Goal: Task Accomplishment & Management: Use online tool/utility

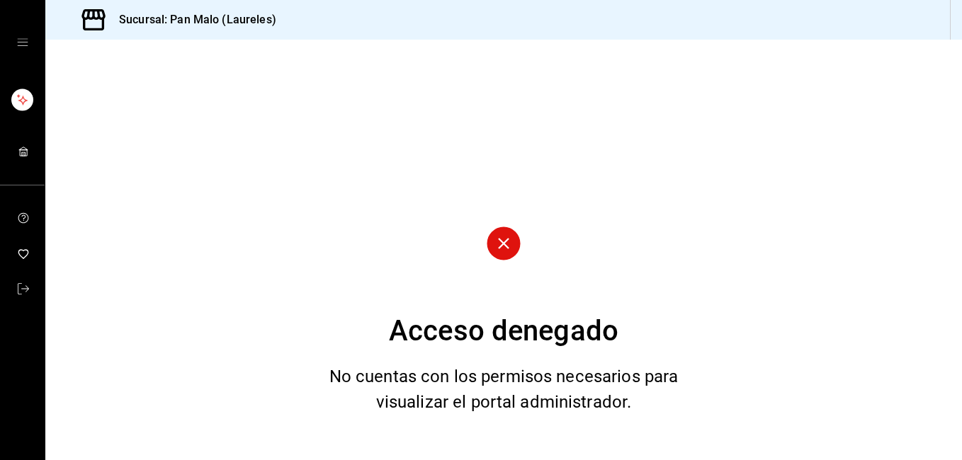
click at [23, 152] on rect "mailbox folders" at bounding box center [23, 154] width 4 height 4
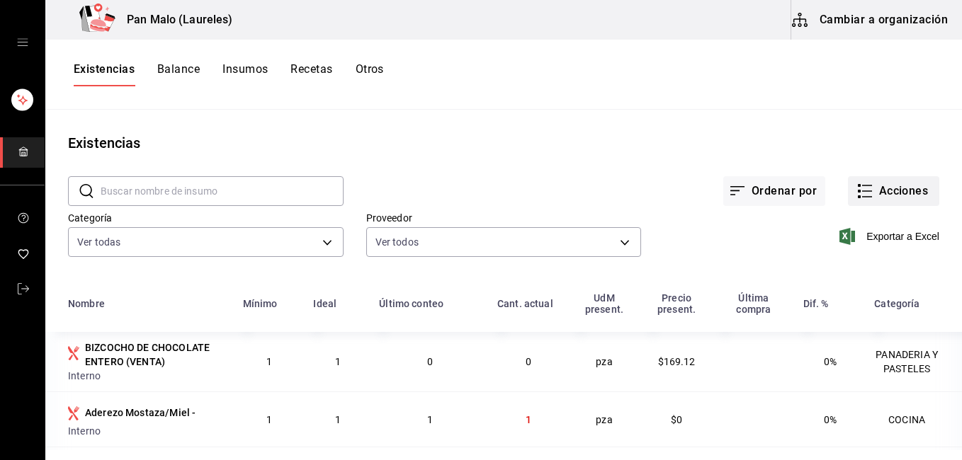
click at [886, 193] on button "Acciones" at bounding box center [893, 191] width 91 height 30
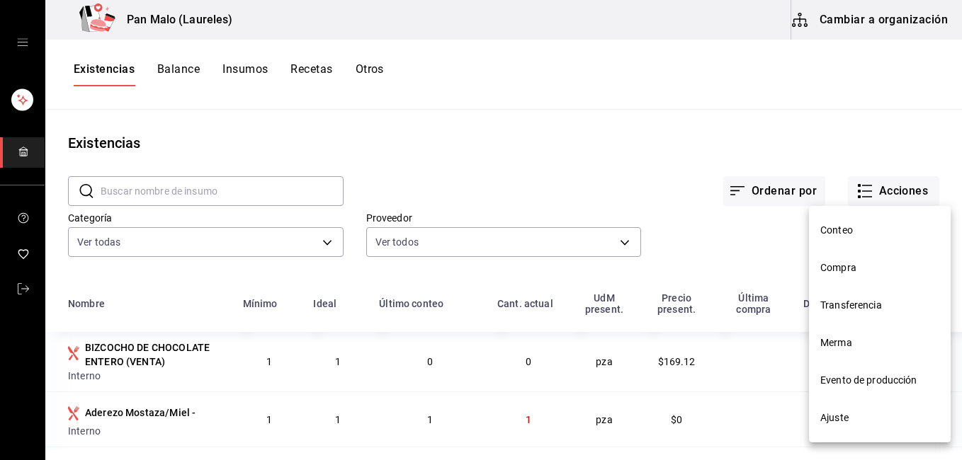
click at [875, 409] on li "Ajuste" at bounding box center [880, 418] width 142 height 38
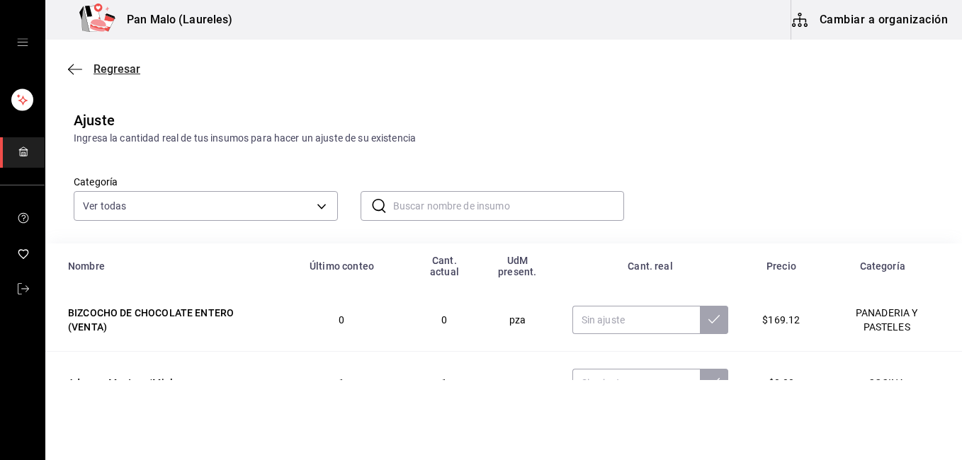
click at [78, 70] on icon "button" at bounding box center [75, 69] width 14 height 13
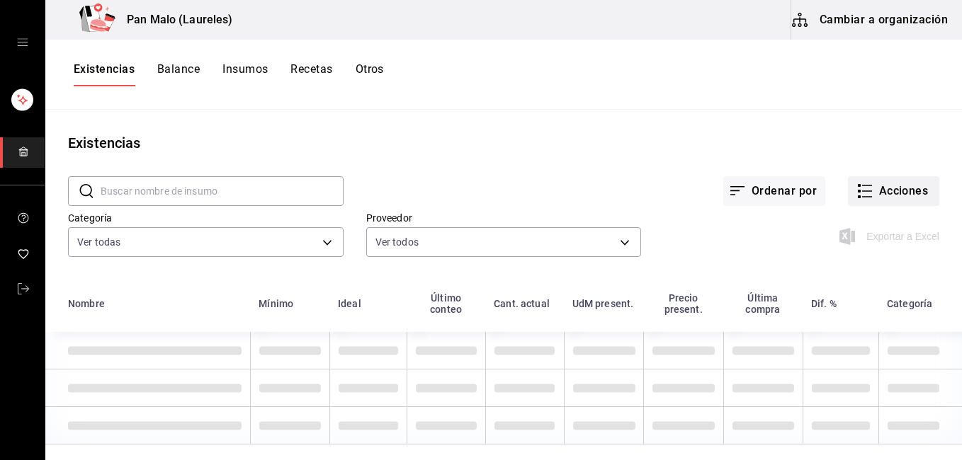
click at [867, 190] on button "Acciones" at bounding box center [893, 191] width 91 height 30
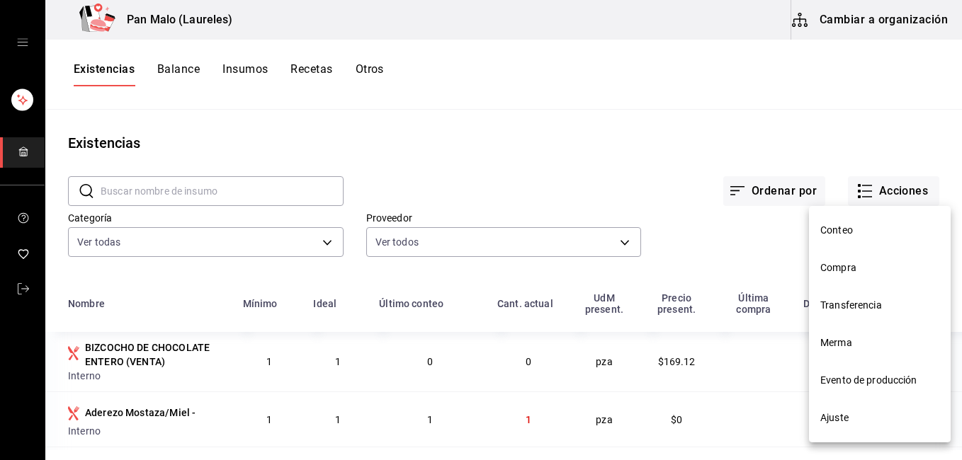
click at [884, 332] on li "Merma" at bounding box center [880, 343] width 142 height 38
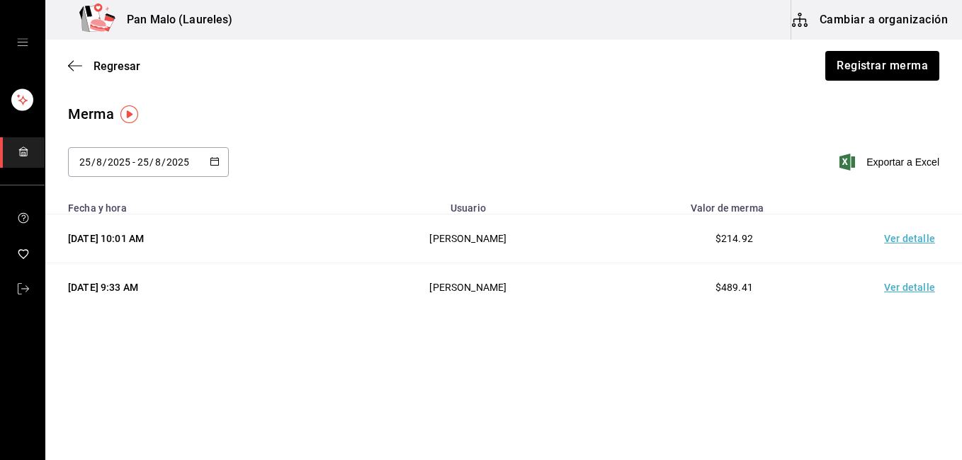
click at [911, 238] on td "Ver detalle" at bounding box center [911, 239] width 99 height 49
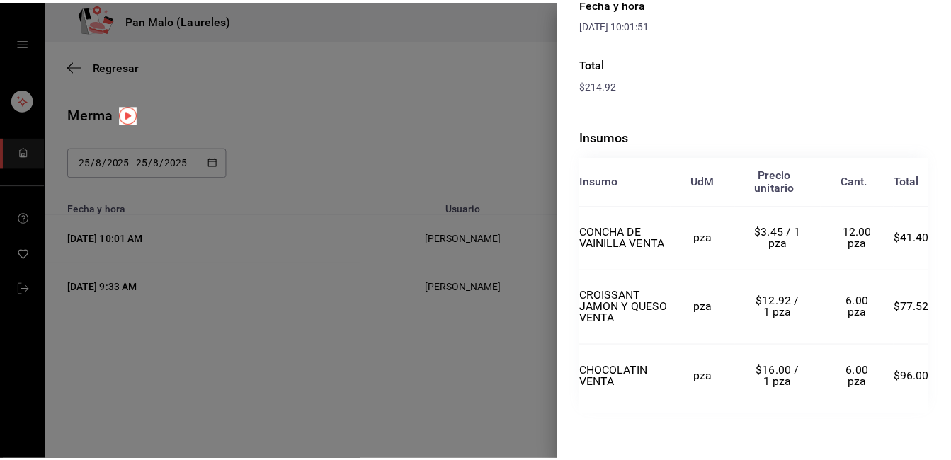
scroll to position [207, 0]
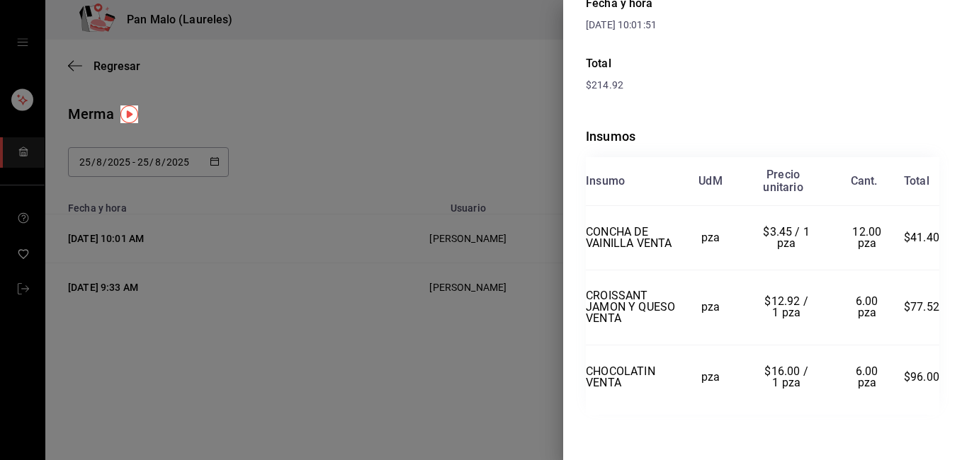
click at [475, 436] on div at bounding box center [481, 230] width 962 height 460
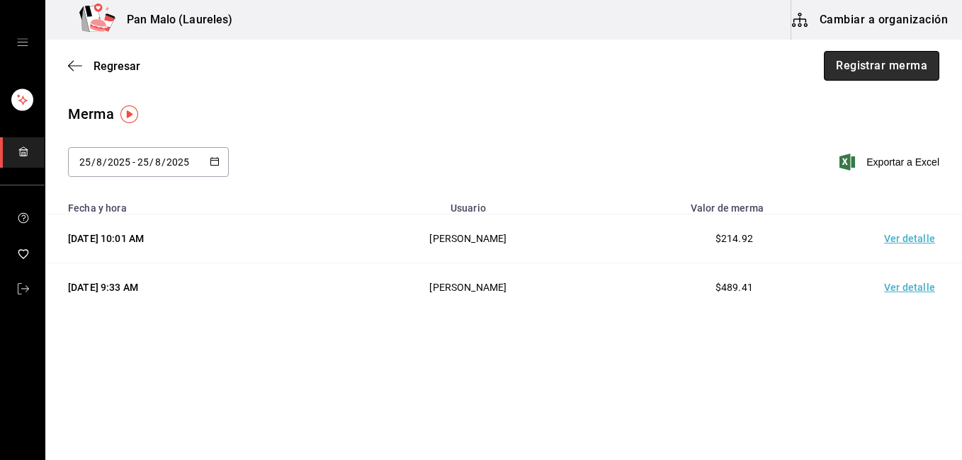
click at [865, 72] on button "Registrar merma" at bounding box center [880, 66] width 115 height 30
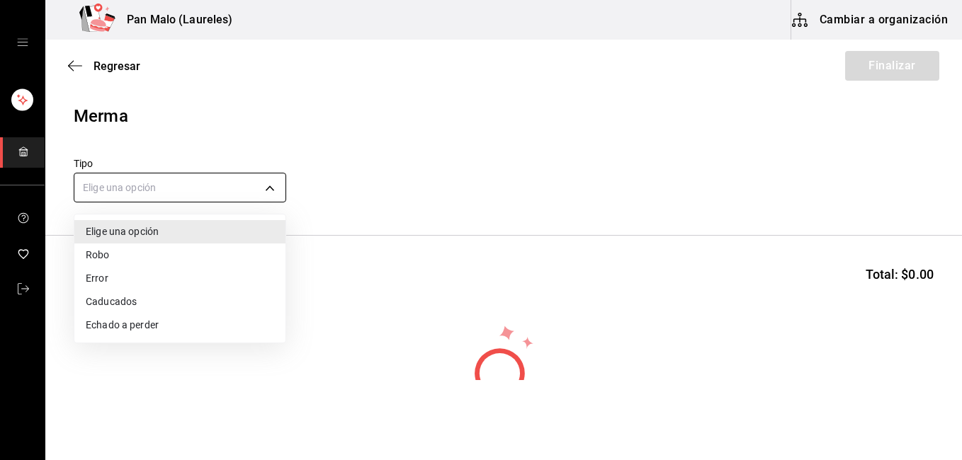
click at [231, 188] on body "Pan Malo (Laureles) Cambiar a organización Regresar Finalizar Merma Tipo Elige …" at bounding box center [481, 190] width 962 height 380
click at [224, 297] on li "Caducados" at bounding box center [179, 301] width 211 height 23
type input "EXPIRED"
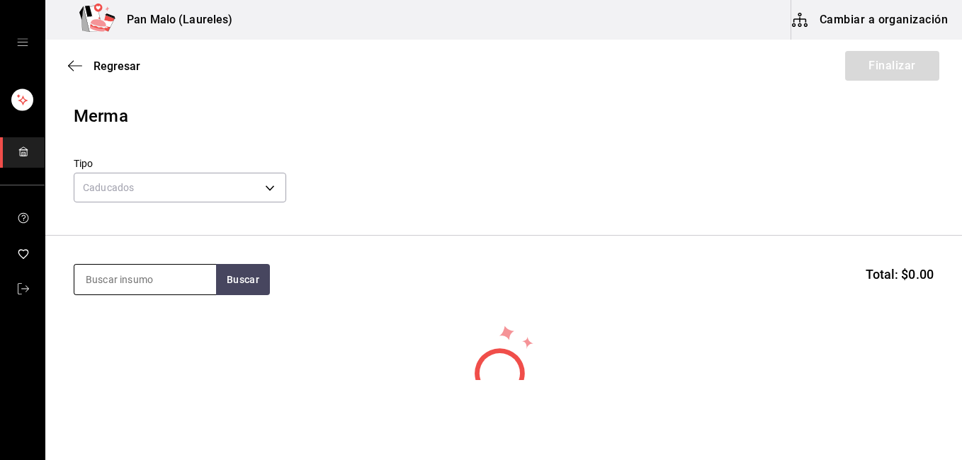
click at [149, 280] on input at bounding box center [145, 280] width 142 height 30
type input "muffin"
click at [244, 280] on button "Buscar" at bounding box center [243, 279] width 54 height 31
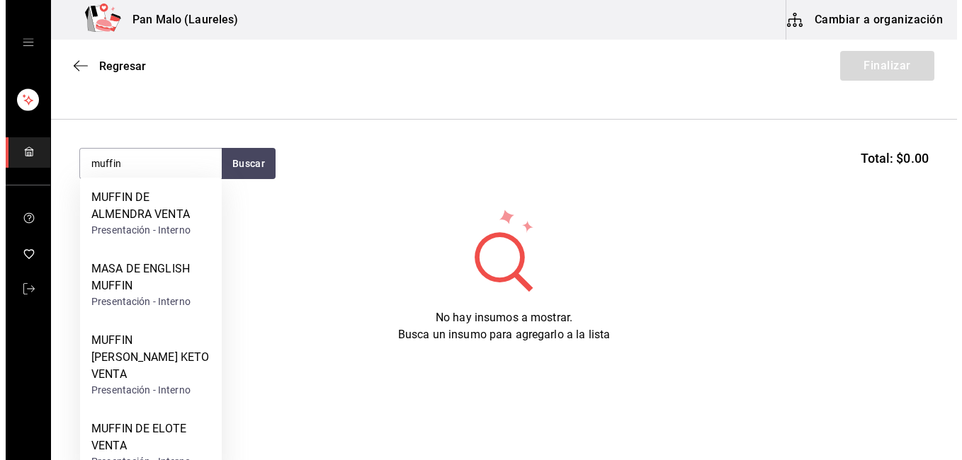
scroll to position [125, 0]
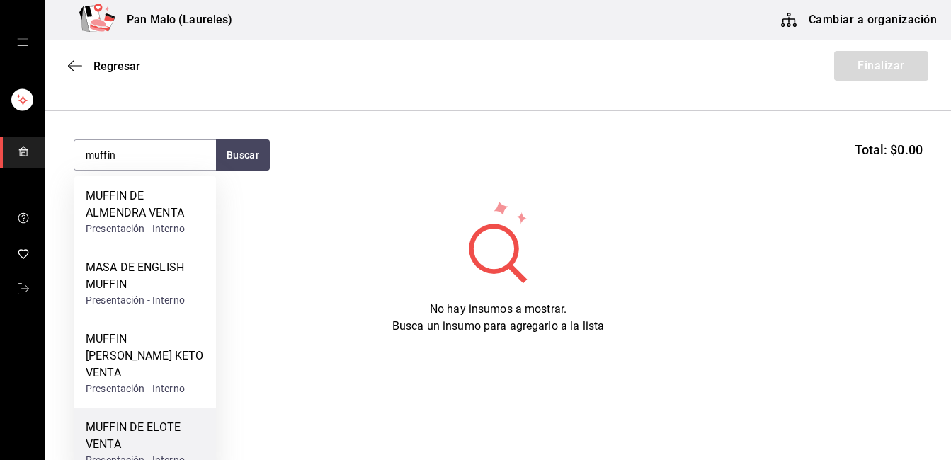
click at [154, 419] on div "MUFFIN DE ELOTE VENTA" at bounding box center [145, 436] width 119 height 34
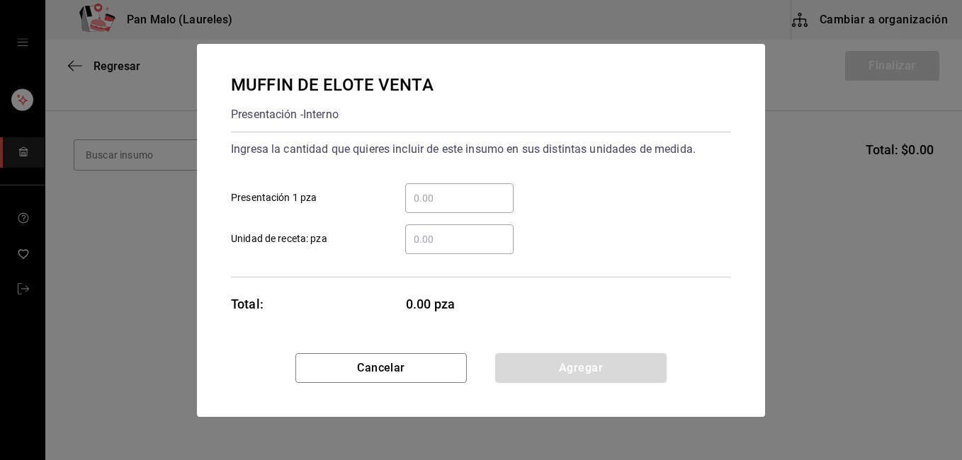
click at [447, 202] on input "​ Presentación 1 pza" at bounding box center [459, 198] width 108 height 17
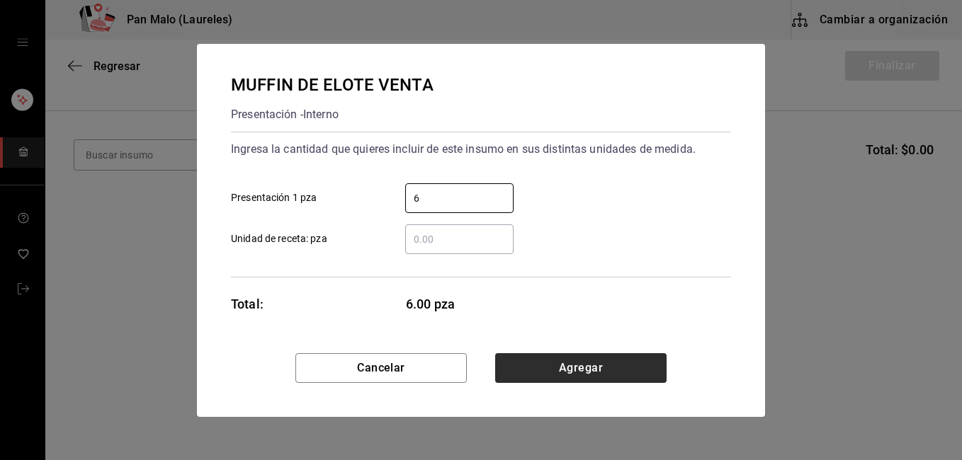
type input "6"
click at [604, 375] on button "Agregar" at bounding box center [580, 368] width 171 height 30
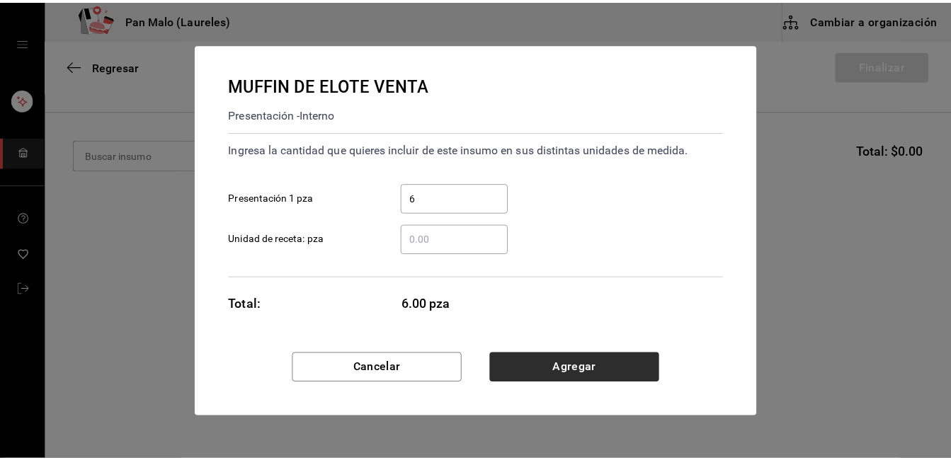
scroll to position [58, 0]
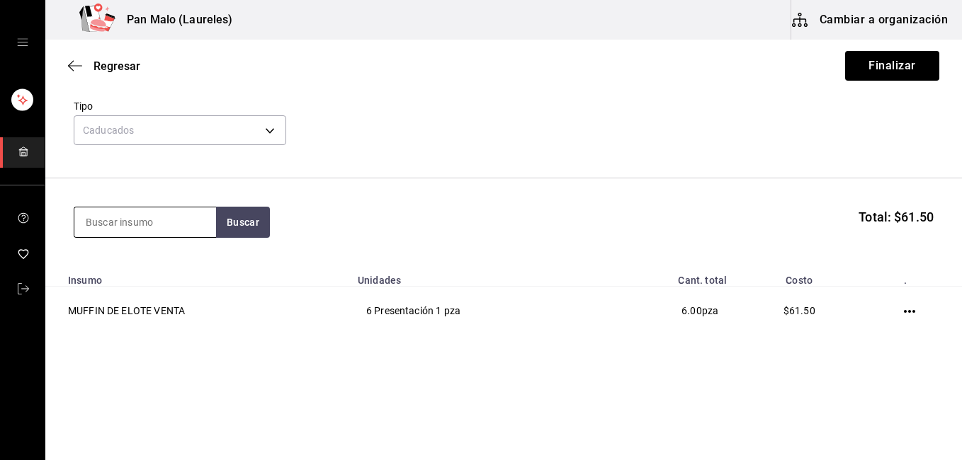
click at [161, 218] on input at bounding box center [145, 222] width 142 height 30
type input "rol"
click at [236, 230] on button "Buscar" at bounding box center [243, 222] width 54 height 31
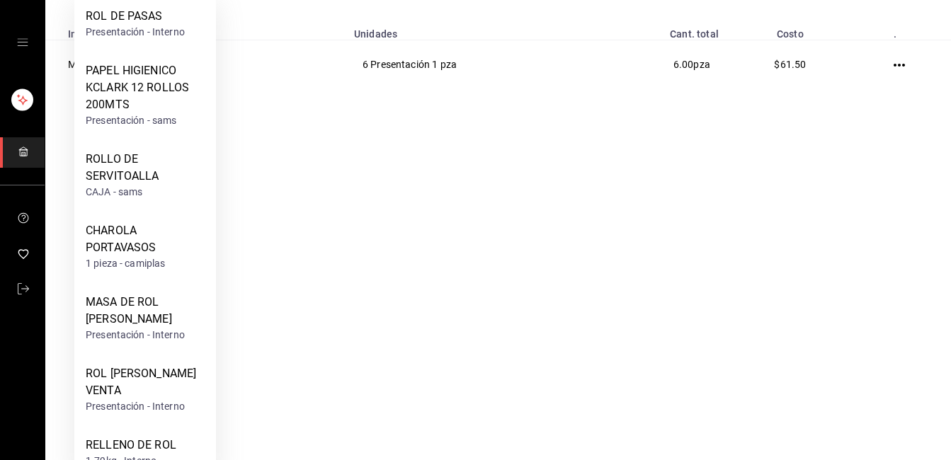
scroll to position [263, 0]
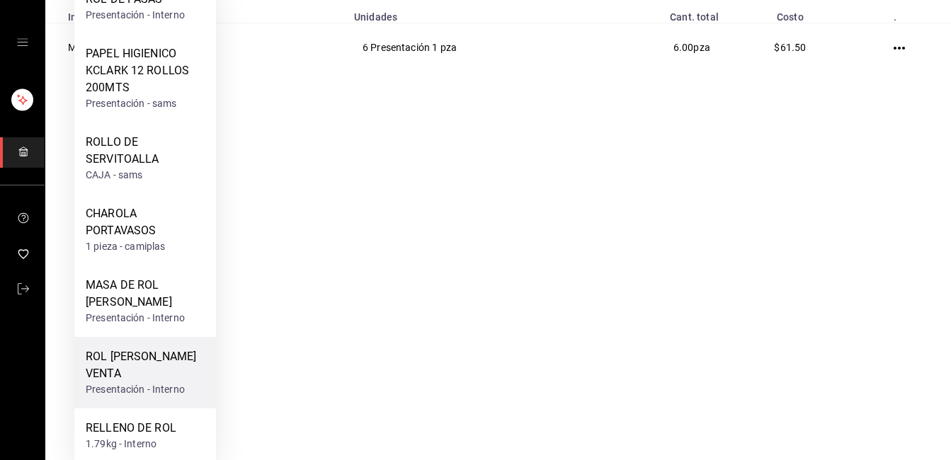
click at [117, 373] on div "ROL [PERSON_NAME] VENTA" at bounding box center [145, 365] width 119 height 34
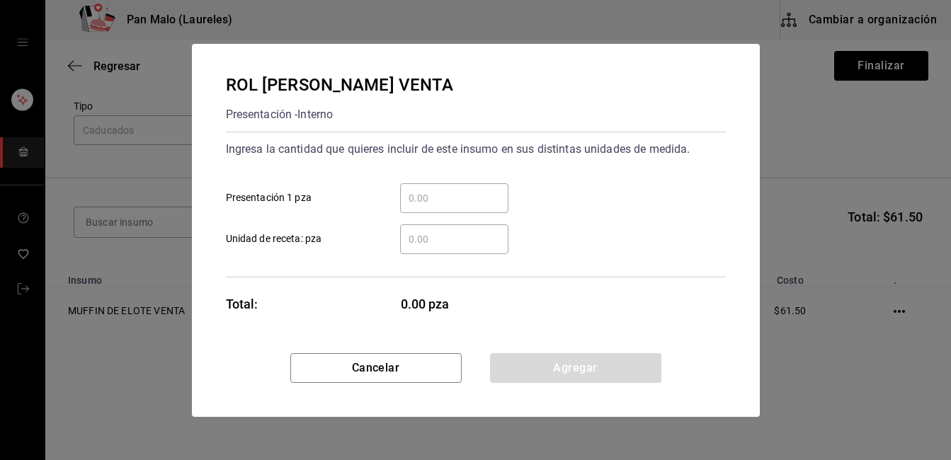
scroll to position [0, 0]
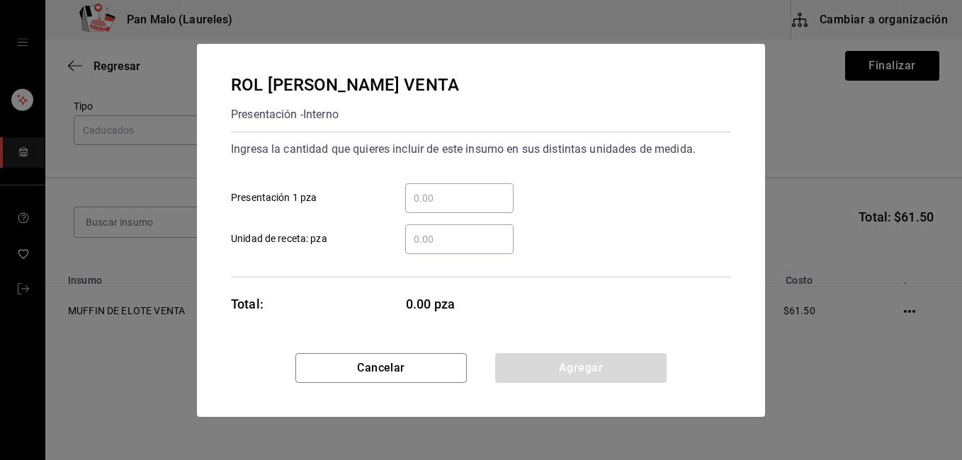
click at [421, 195] on input "​ Presentación 1 pza" at bounding box center [459, 198] width 108 height 17
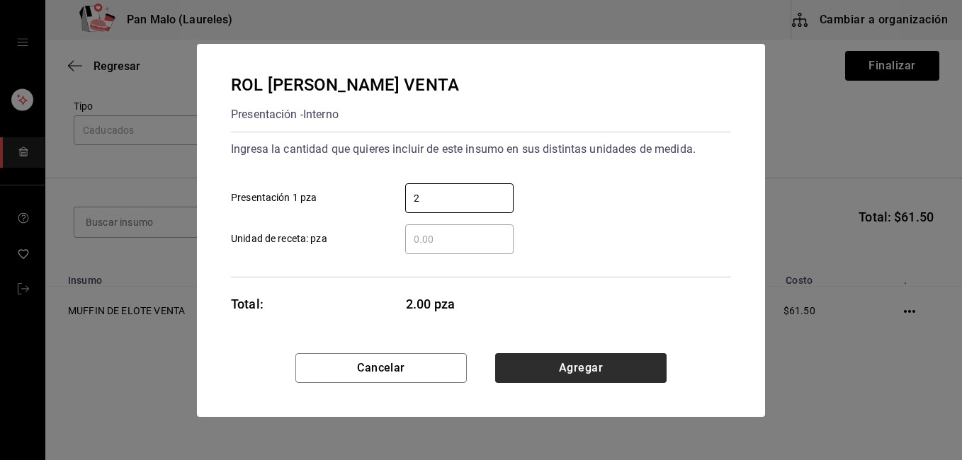
type input "2"
click at [554, 361] on button "Agregar" at bounding box center [580, 368] width 171 height 30
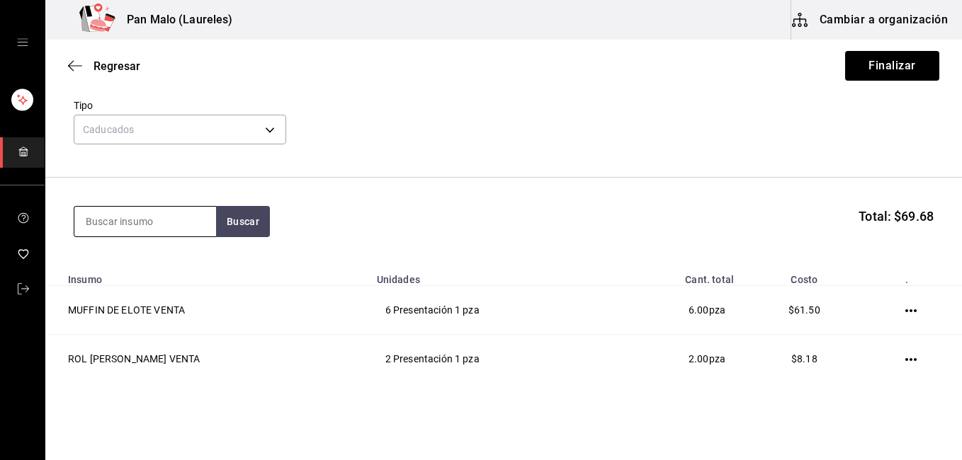
click at [138, 223] on input at bounding box center [145, 222] width 142 height 30
type input "cardamomo"
click at [253, 208] on button "Buscar" at bounding box center [243, 221] width 54 height 31
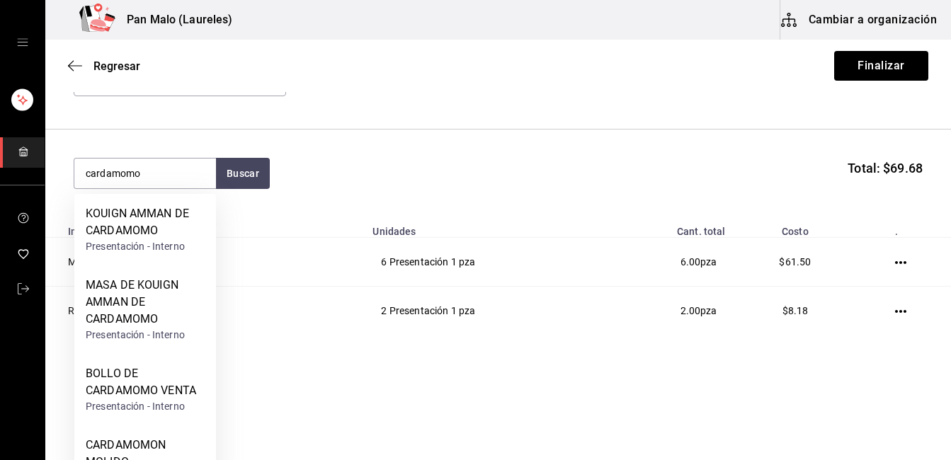
scroll to position [42, 0]
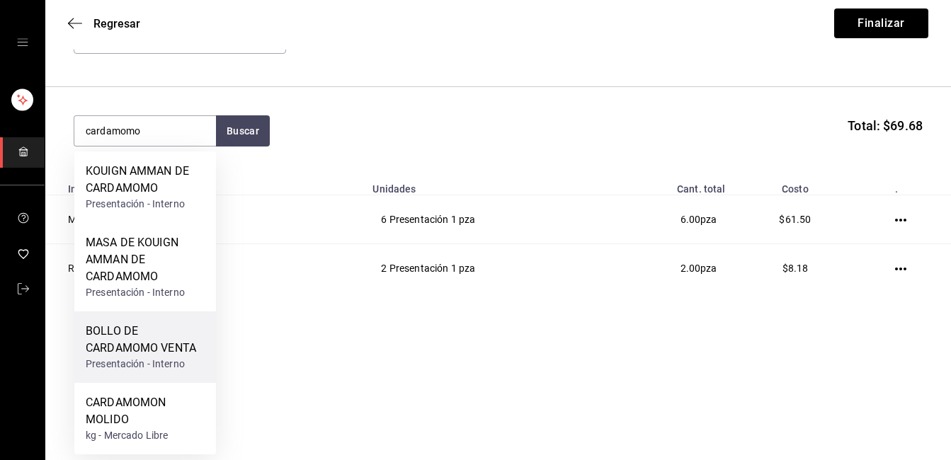
click at [139, 338] on div "BOLLO DE CARDAMOMO VENTA" at bounding box center [145, 340] width 119 height 34
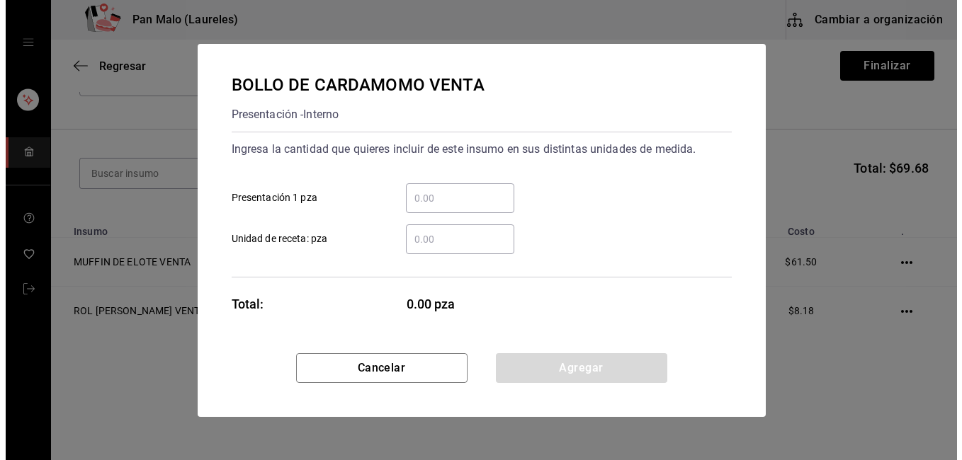
scroll to position [0, 0]
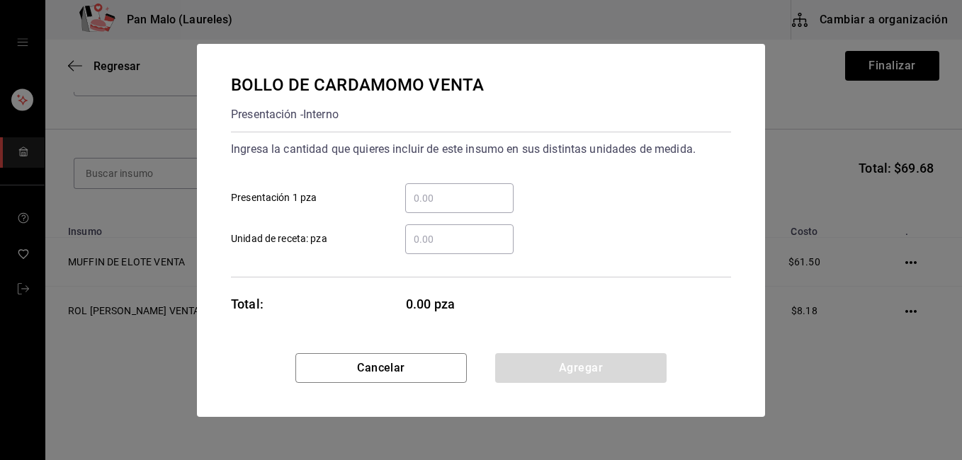
click at [434, 193] on input "​ Presentación 1 pza" at bounding box center [459, 198] width 108 height 17
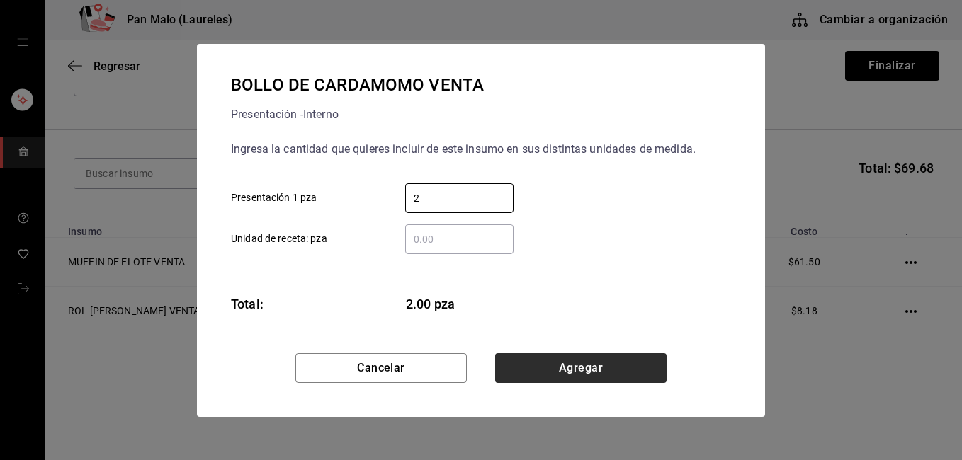
type input "2"
click at [580, 359] on button "Agregar" at bounding box center [580, 368] width 171 height 30
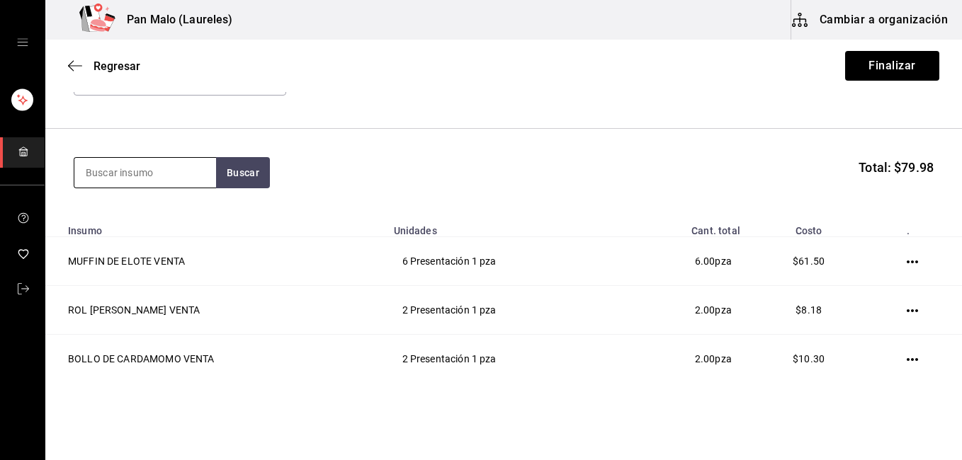
click at [176, 174] on input at bounding box center [145, 173] width 142 height 30
type input "concha"
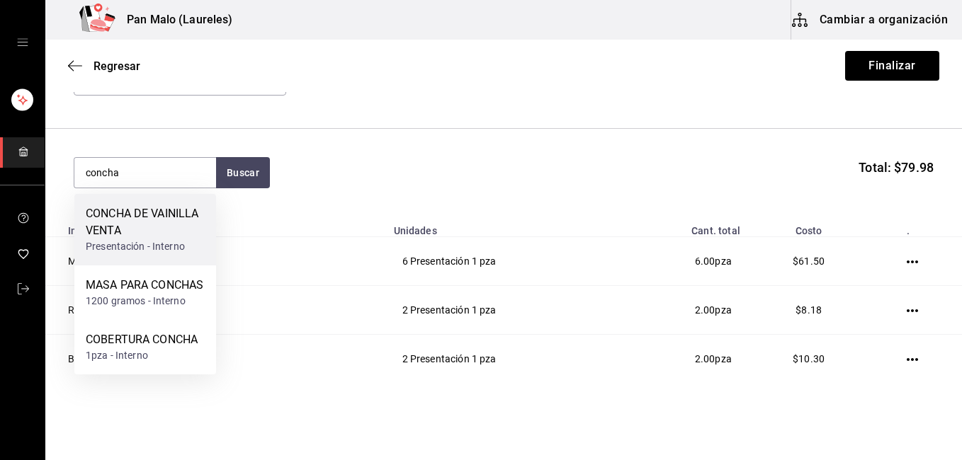
click at [125, 217] on div "CONCHA DE VAINILLA VENTA" at bounding box center [145, 222] width 119 height 34
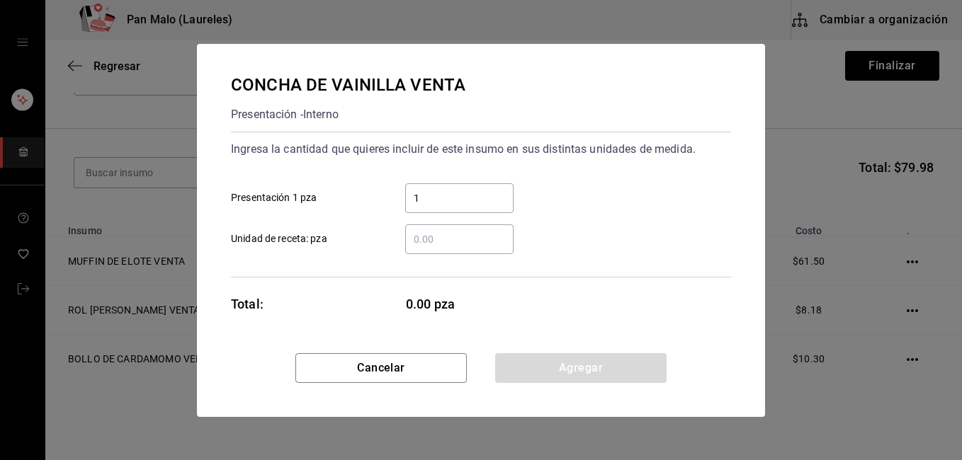
click at [487, 200] on input "1" at bounding box center [459, 198] width 108 height 17
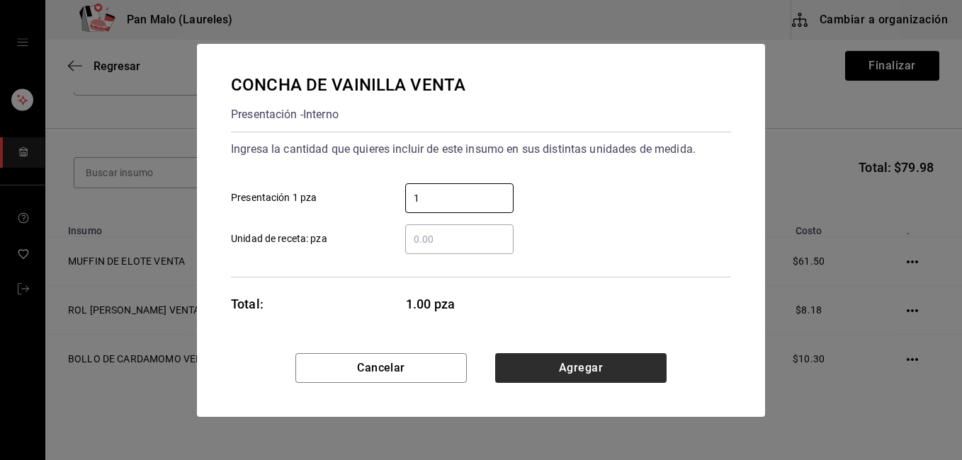
type input "1"
click at [605, 372] on button "Agregar" at bounding box center [580, 368] width 171 height 30
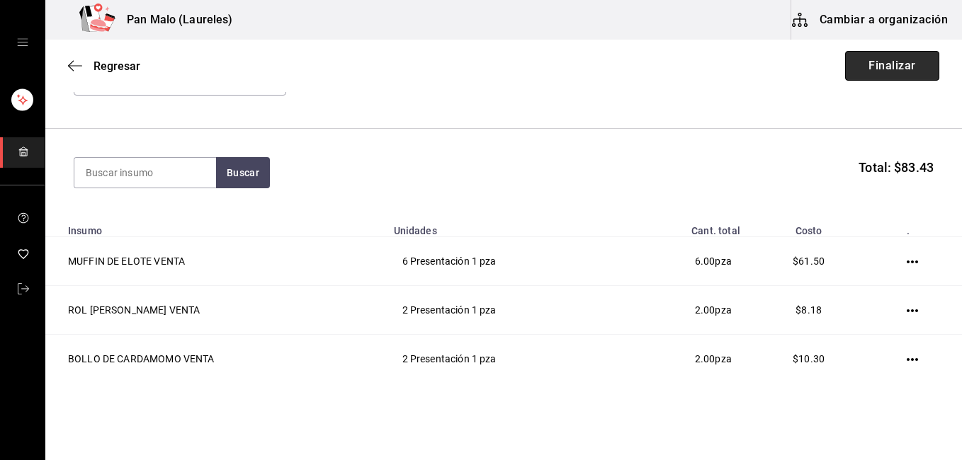
click at [862, 74] on button "Finalizar" at bounding box center [892, 66] width 94 height 30
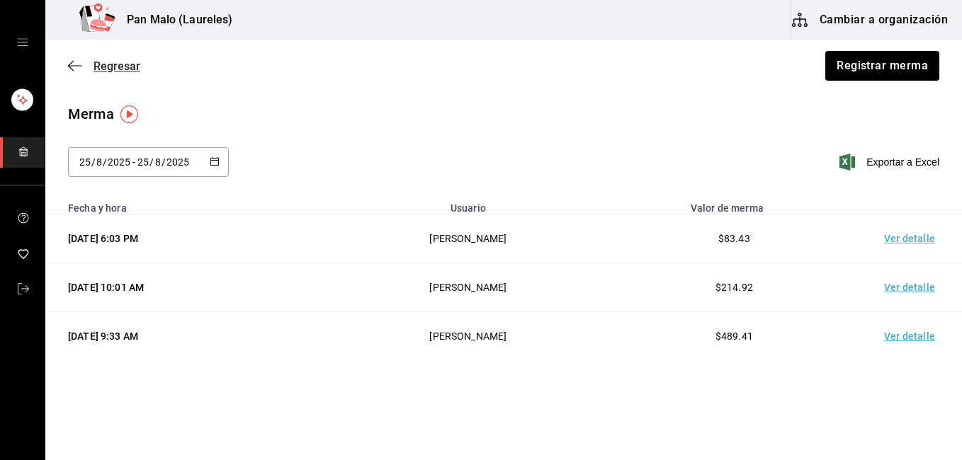
click at [80, 67] on icon "button" at bounding box center [75, 65] width 14 height 13
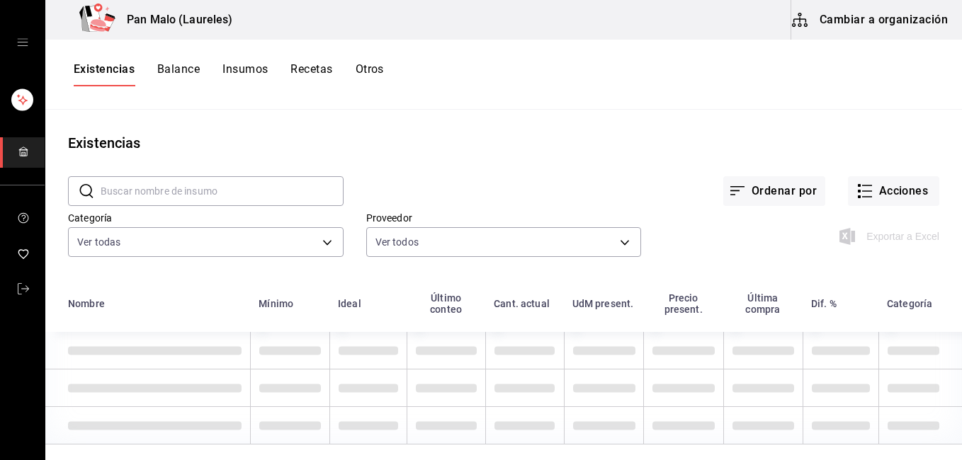
click at [251, 59] on div "Existencias Balance Insumos Recetas Otros" at bounding box center [503, 75] width 916 height 70
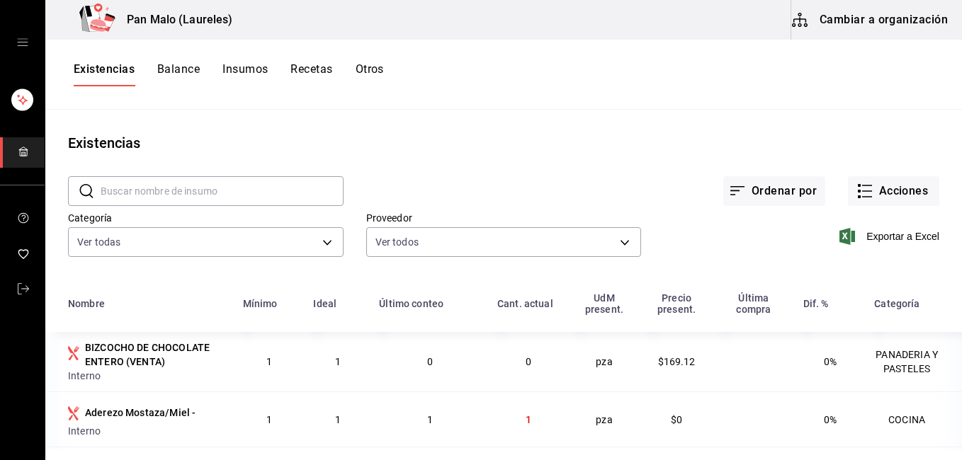
click at [256, 70] on button "Insumos" at bounding box center [244, 74] width 45 height 24
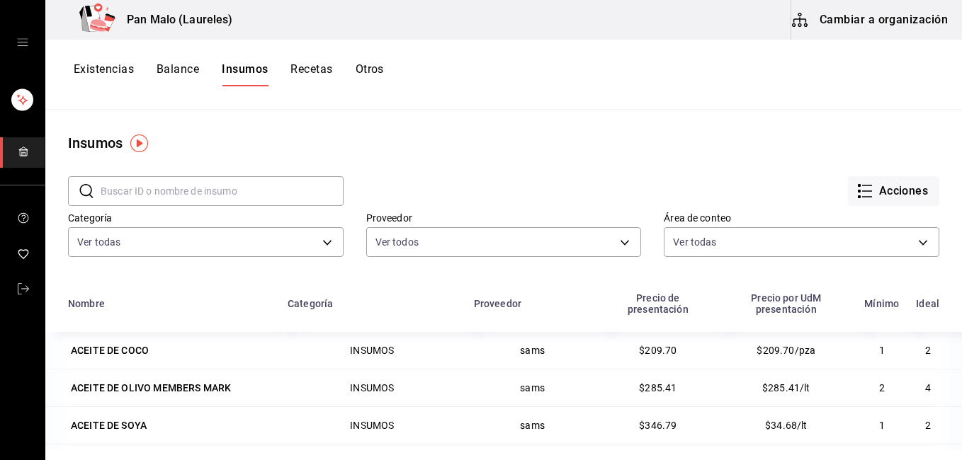
click at [89, 77] on button "Existencias" at bounding box center [104, 74] width 60 height 24
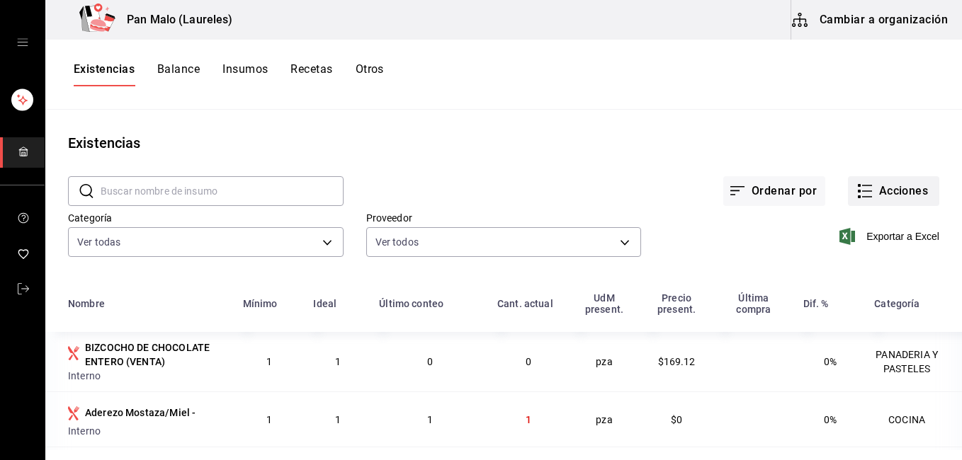
click at [861, 198] on icon "button" at bounding box center [864, 191] width 17 height 17
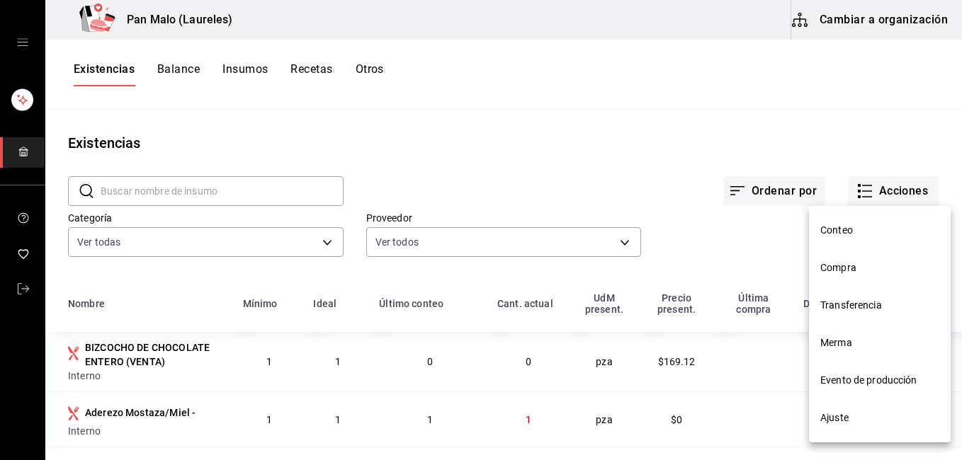
click at [862, 423] on span "Ajuste" at bounding box center [879, 418] width 119 height 15
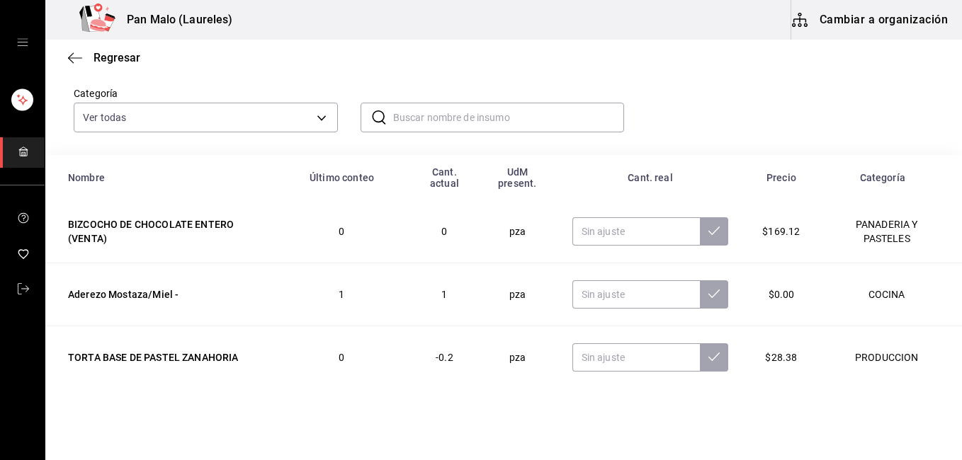
scroll to position [93, 0]
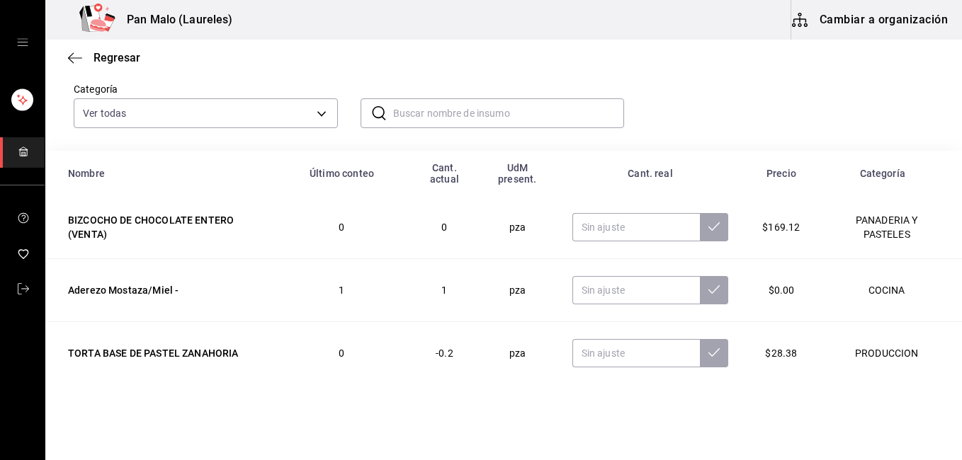
click at [426, 119] on input "text" at bounding box center [509, 113] width 232 height 28
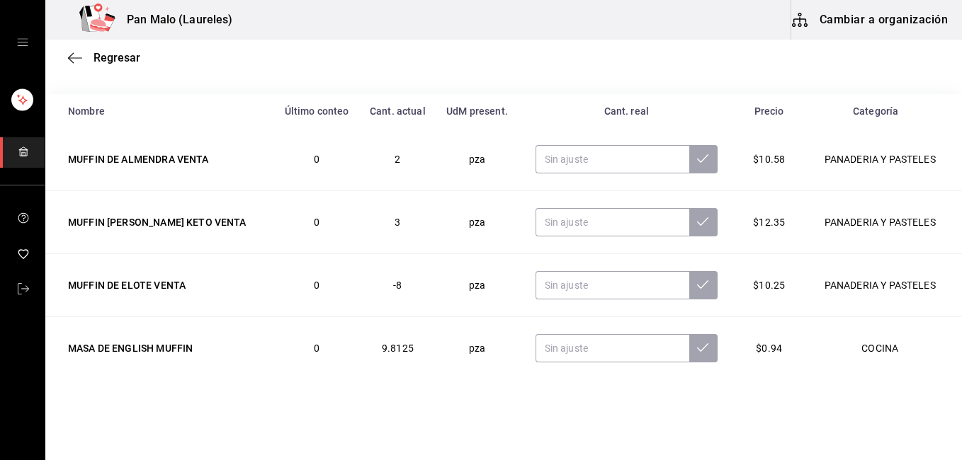
scroll to position [149, 0]
type input "muffin"
click at [615, 161] on input "text" at bounding box center [612, 160] width 154 height 28
type input "5.00"
click at [689, 159] on button at bounding box center [703, 160] width 28 height 28
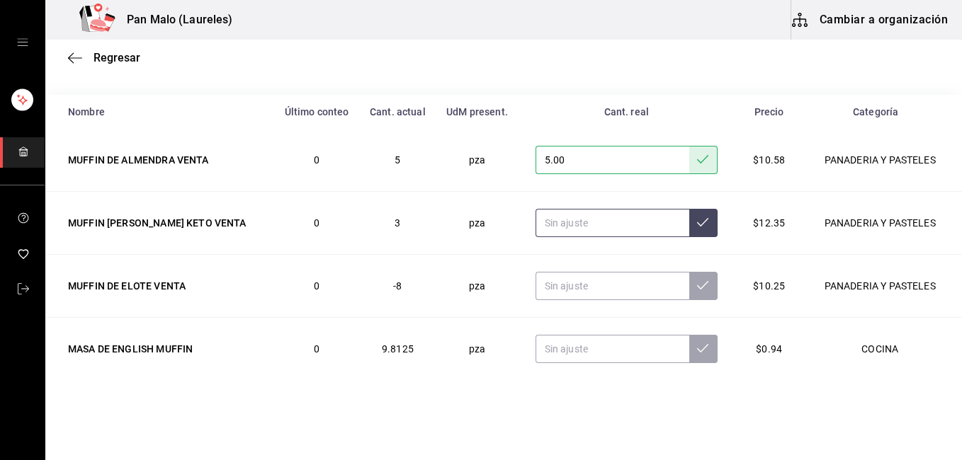
click at [579, 230] on input "text" at bounding box center [612, 223] width 154 height 28
type input "2.00"
click at [697, 224] on icon at bounding box center [702, 222] width 11 height 11
click at [554, 290] on input "text" at bounding box center [612, 286] width 154 height 28
type input "7.00"
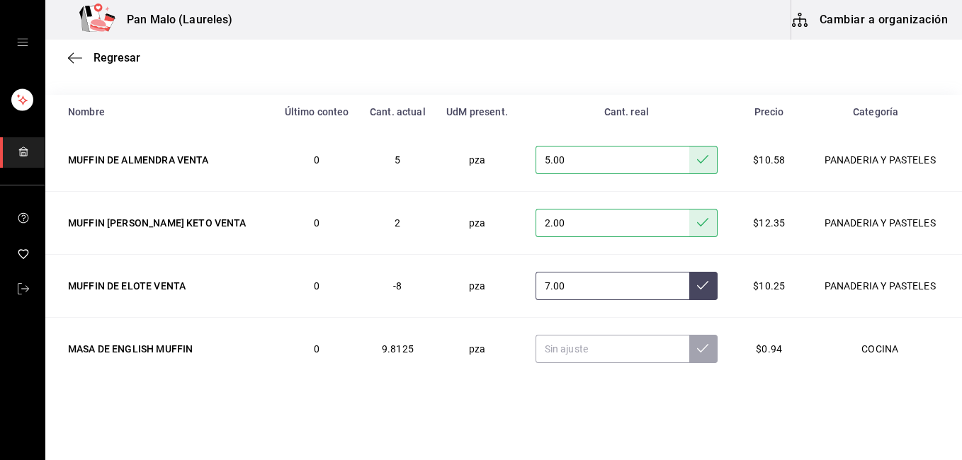
click at [697, 280] on icon at bounding box center [702, 285] width 11 height 11
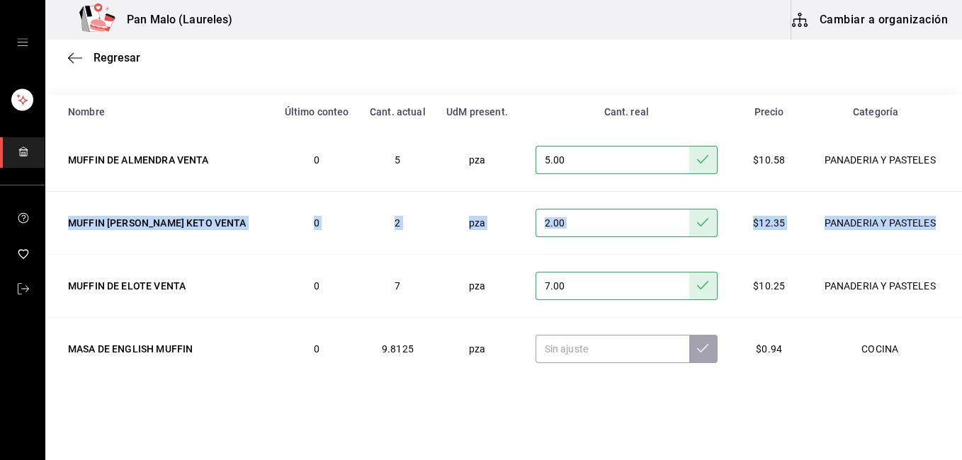
drag, startPoint x: 950, startPoint y: 213, endPoint x: 946, endPoint y: 140, distance: 73.1
click at [946, 140] on tbody "MUFFIN DE ALMENDRA VENTA 0 5 pza 5.00 $10.58 PANADERIA Y PASTELES MUFFIN [PERSO…" at bounding box center [503, 254] width 916 height 251
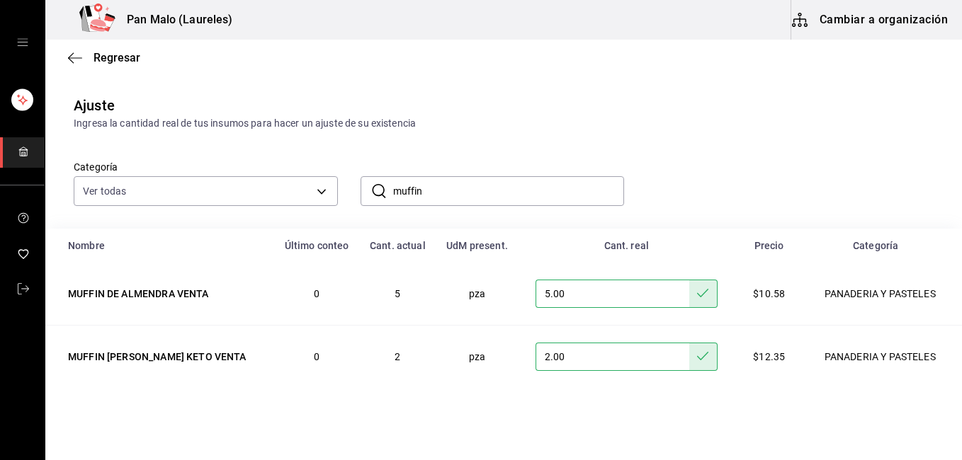
click at [467, 187] on input "muffin" at bounding box center [509, 191] width 232 height 28
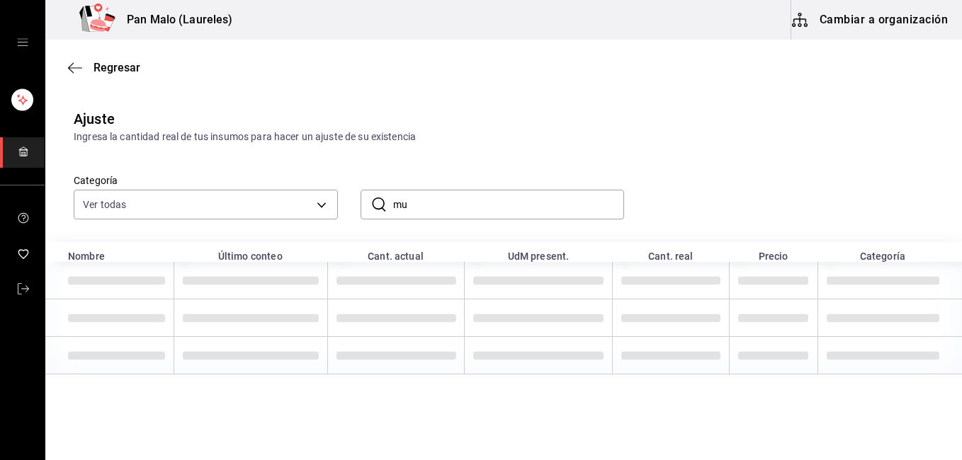
type input "m"
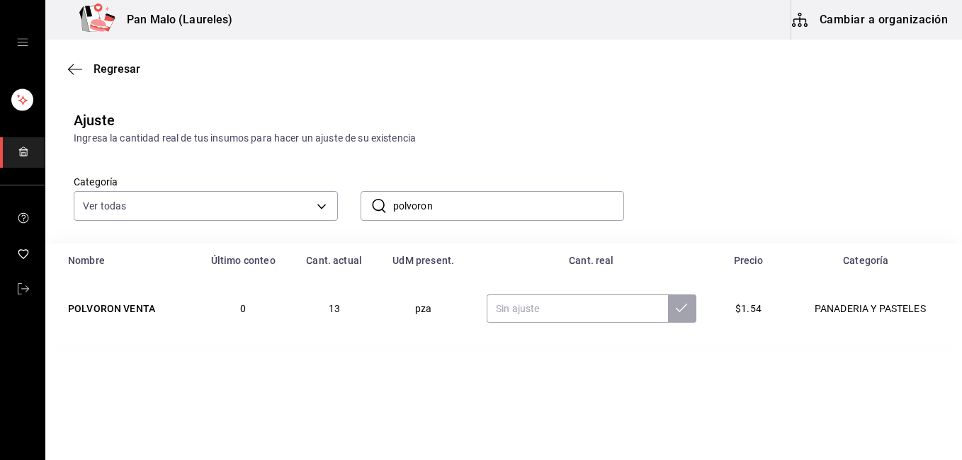
scroll to position [0, 0]
type input "polvoron"
click at [523, 311] on input "text" at bounding box center [576, 309] width 181 height 28
type input "12.00"
click at [684, 311] on button at bounding box center [682, 309] width 28 height 28
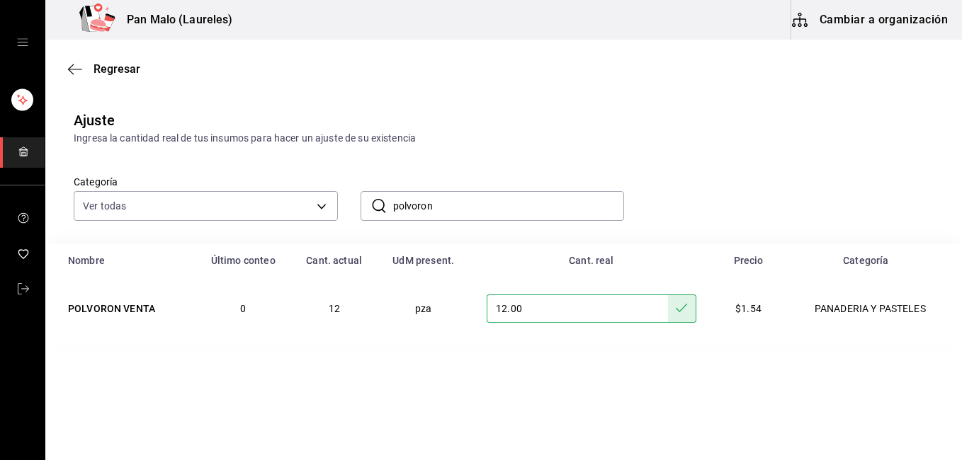
click at [493, 204] on input "polvoron" at bounding box center [509, 206] width 232 height 28
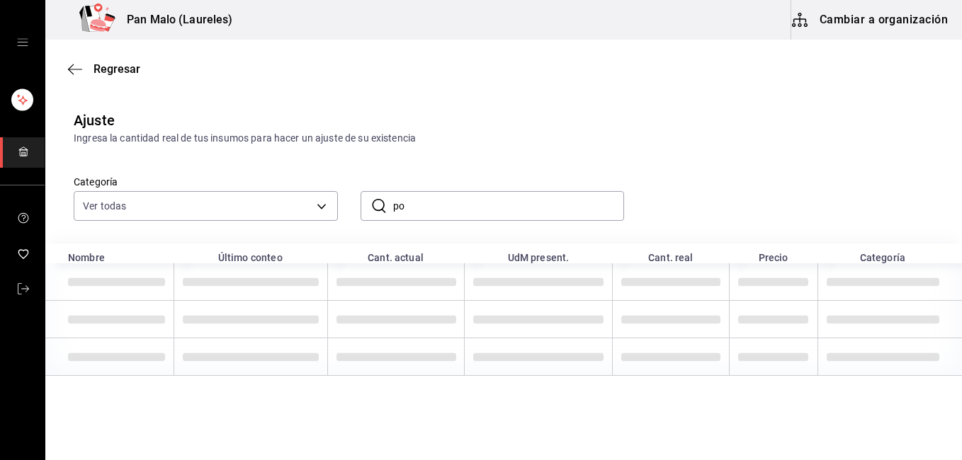
type input "p"
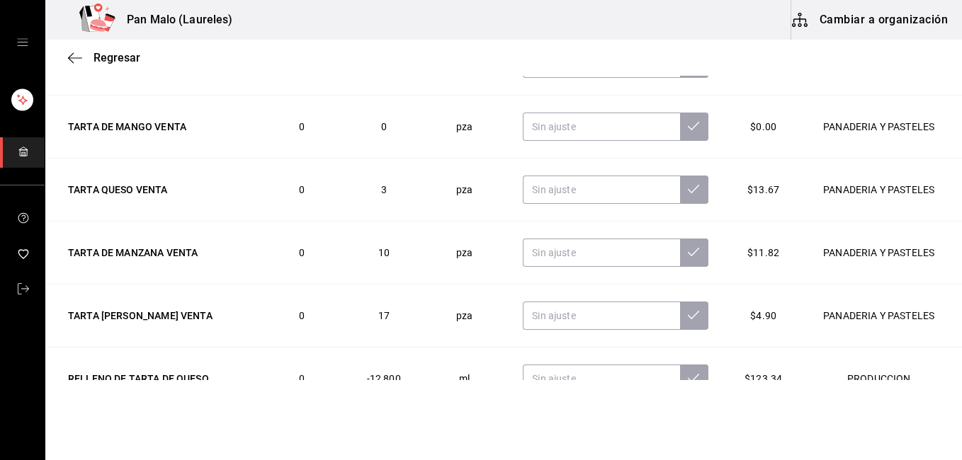
scroll to position [77, 0]
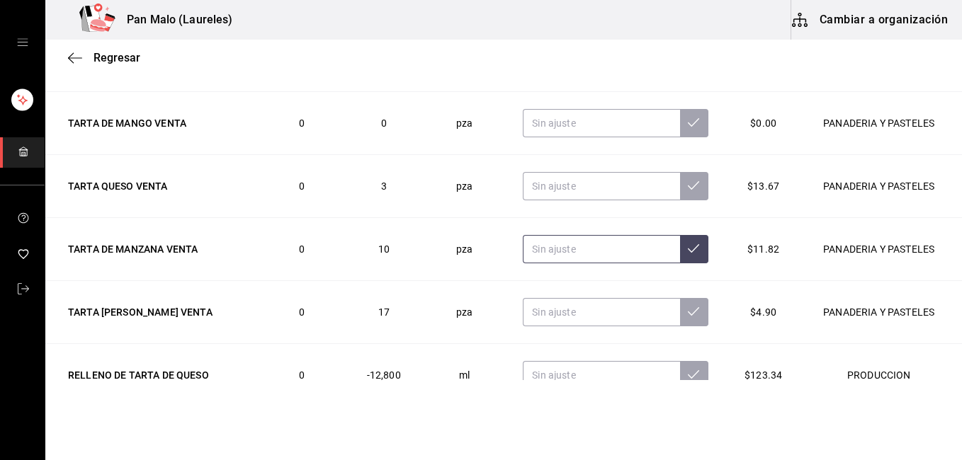
type input "tarta"
click at [590, 253] on input "text" at bounding box center [601, 249] width 157 height 28
type input "11.00"
click at [688, 249] on icon at bounding box center [693, 248] width 11 height 11
click at [555, 312] on input "text" at bounding box center [601, 312] width 157 height 28
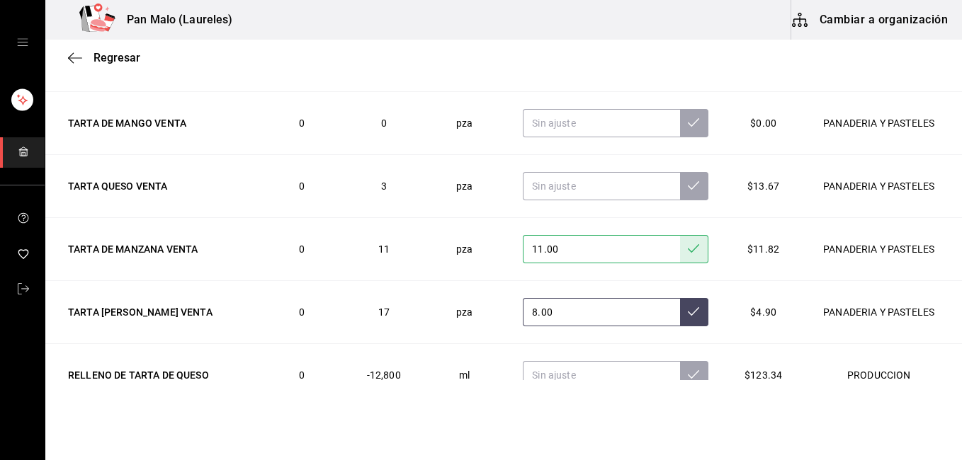
type input "8.00"
click at [680, 314] on button at bounding box center [694, 312] width 28 height 28
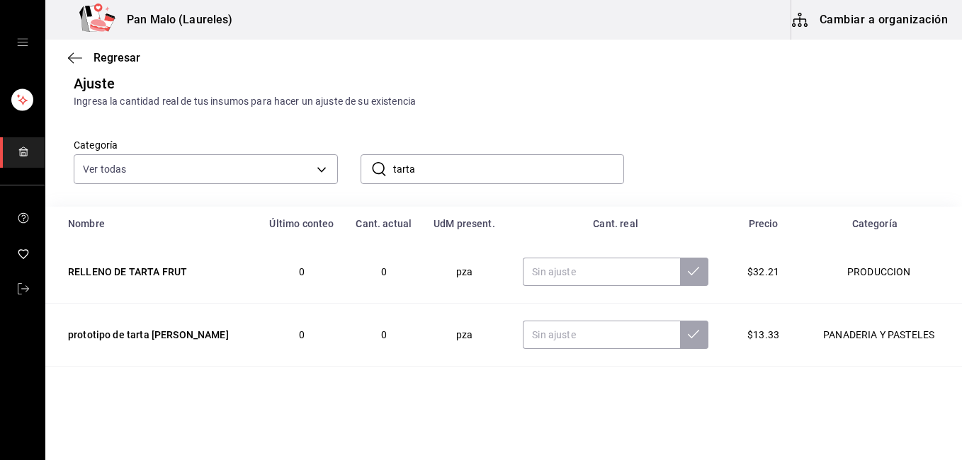
scroll to position [38, 0]
click at [518, 171] on input "tarta" at bounding box center [509, 168] width 232 height 28
type input "t"
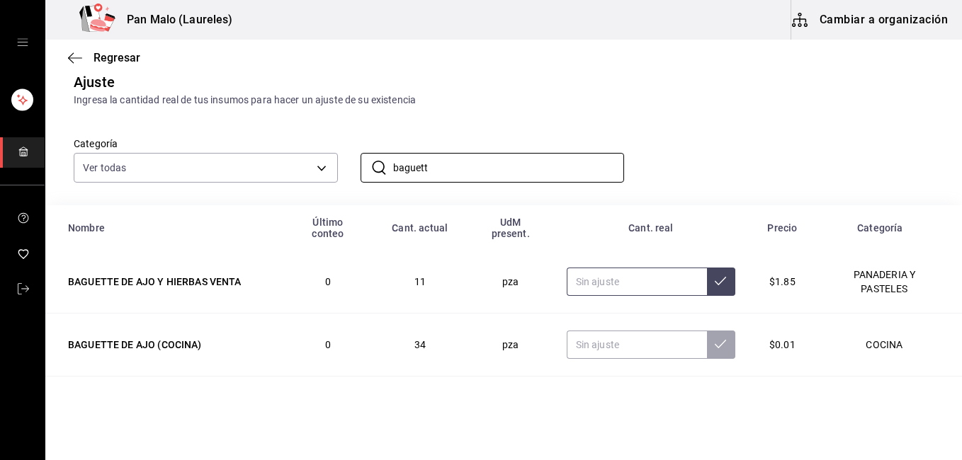
type input "baguett"
click at [594, 292] on input "text" at bounding box center [636, 282] width 140 height 28
click at [71, 55] on icon "button" at bounding box center [71, 57] width 6 height 11
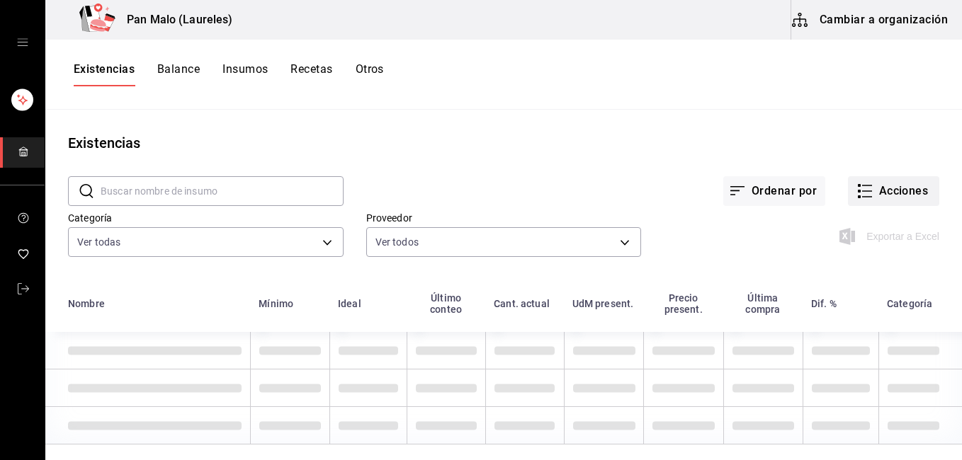
click at [910, 186] on button "Acciones" at bounding box center [893, 191] width 91 height 30
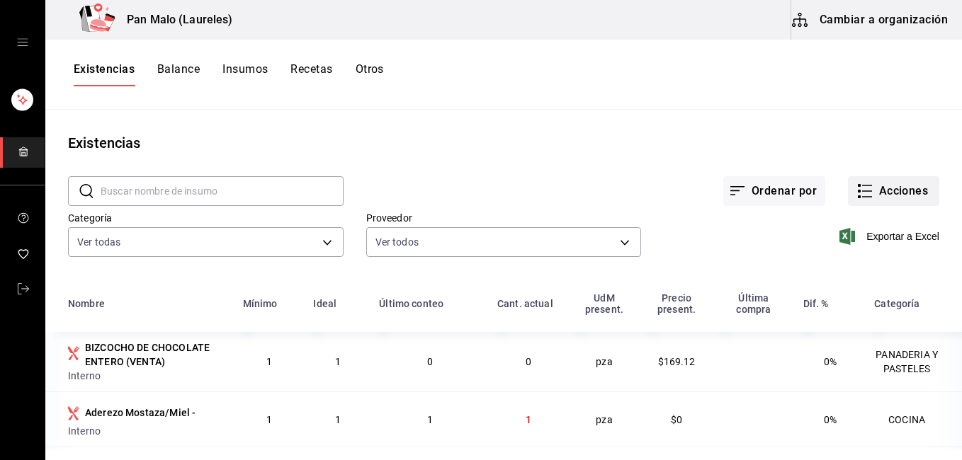
click at [892, 192] on button "Acciones" at bounding box center [893, 191] width 91 height 30
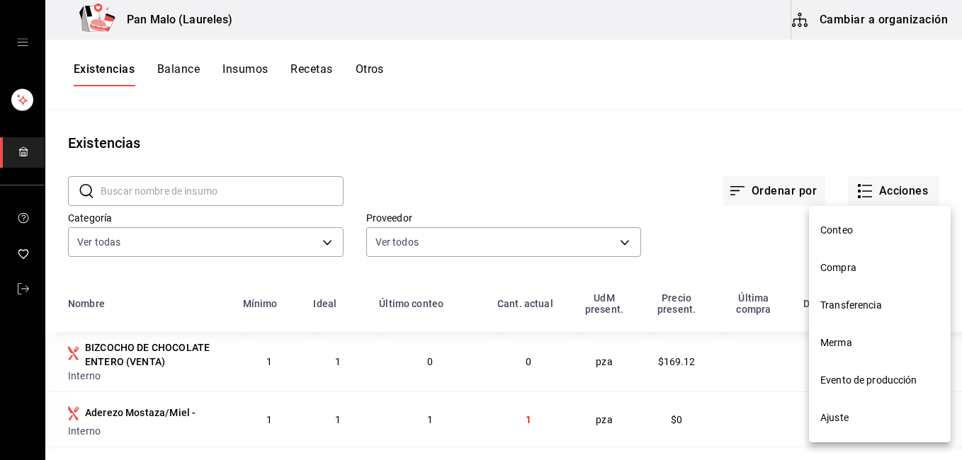
click at [872, 411] on span "Ajuste" at bounding box center [879, 418] width 119 height 15
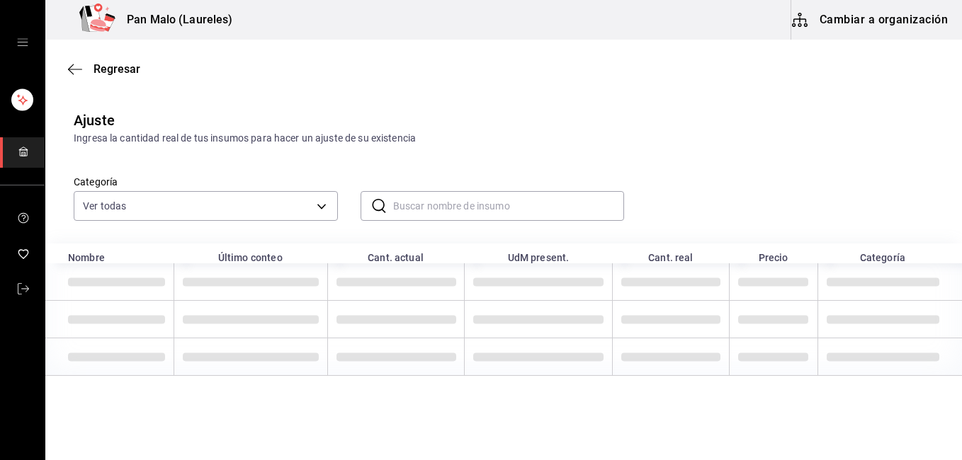
click at [480, 203] on input "text" at bounding box center [509, 206] width 232 height 28
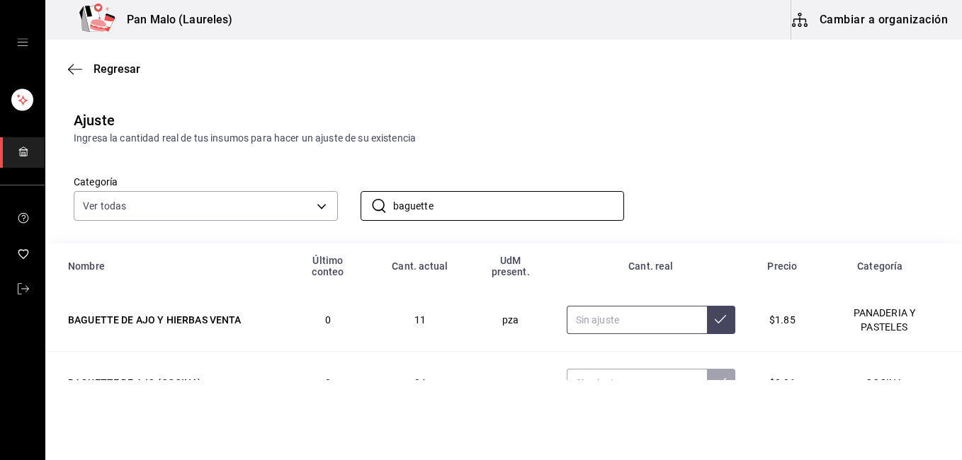
type input "baguette"
click at [654, 316] on input "text" at bounding box center [636, 320] width 140 height 28
type input "9.00"
click at [717, 324] on button at bounding box center [721, 320] width 28 height 28
click at [500, 201] on input "baguette" at bounding box center [509, 206] width 232 height 28
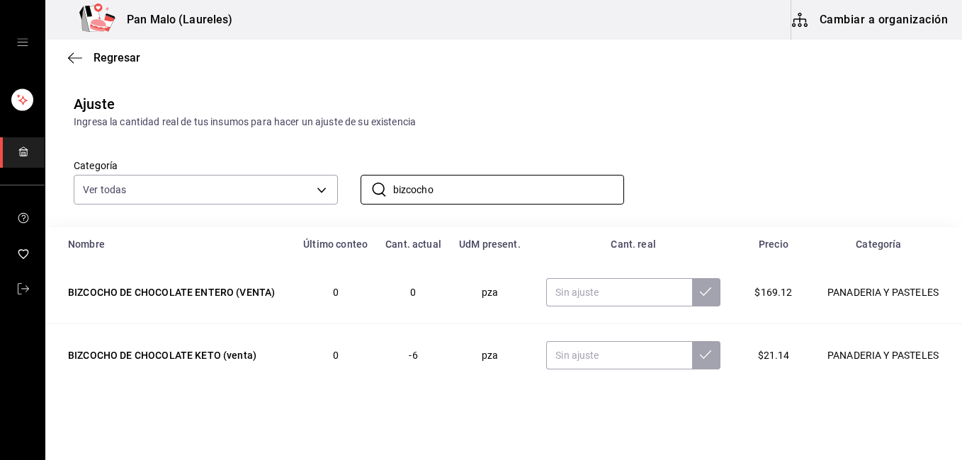
scroll to position [29, 0]
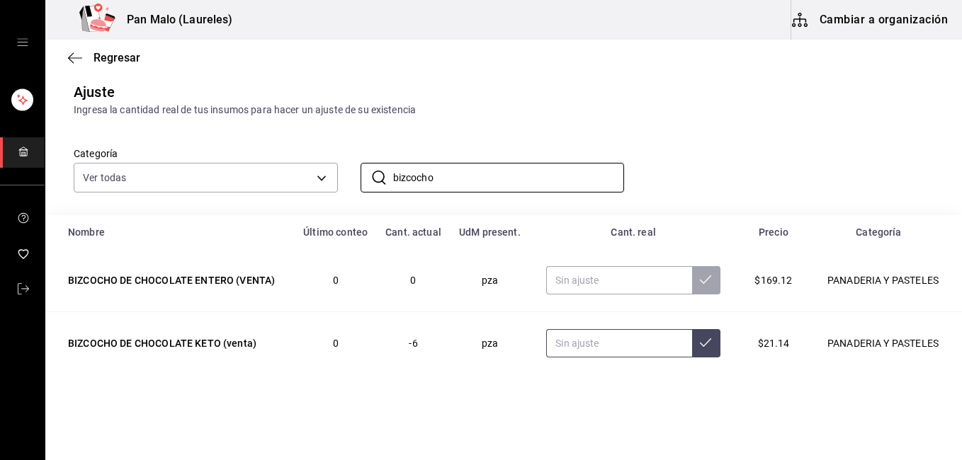
type input "bizcocho"
click at [576, 346] on input "text" at bounding box center [619, 343] width 146 height 28
type input "3.00"
click at [700, 341] on button at bounding box center [706, 343] width 28 height 28
click at [443, 180] on input "bizcocho" at bounding box center [509, 178] width 232 height 28
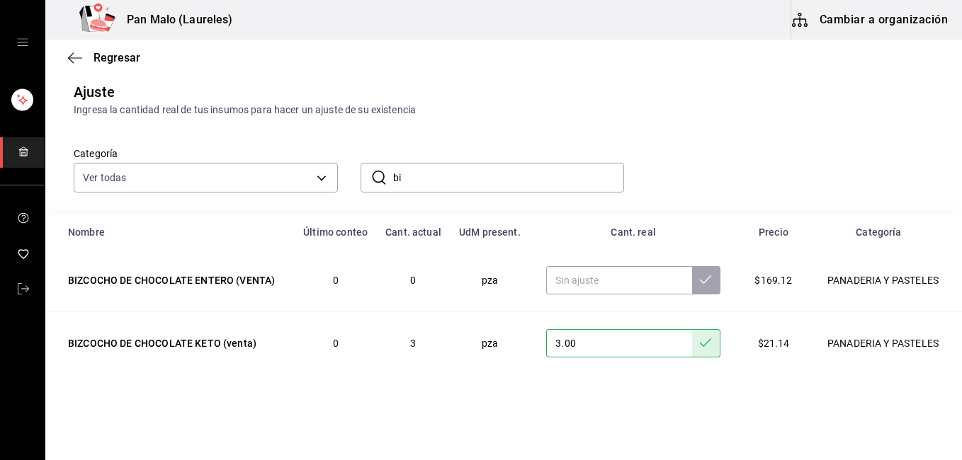
type input "b"
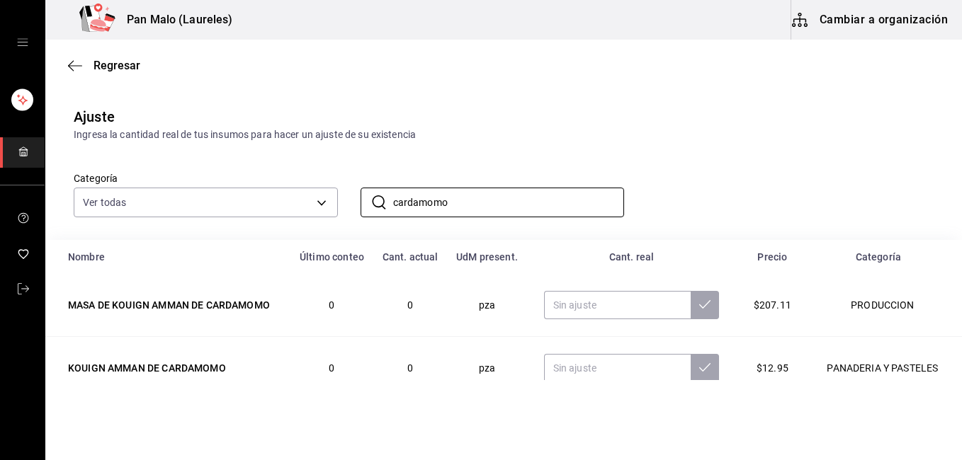
scroll to position [0, 0]
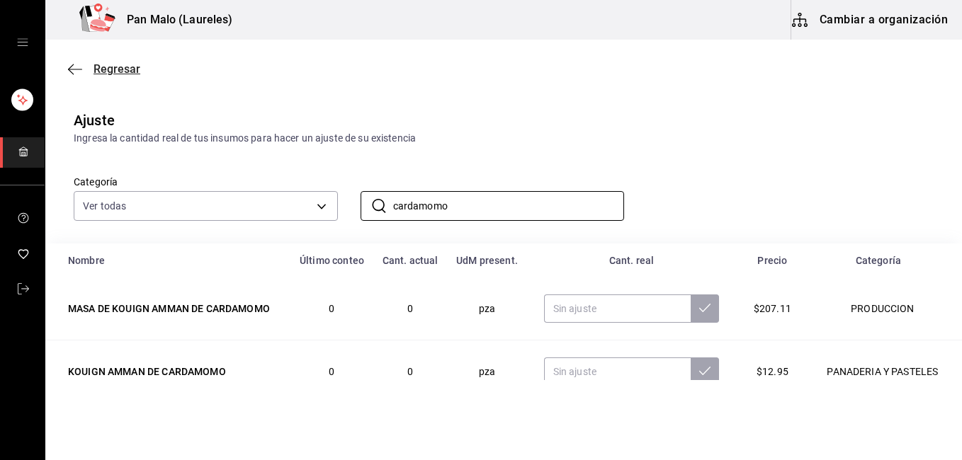
type input "cardamomo"
click at [82, 65] on span "Regresar" at bounding box center [104, 68] width 72 height 13
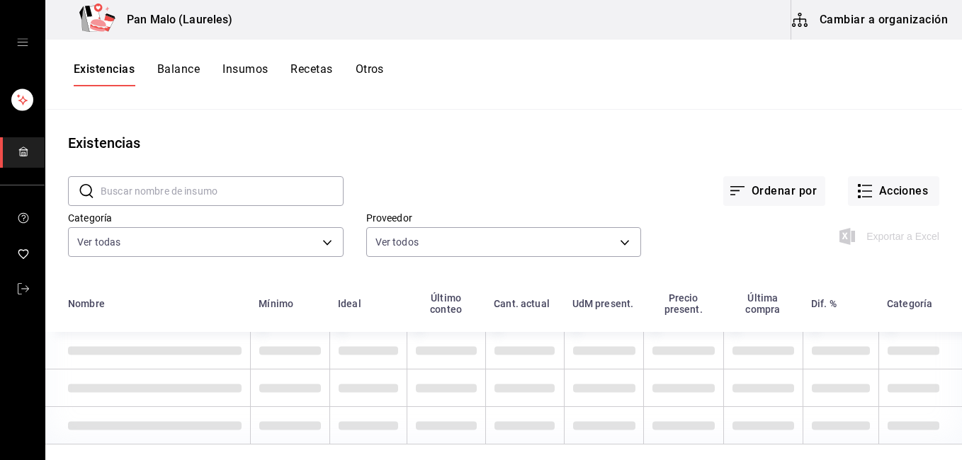
click at [176, 66] on button "Balance" at bounding box center [178, 74] width 42 height 24
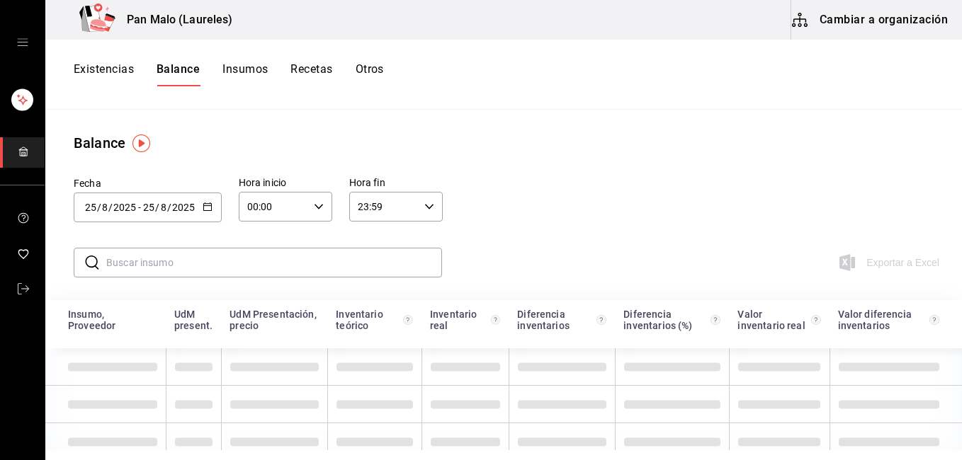
click at [95, 66] on button "Existencias" at bounding box center [104, 74] width 60 height 24
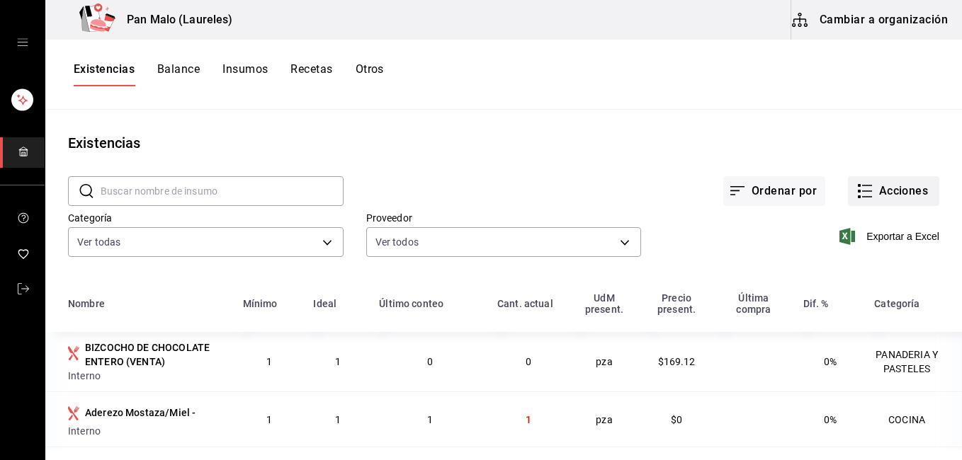
click at [877, 177] on button "Acciones" at bounding box center [893, 191] width 91 height 30
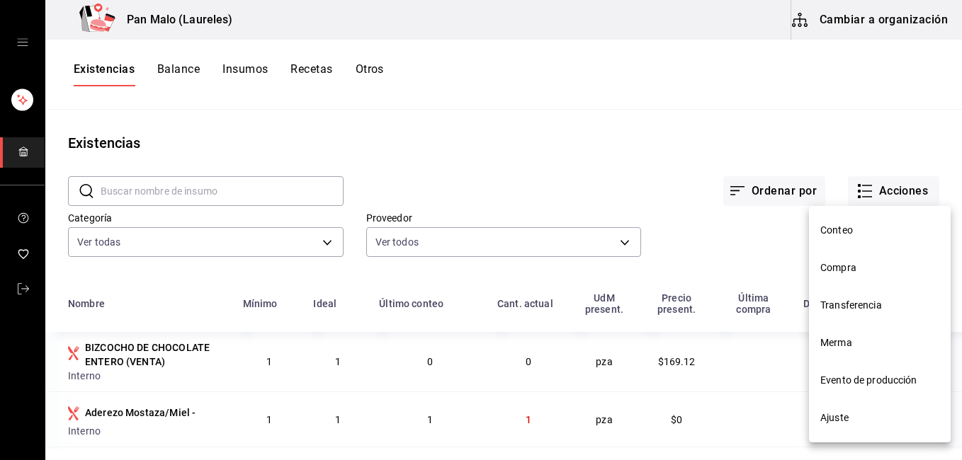
click at [863, 421] on span "Ajuste" at bounding box center [879, 418] width 119 height 15
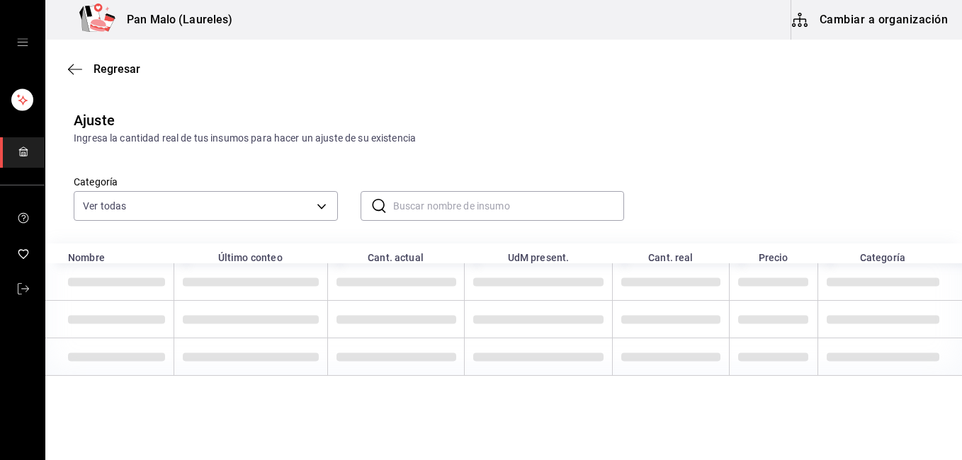
click at [467, 200] on input "text" at bounding box center [509, 206] width 232 height 28
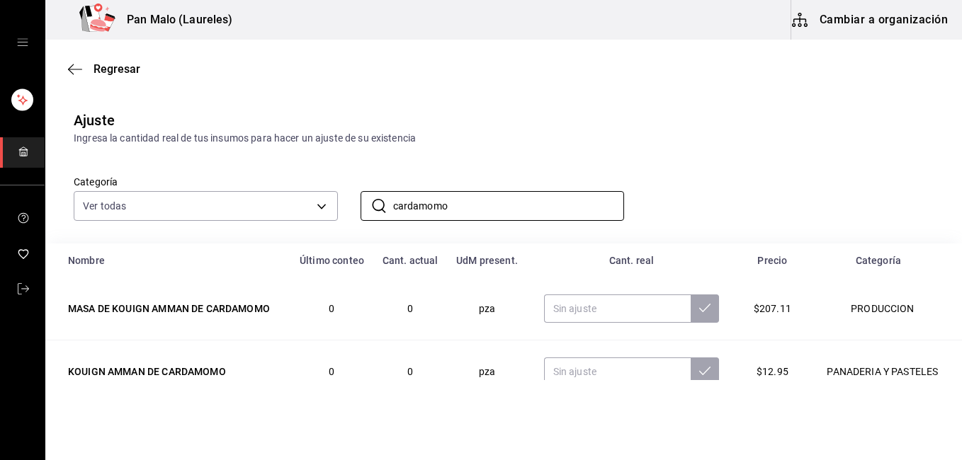
scroll to position [155, 0]
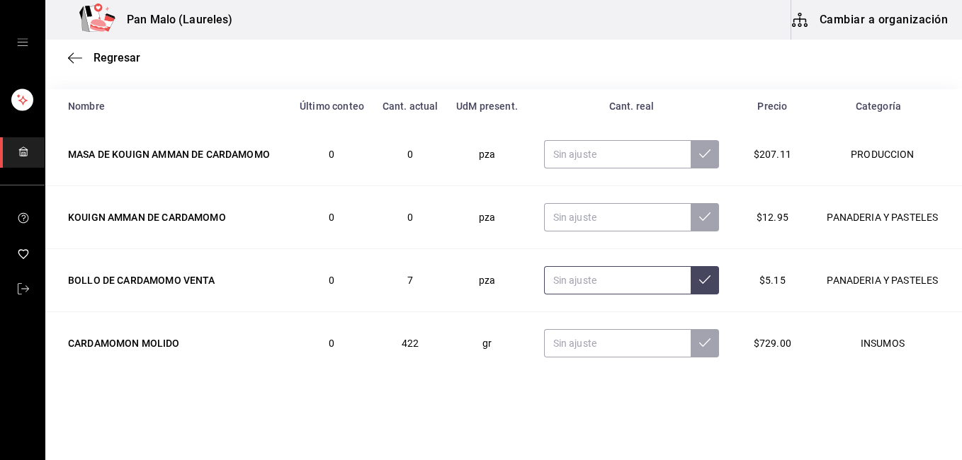
type input "cardamomo"
click at [569, 282] on input "text" at bounding box center [617, 280] width 147 height 28
type input "5.00"
click at [700, 275] on button at bounding box center [704, 280] width 28 height 28
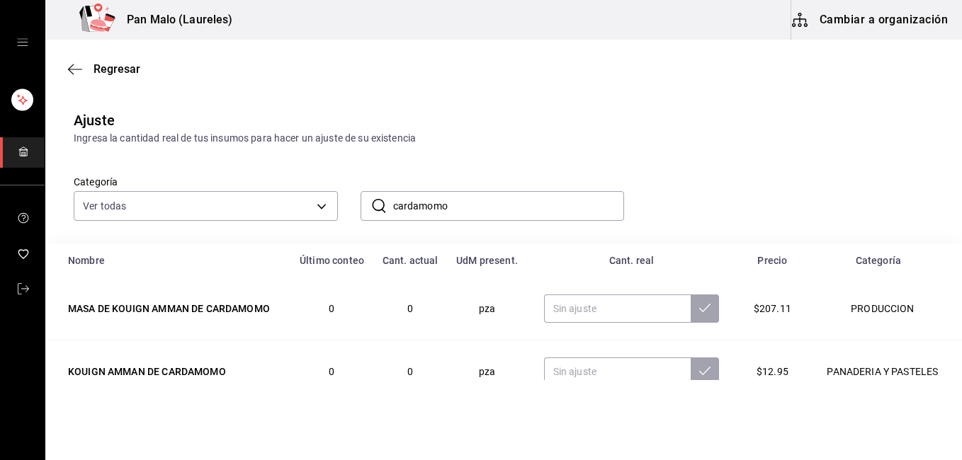
scroll to position [1, 0]
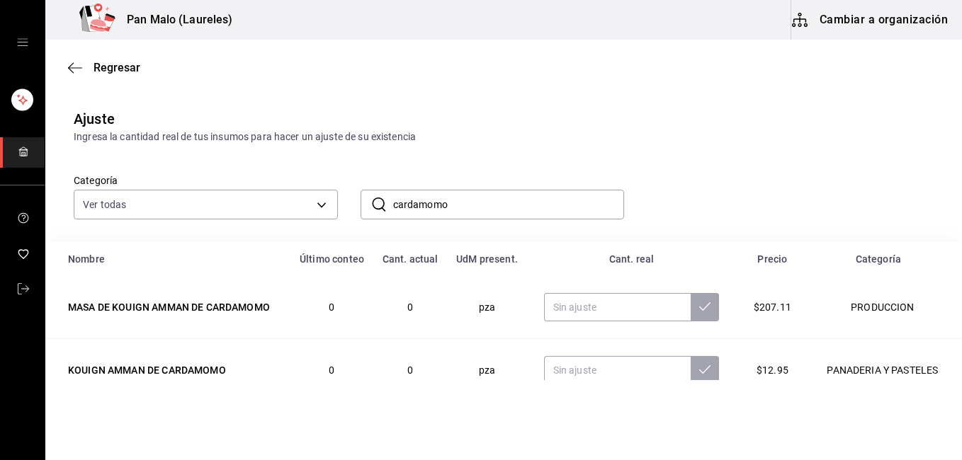
click at [561, 207] on input "cardamomo" at bounding box center [509, 204] width 232 height 28
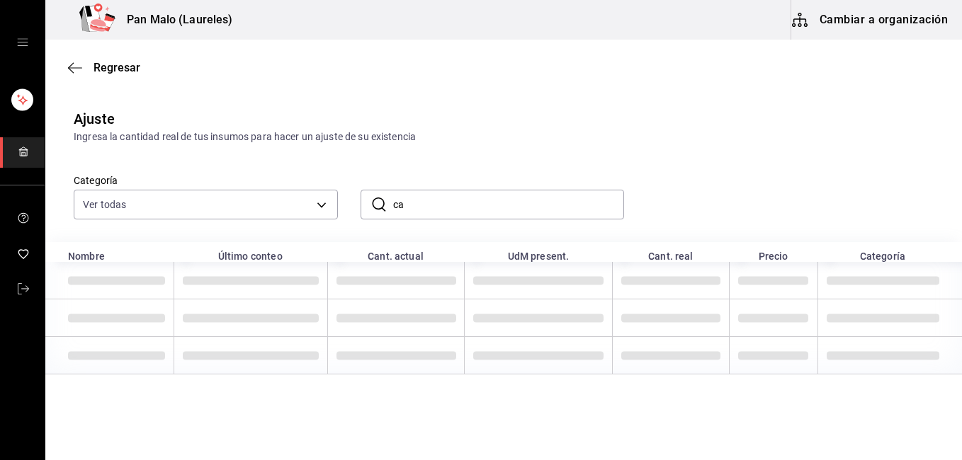
type input "c"
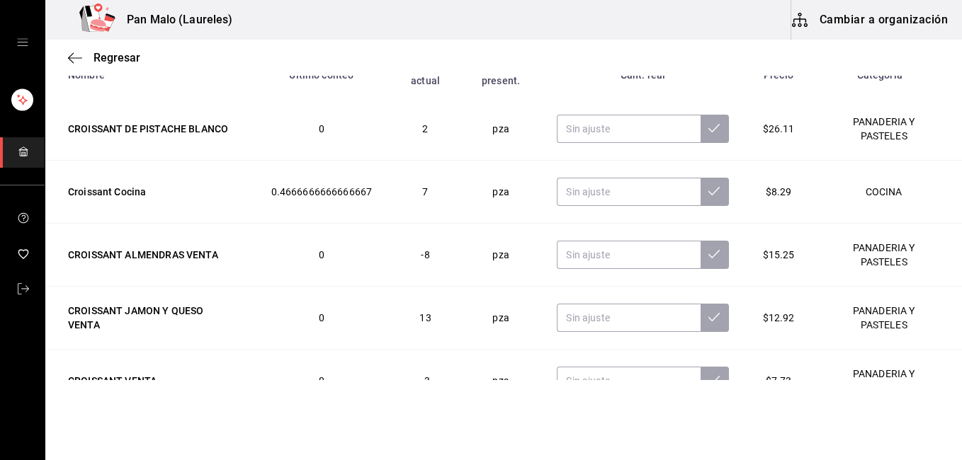
scroll to position [218, 0]
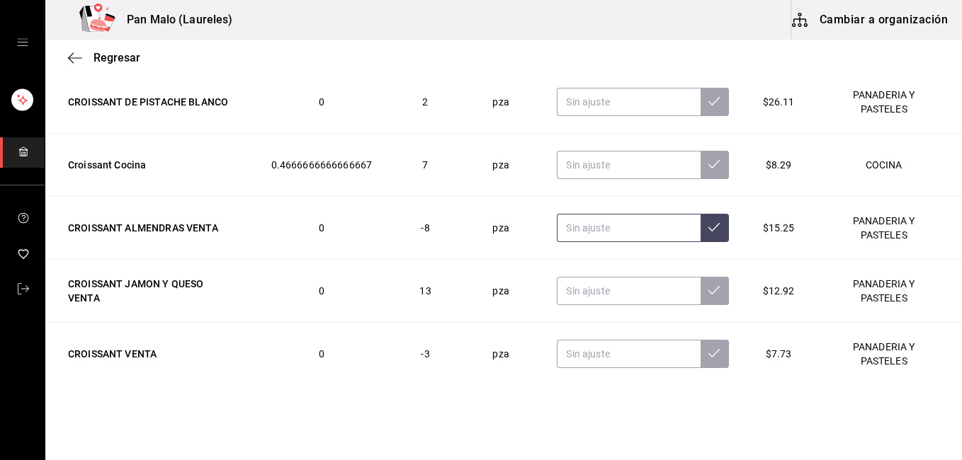
type input "croi"
click at [611, 215] on input "text" at bounding box center [628, 228] width 143 height 28
type input "10.00"
click at [714, 217] on button at bounding box center [714, 228] width 28 height 28
click at [627, 279] on input "text" at bounding box center [628, 291] width 143 height 28
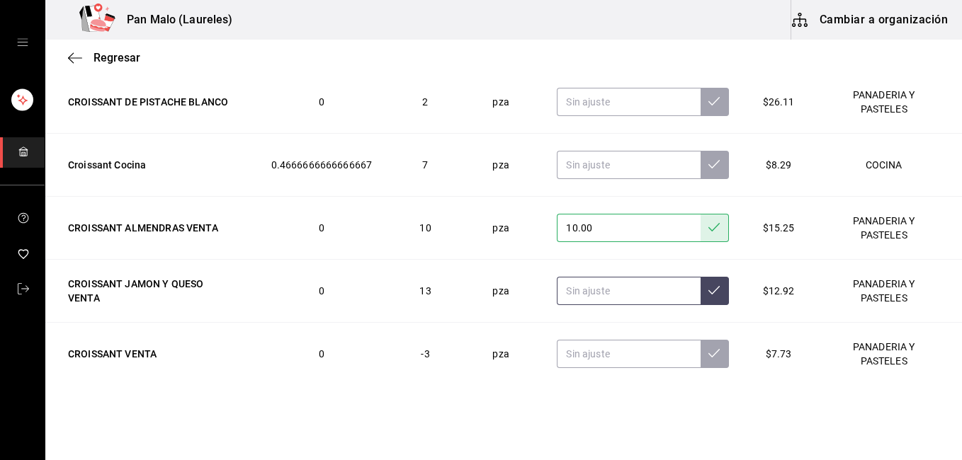
click at [627, 279] on input "text" at bounding box center [628, 291] width 143 height 28
type input "5.00"
click at [711, 283] on button at bounding box center [714, 291] width 28 height 28
click at [636, 342] on input "text" at bounding box center [628, 354] width 143 height 28
type input "0.00"
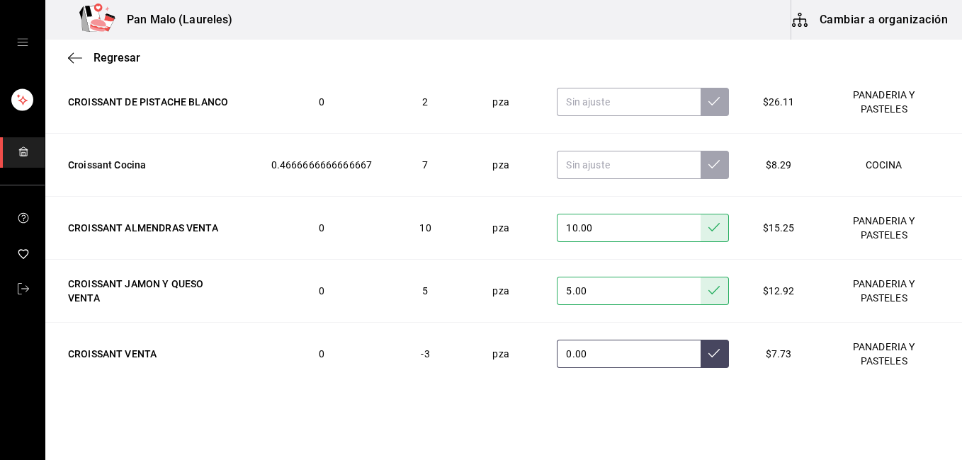
click at [708, 348] on icon at bounding box center [713, 353] width 11 height 11
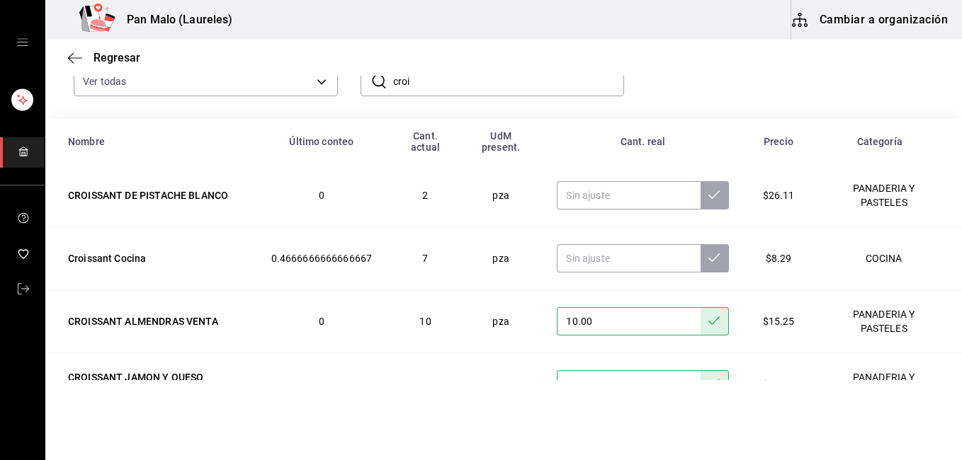
scroll to position [127, 0]
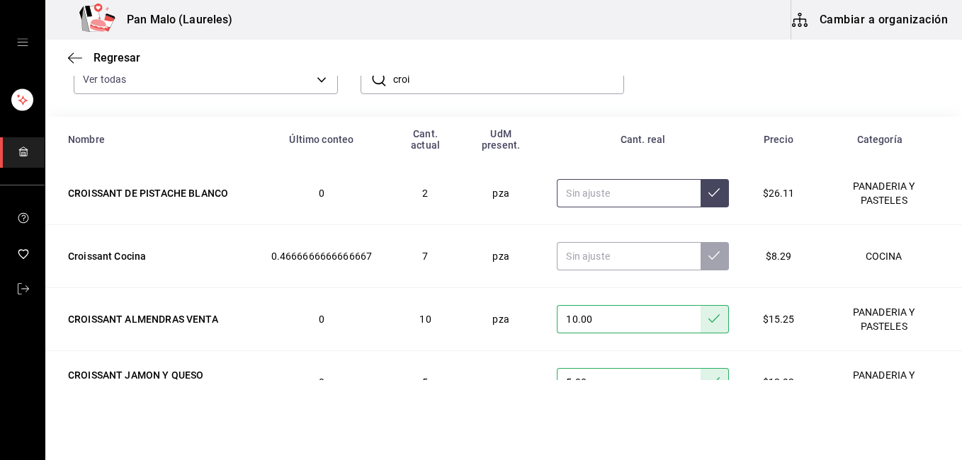
click at [600, 183] on input "text" at bounding box center [628, 193] width 143 height 28
type input "0.00"
click at [708, 187] on icon at bounding box center [713, 192] width 11 height 11
click at [554, 77] on input "croi" at bounding box center [509, 79] width 232 height 28
type input "c"
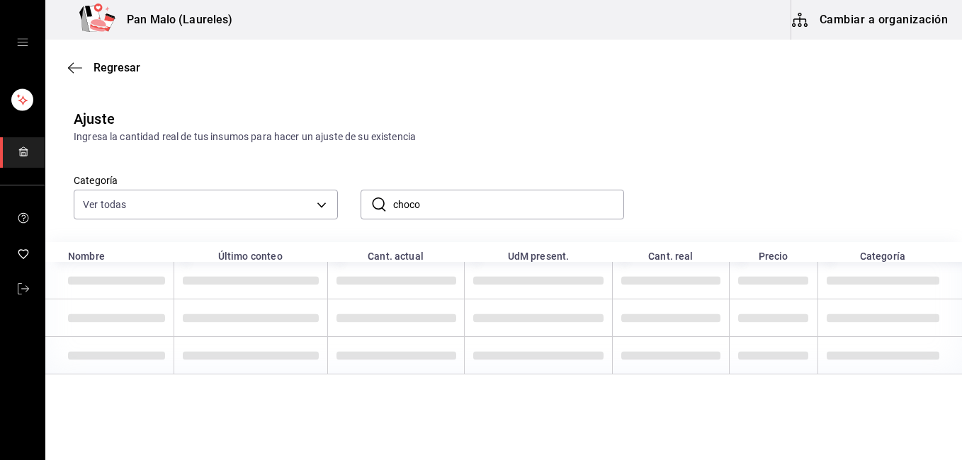
scroll to position [2, 0]
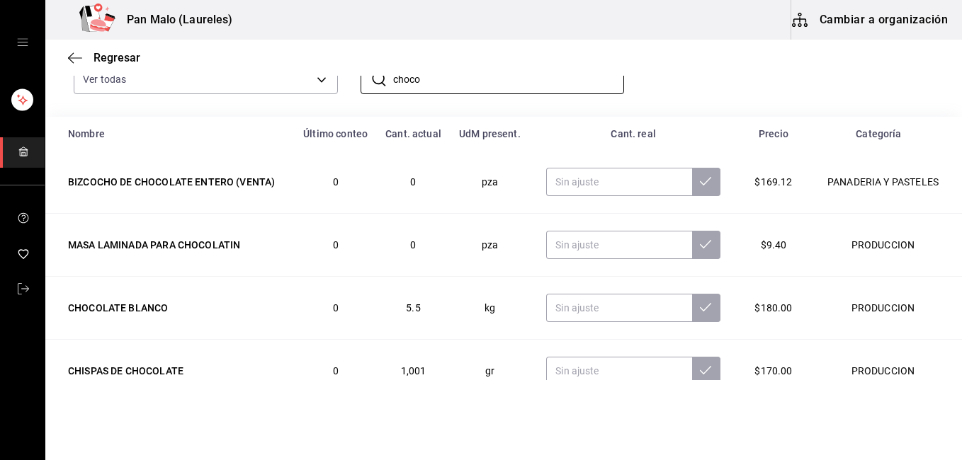
type input "chocolatin"
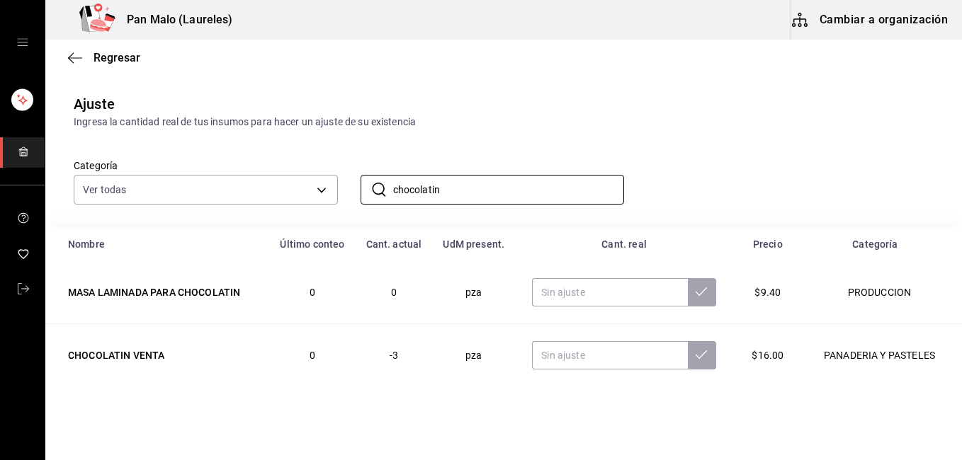
scroll to position [29, 0]
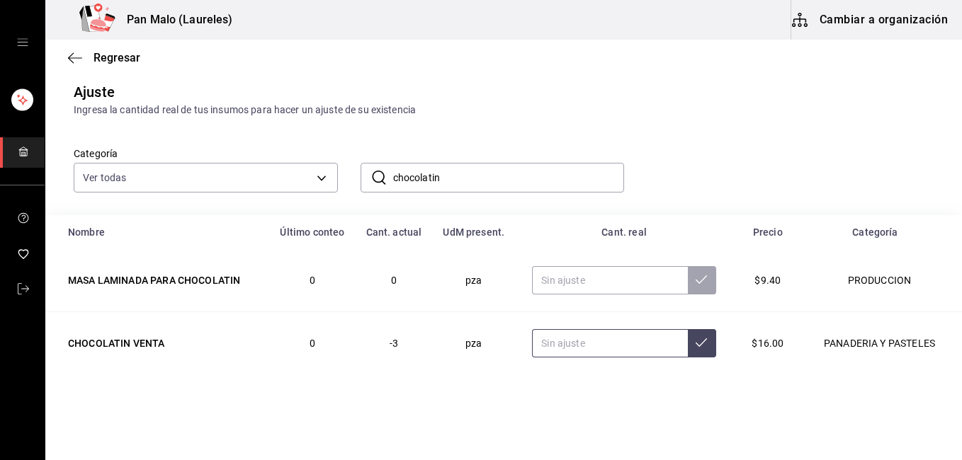
click at [573, 342] on input "text" at bounding box center [609, 343] width 155 height 28
type input "3.00"
click at [693, 348] on button at bounding box center [702, 343] width 28 height 28
click at [477, 180] on input "chocolatin" at bounding box center [509, 178] width 232 height 28
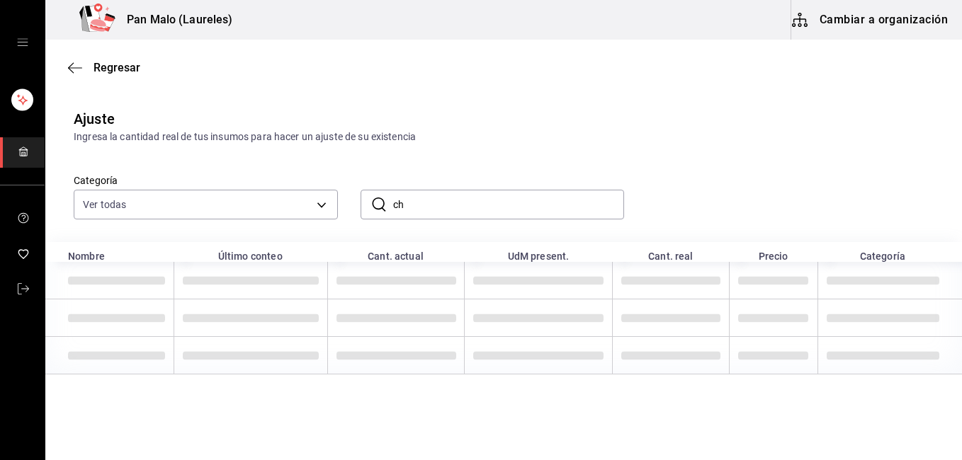
type input "c"
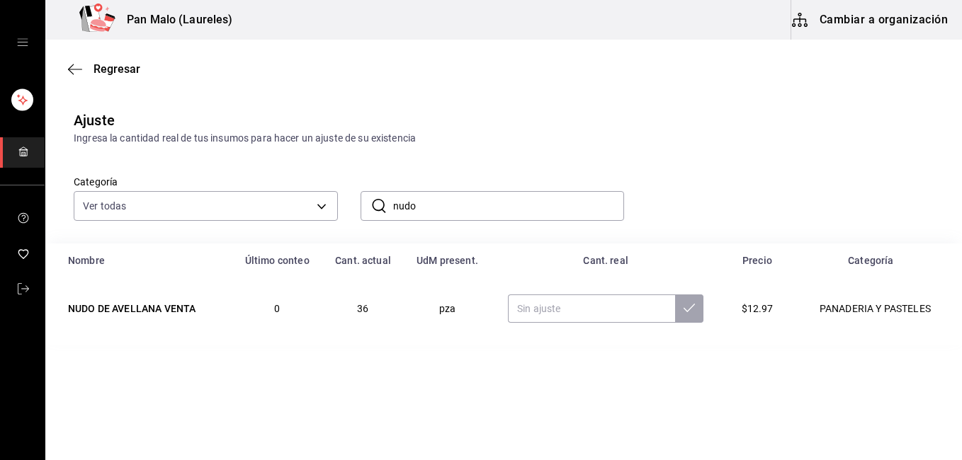
scroll to position [0, 0]
type input "nudo"
click at [538, 301] on input "text" at bounding box center [591, 309] width 167 height 28
type input "7.00"
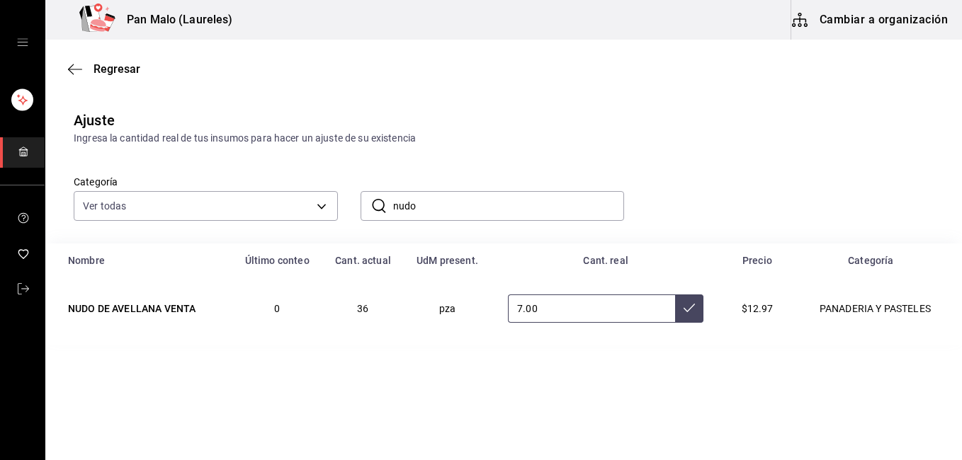
click at [683, 303] on icon at bounding box center [688, 307] width 11 height 11
click at [467, 211] on input "nudo" at bounding box center [509, 206] width 232 height 28
type input "n"
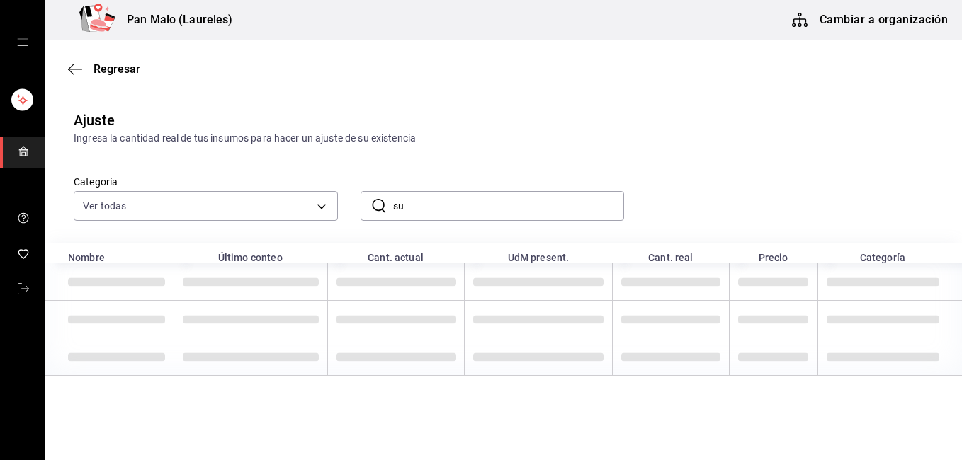
type input "s"
type input "n"
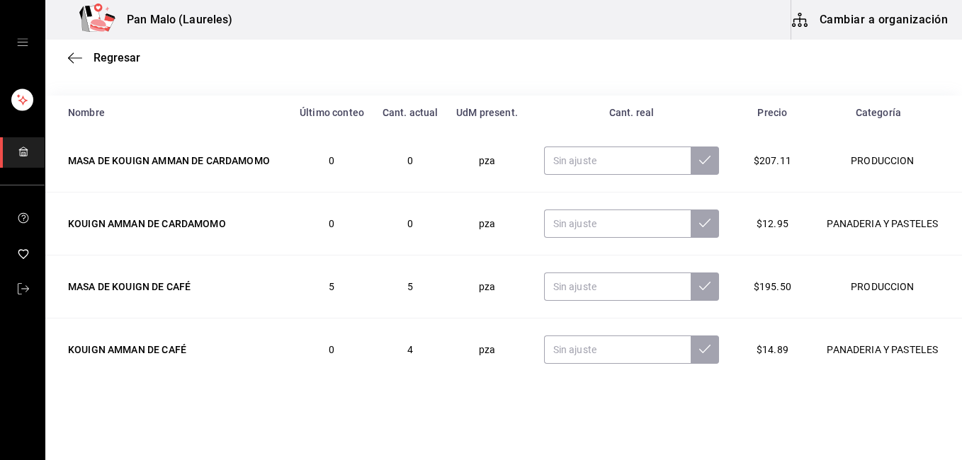
scroll to position [155, 0]
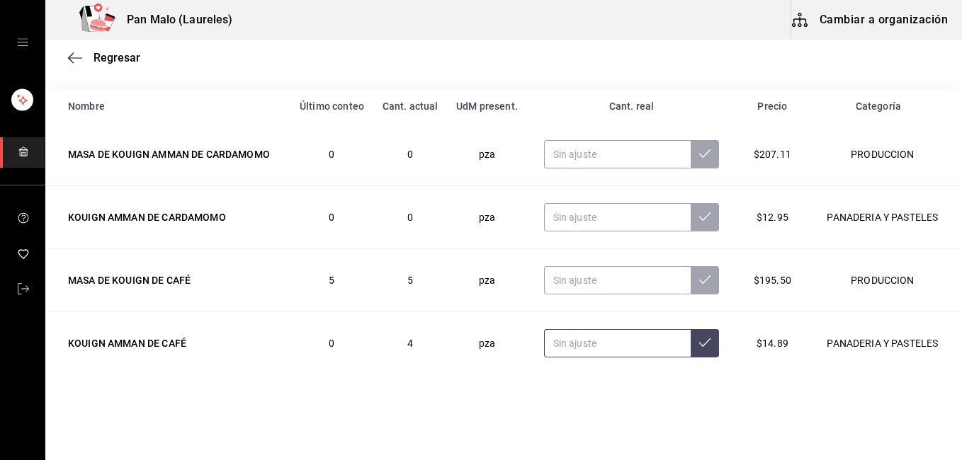
type input "koui"
click at [589, 345] on input "text" at bounding box center [617, 343] width 147 height 28
type input "2.00"
type input "4.00"
click at [703, 348] on button at bounding box center [704, 343] width 28 height 28
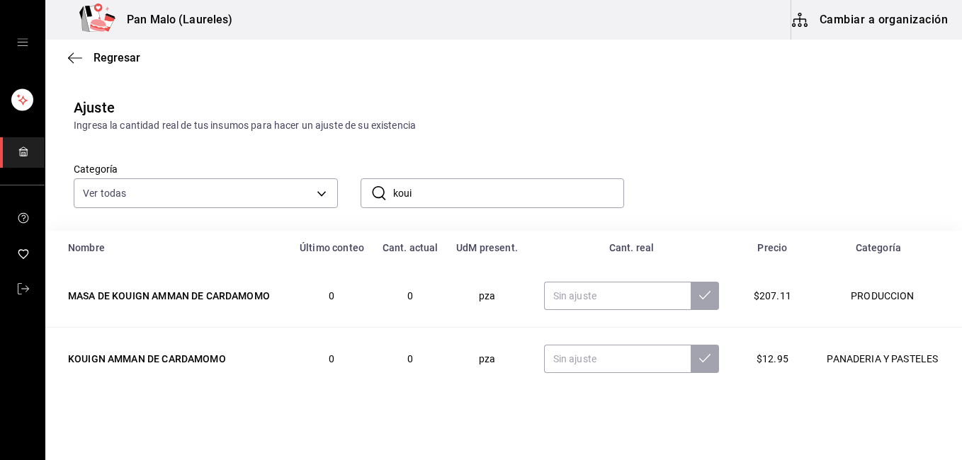
scroll to position [13, 0]
click at [421, 197] on input "koui" at bounding box center [509, 193] width 232 height 28
type input "k"
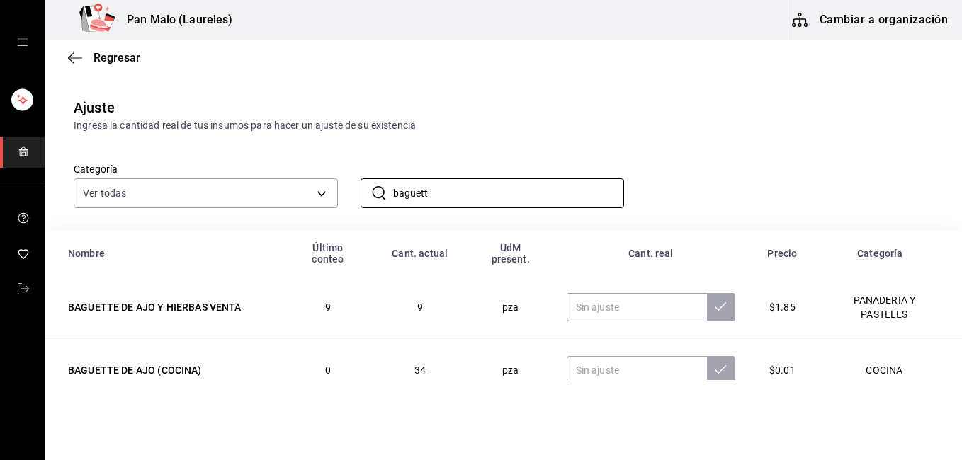
type input "baguette"
click at [617, 300] on input "text" at bounding box center [636, 307] width 140 height 28
click at [616, 304] on input "text" at bounding box center [636, 307] width 140 height 28
type input "7.00"
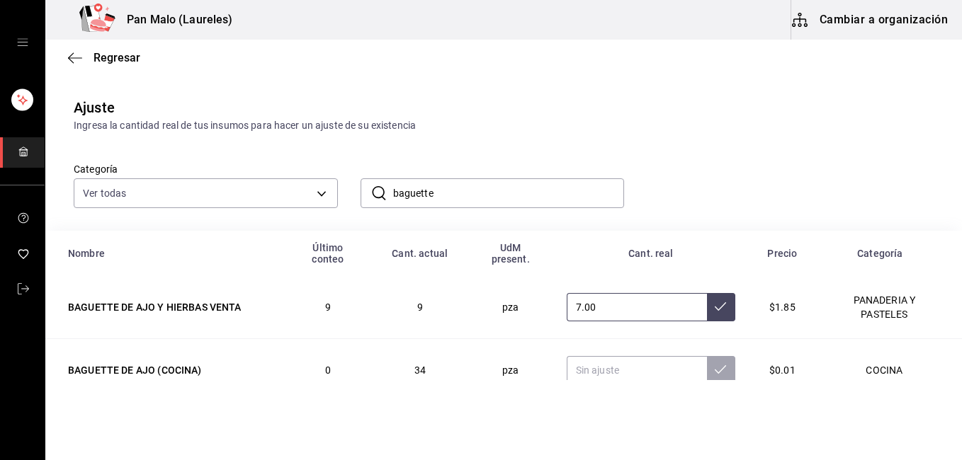
click at [709, 301] on button at bounding box center [721, 307] width 28 height 28
click at [494, 191] on input "baguette" at bounding box center [509, 193] width 232 height 28
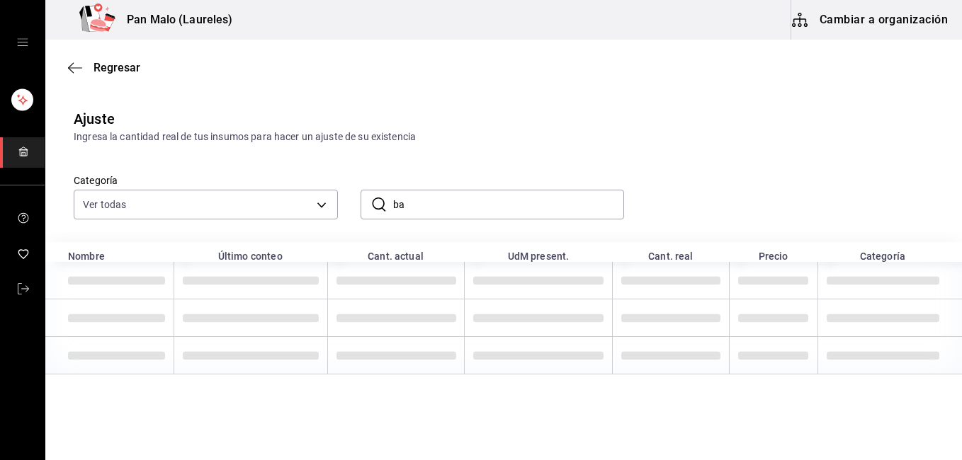
type input "b"
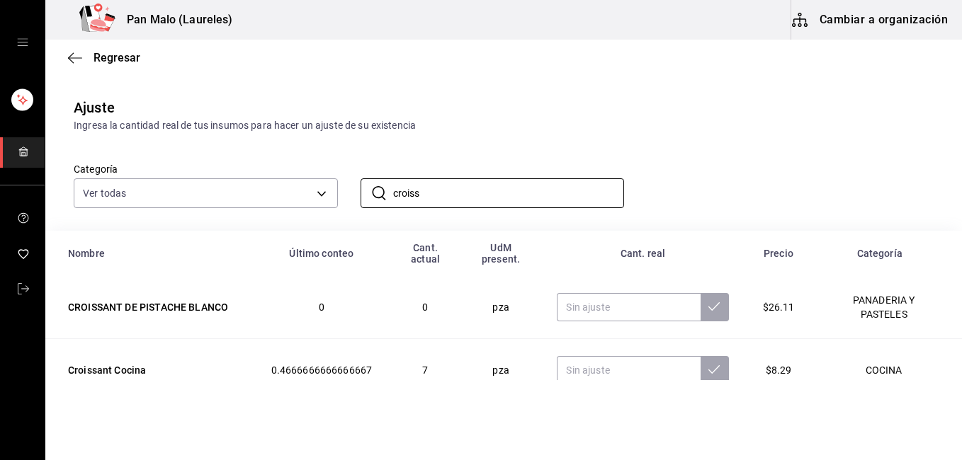
scroll to position [218, 0]
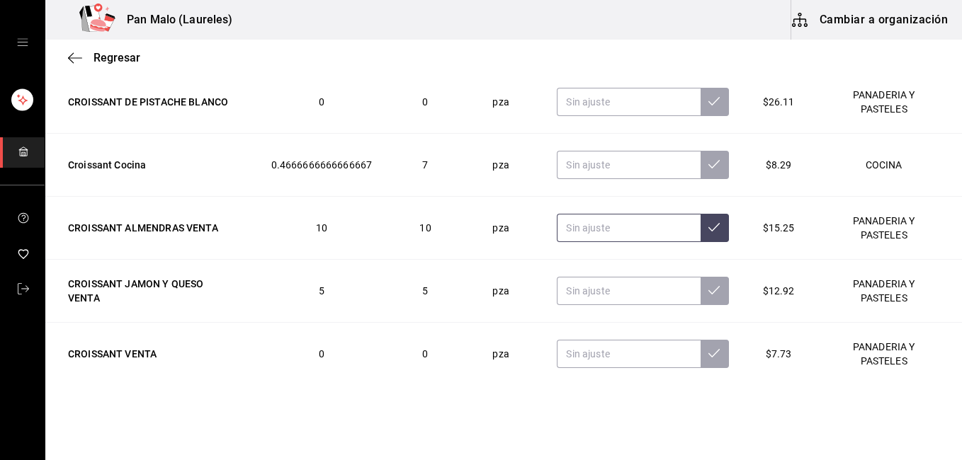
type input "croiss"
click at [612, 224] on input "text" at bounding box center [628, 228] width 143 height 28
type input "9.00"
click at [700, 214] on button at bounding box center [714, 228] width 28 height 28
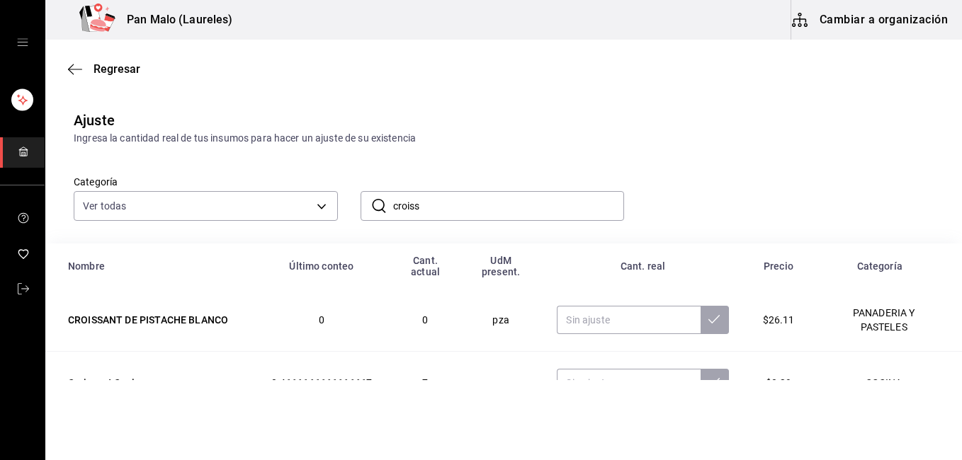
click at [470, 200] on input "croiss" at bounding box center [509, 206] width 232 height 28
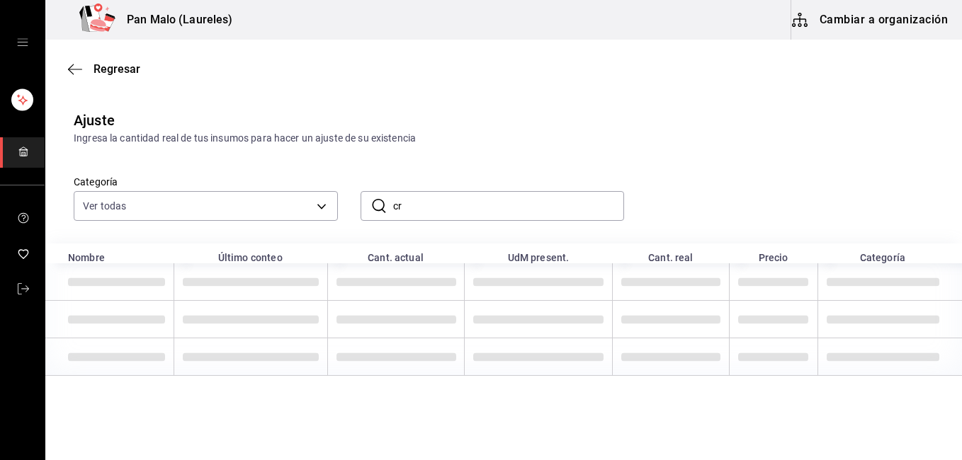
type input "c"
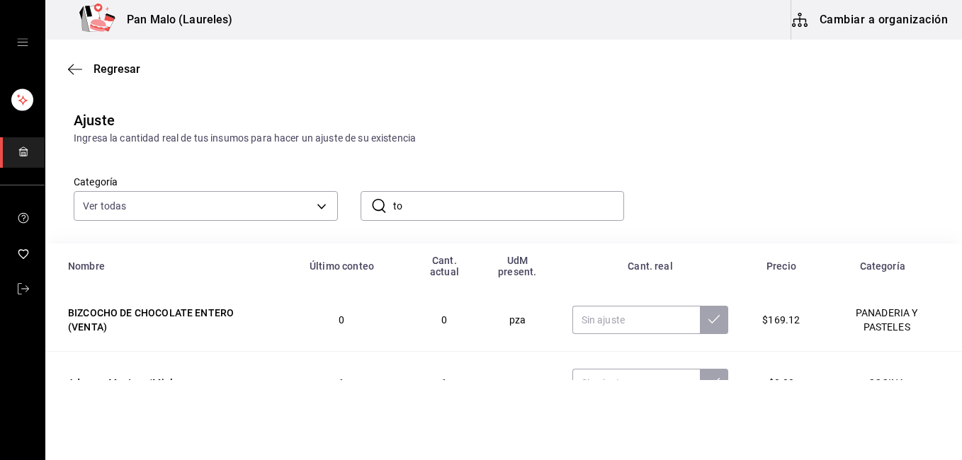
type input "t"
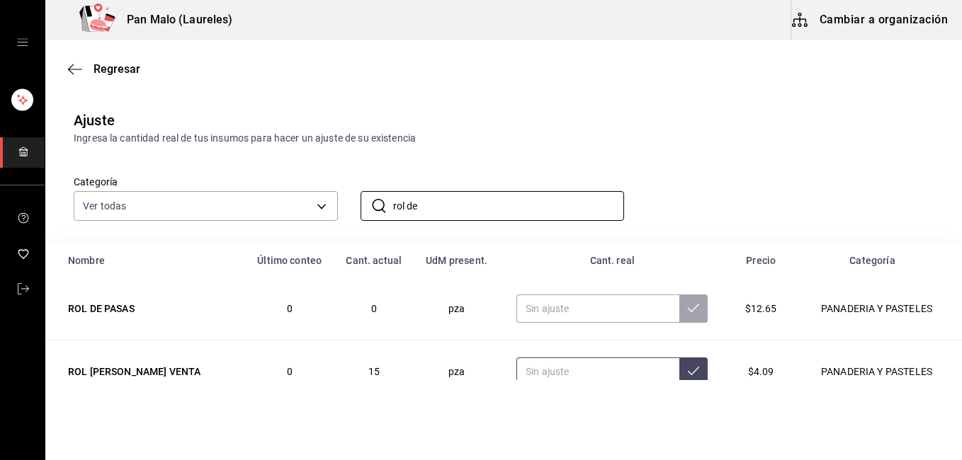
type input "rol de"
click at [548, 371] on input "text" at bounding box center [597, 372] width 163 height 28
click at [540, 369] on input "text" at bounding box center [597, 372] width 163 height 28
type input "13.00"
click at [688, 367] on icon at bounding box center [693, 370] width 11 height 11
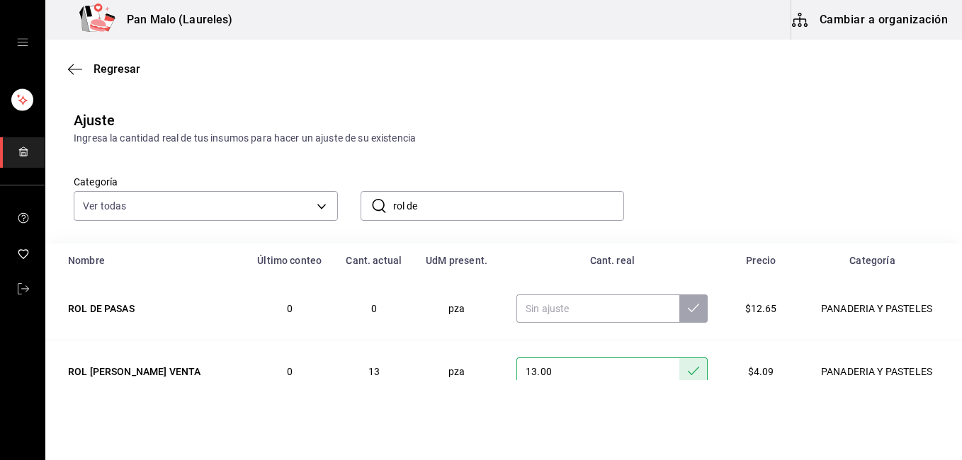
click at [444, 203] on input "rol de" at bounding box center [509, 206] width 232 height 28
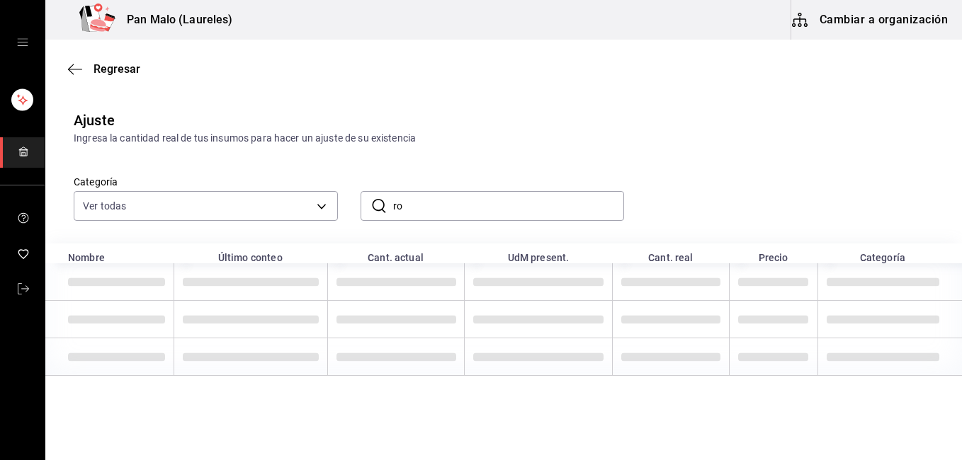
type input "r"
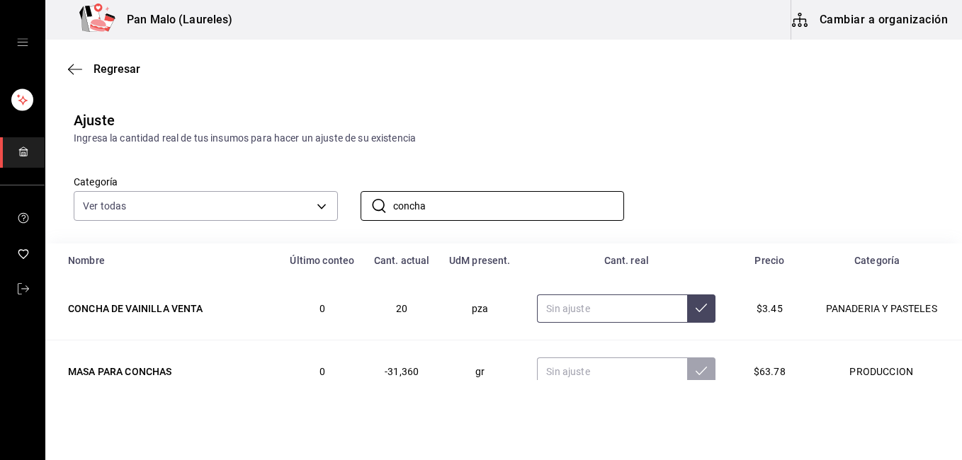
type input "concha"
click at [588, 312] on input "text" at bounding box center [612, 309] width 150 height 28
type input "15.00"
click at [695, 308] on icon at bounding box center [700, 307] width 11 height 11
click at [72, 67] on icon "button" at bounding box center [75, 69] width 14 height 13
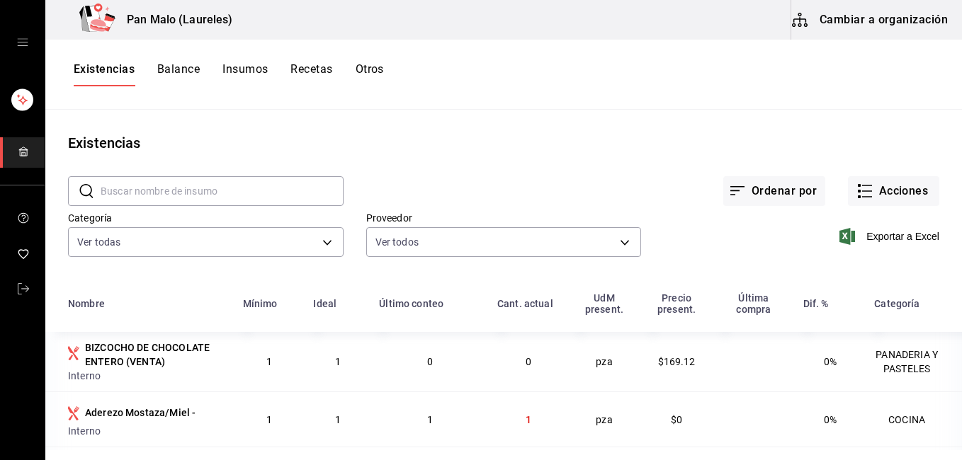
click at [961, 69] on html "Pan Malo (Laureles) Cambiar a organización Existencias Balance Insumos Recetas …" at bounding box center [481, 225] width 962 height 450
click at [891, 193] on button "Acciones" at bounding box center [893, 191] width 91 height 30
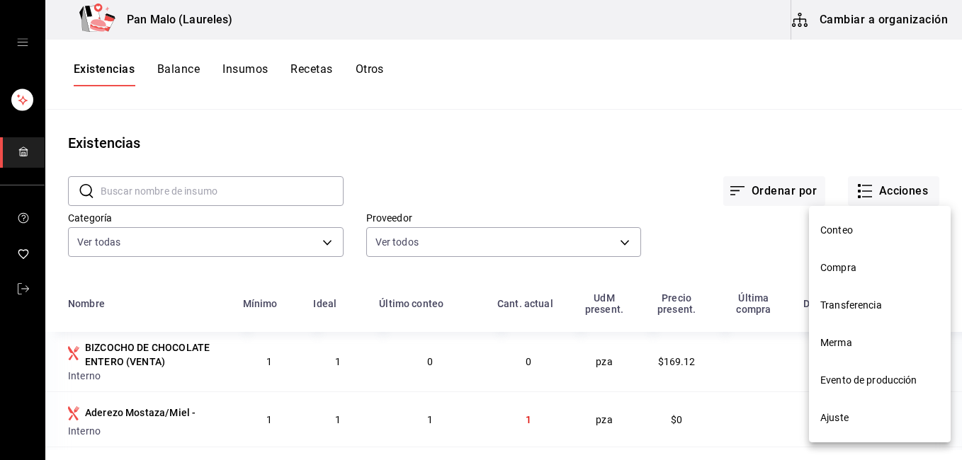
click at [850, 427] on li "Ajuste" at bounding box center [880, 418] width 142 height 38
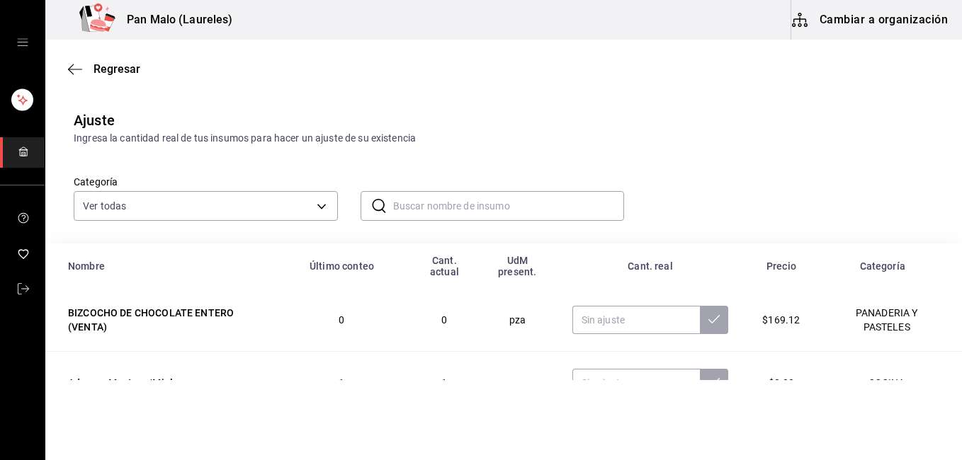
scroll to position [76, 0]
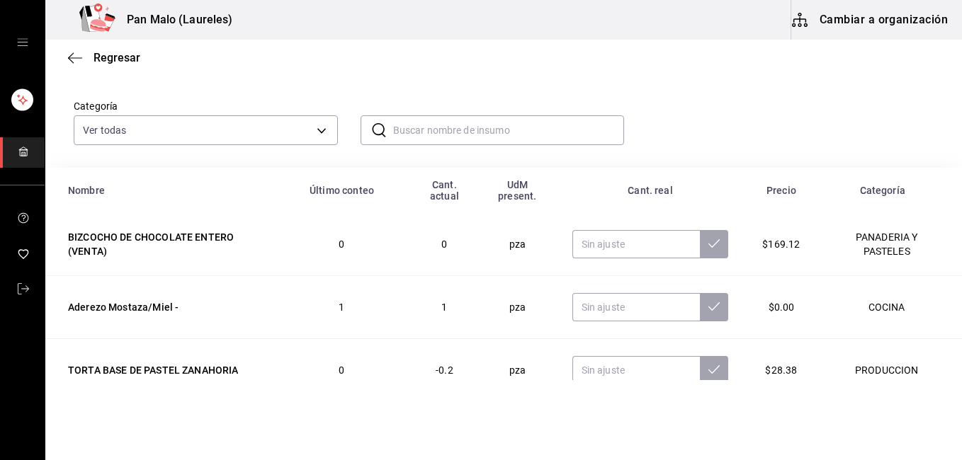
click at [518, 139] on input "text" at bounding box center [509, 130] width 232 height 28
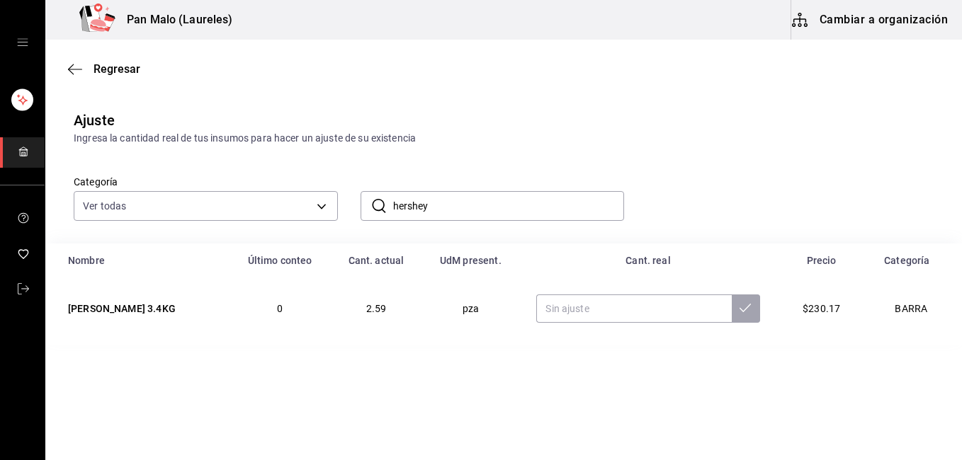
scroll to position [0, 0]
type input "hershey"
click at [603, 308] on input "text" at bounding box center [633, 309] width 195 height 28
type input "1.00"
click at [739, 308] on button at bounding box center [745, 309] width 28 height 28
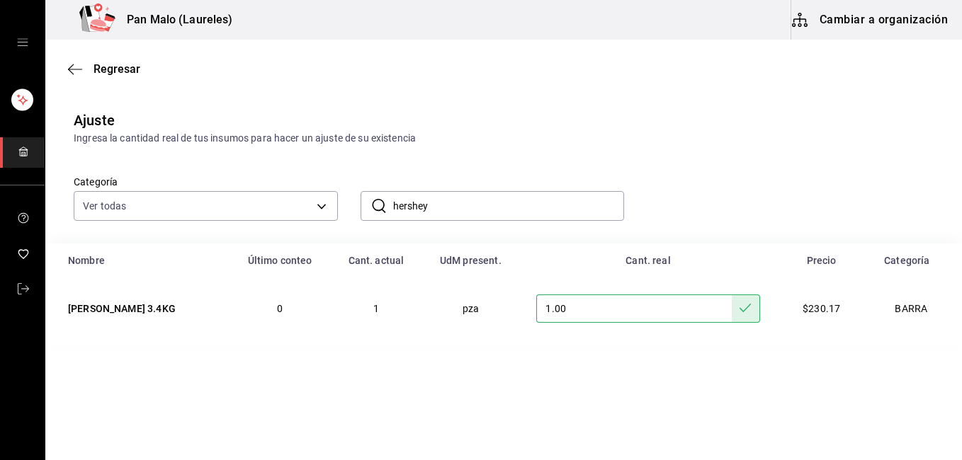
click at [480, 206] on input "hershey" at bounding box center [509, 206] width 232 height 28
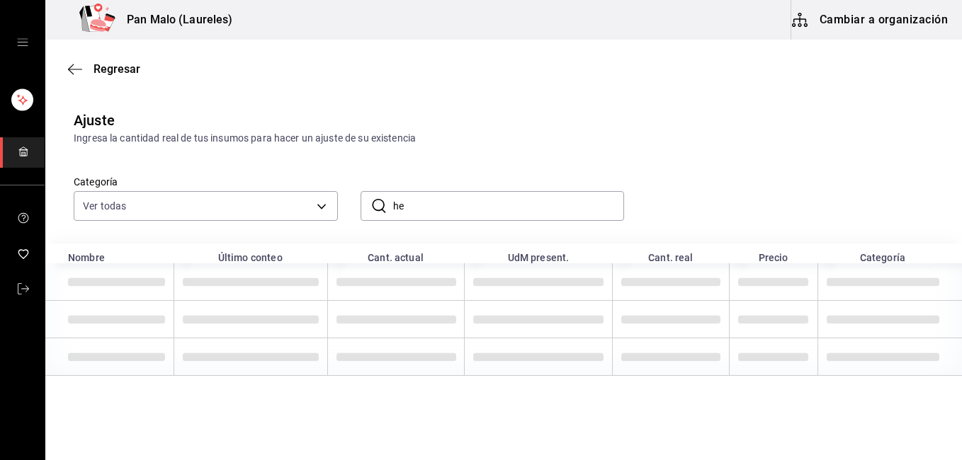
type input "h"
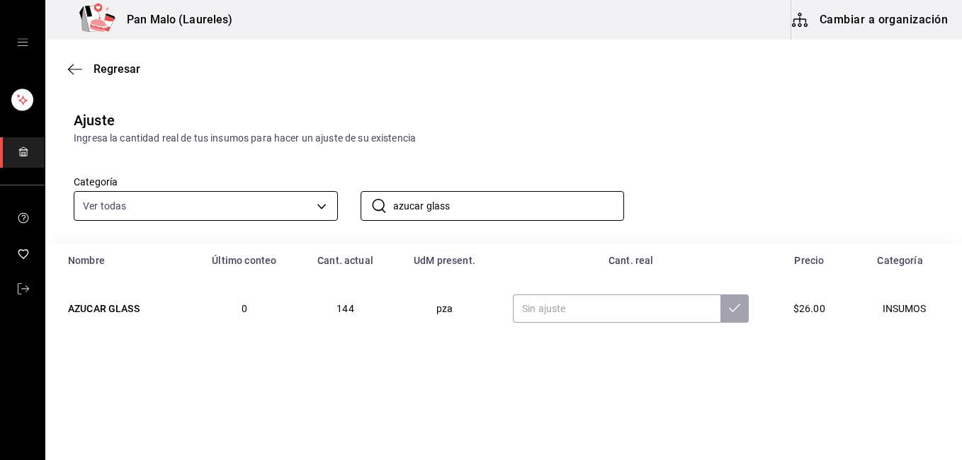
type input "azucar glass"
click at [221, 205] on body "Pan Malo (Laureles) Cambiar a organización Regresar Ajuste Ingresa la cantidad …" at bounding box center [481, 190] width 962 height 380
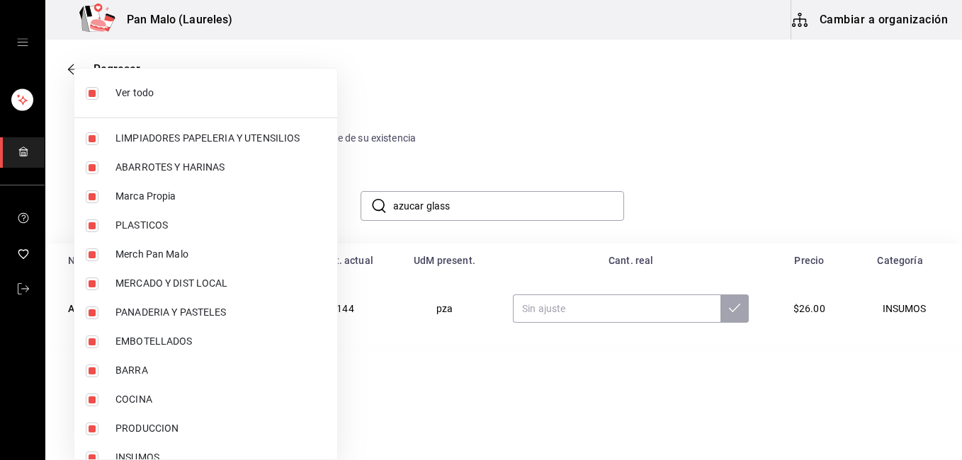
click at [106, 88] on li "Ver todo" at bounding box center [205, 93] width 263 height 38
checkbox input "false"
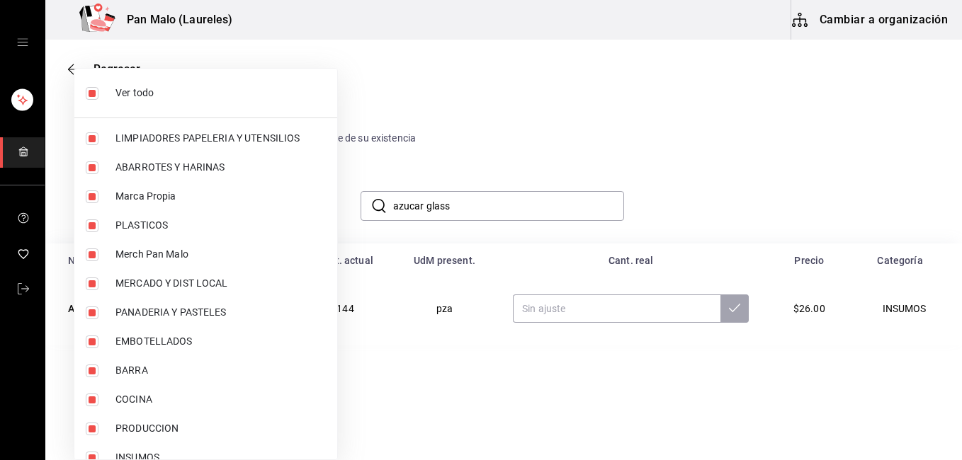
checkbox input "false"
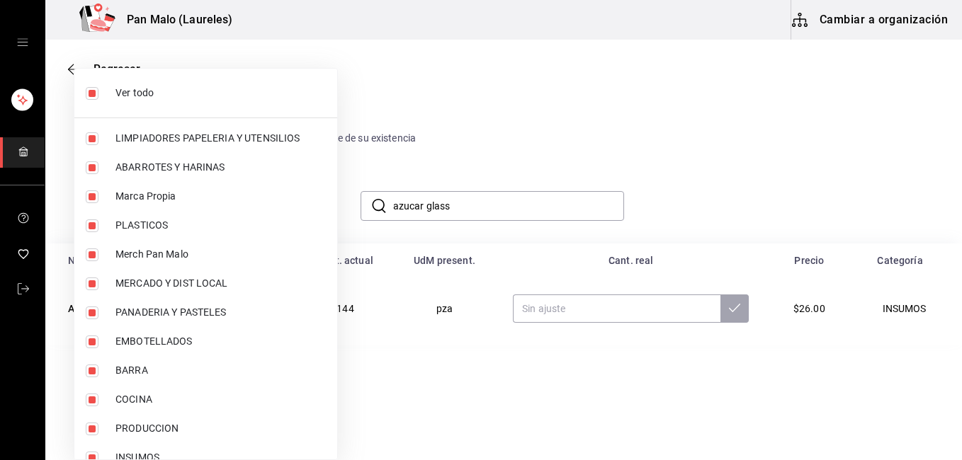
checkbox input "false"
click at [115, 367] on span "BARRA" at bounding box center [220, 370] width 210 height 15
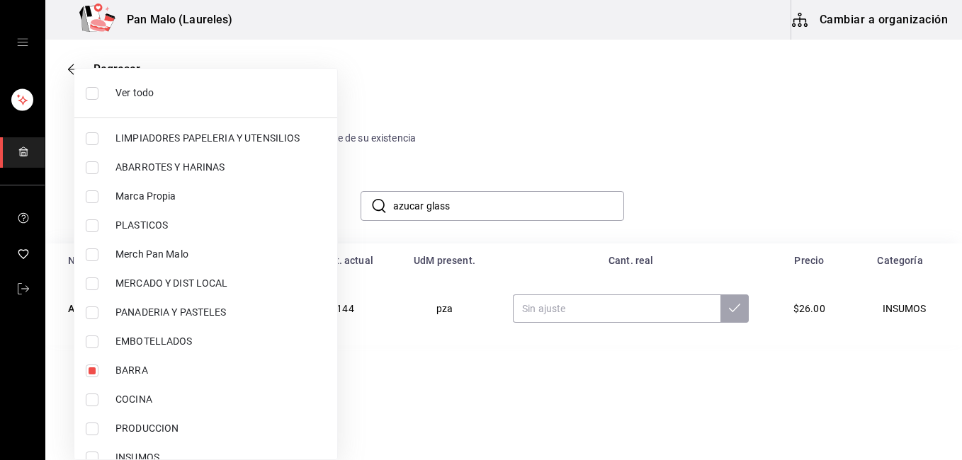
type input "5221ede4-7101-46e2-abe0-c56c9f57c453"
checkbox input "true"
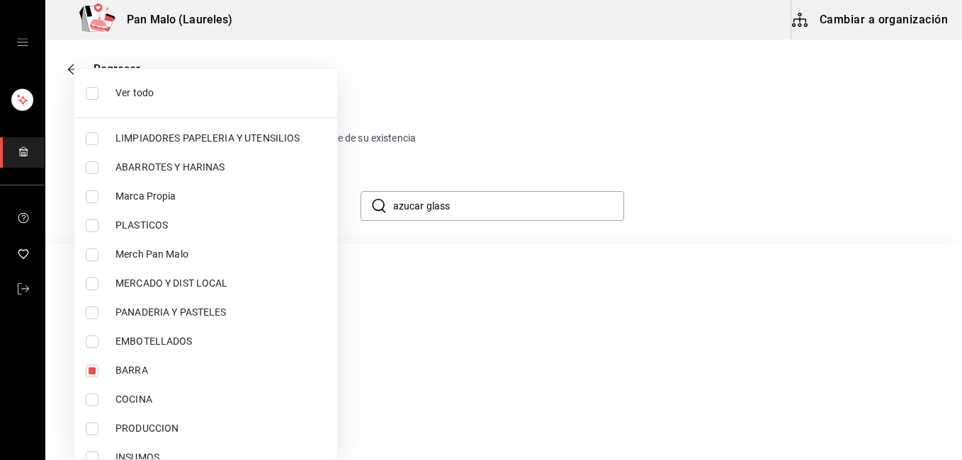
click at [769, 214] on div at bounding box center [481, 230] width 962 height 460
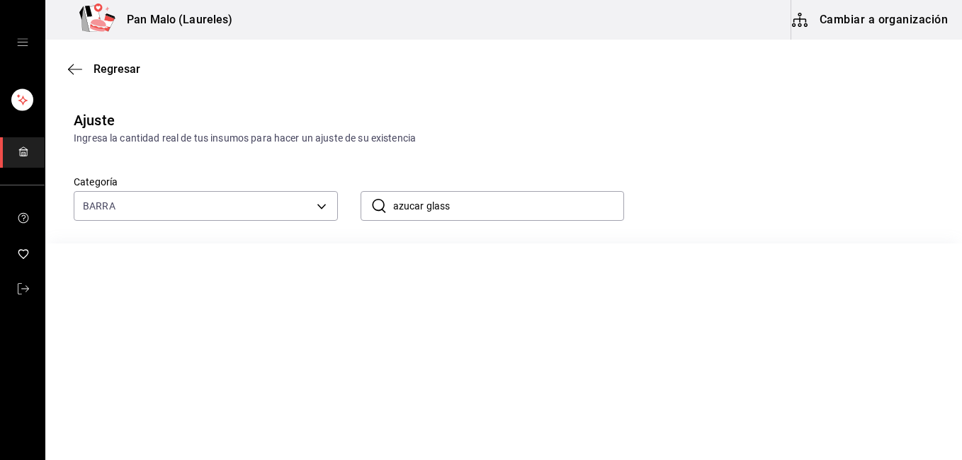
click at [549, 215] on input "azucar glass" at bounding box center [509, 206] width 232 height 28
type input "a"
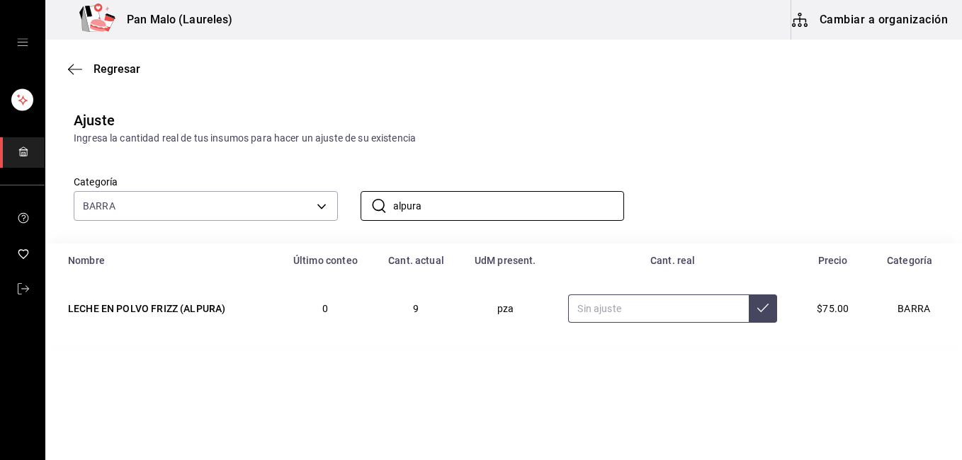
type input "alpura"
click at [642, 312] on input "text" at bounding box center [658, 309] width 181 height 28
type input "8.00"
click at [769, 304] on button at bounding box center [762, 309] width 28 height 28
click at [479, 204] on input "alpura" at bounding box center [509, 206] width 232 height 28
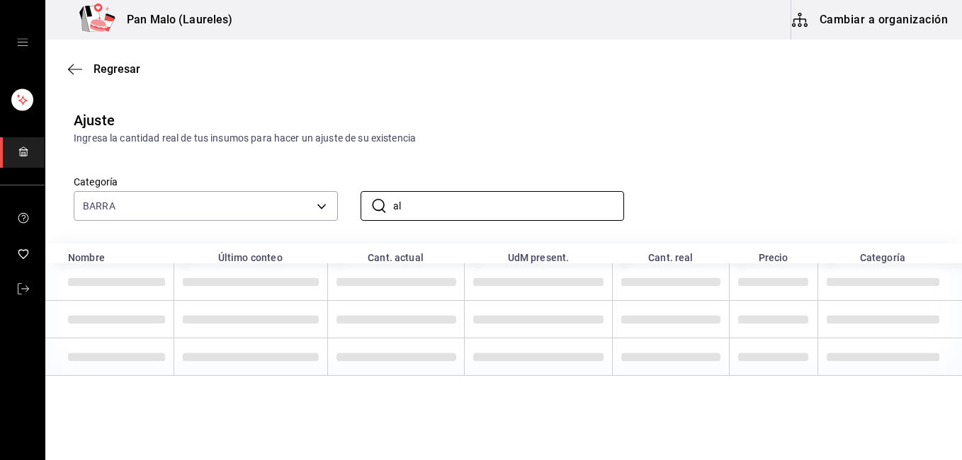
type input "a"
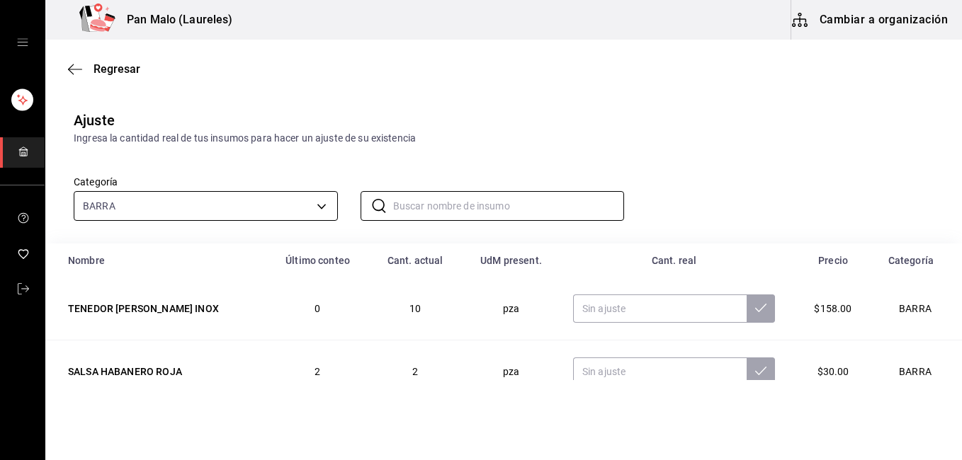
click at [183, 196] on body "Pan Malo (Laureles) Cambiar a organización Regresar Ajuste Ingresa la cantidad …" at bounding box center [481, 190] width 962 height 380
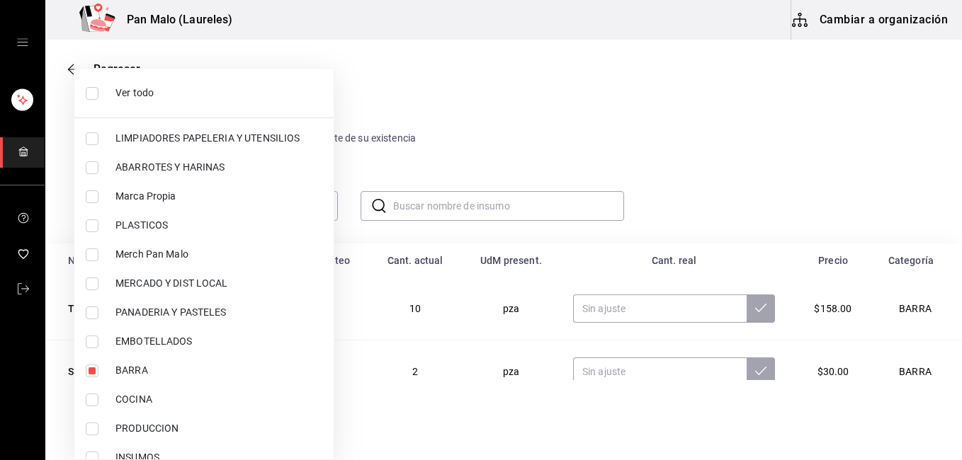
click at [220, 110] on li "Ver todo" at bounding box center [203, 93] width 259 height 38
type input "70f7bd2c-2c71-4982-af5b-371040f86de5,600482d2-c9f1-4907-a3a8-9ec12b879c54,57a97…"
checkbox input "true"
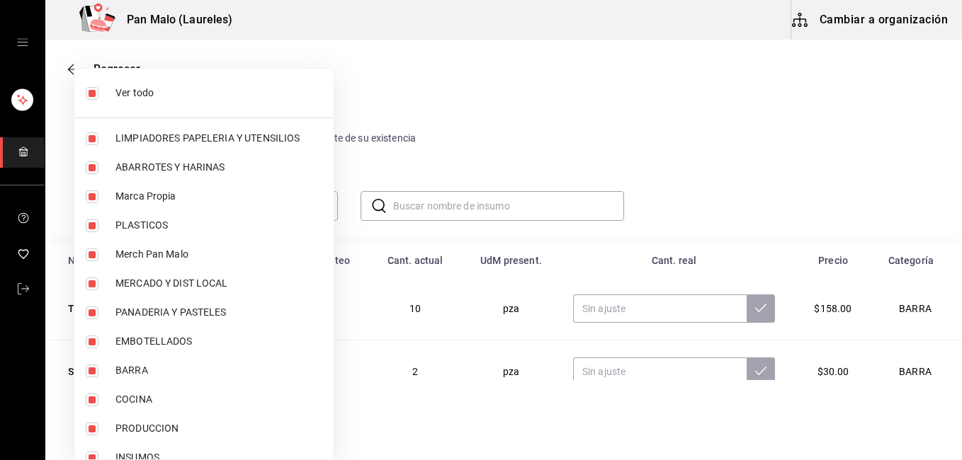
checkbox input "true"
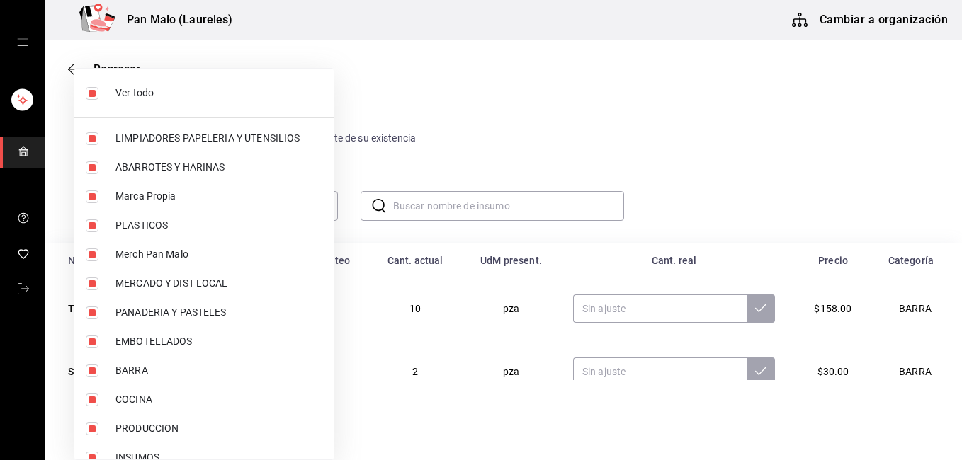
checkbox input "true"
click at [392, 196] on div at bounding box center [481, 230] width 962 height 460
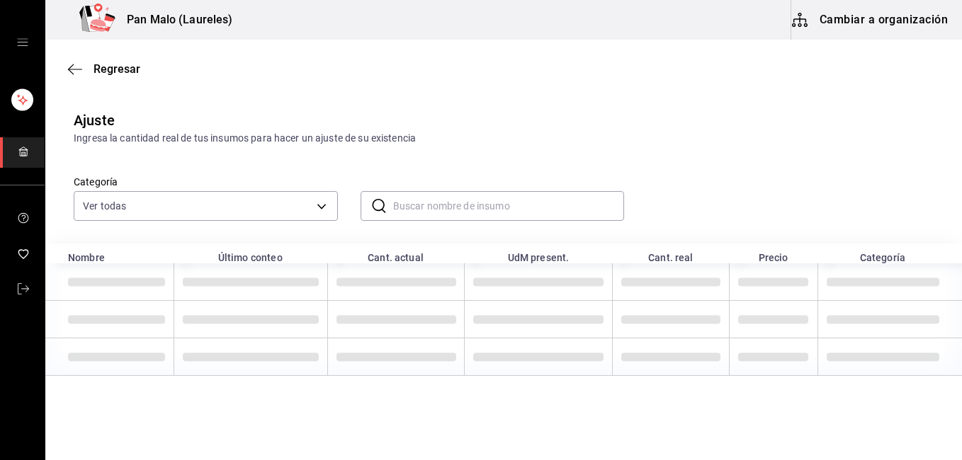
click at [392, 196] on div at bounding box center [481, 230] width 962 height 460
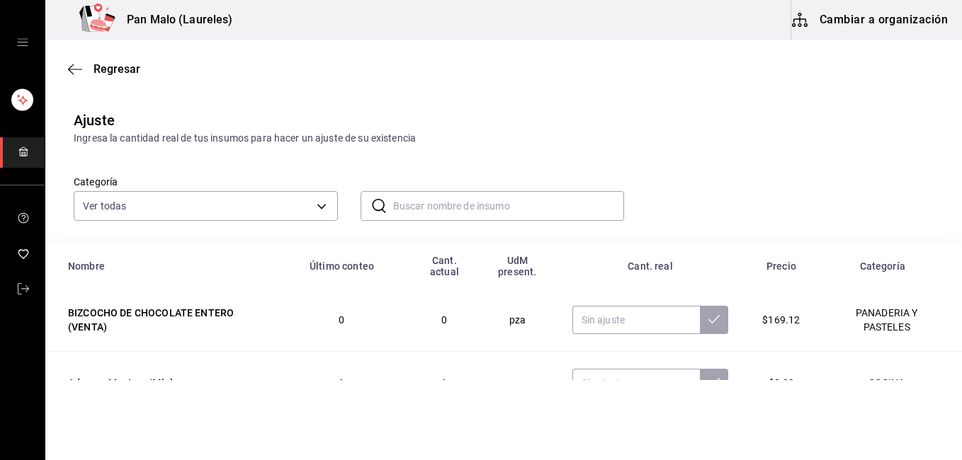
drag, startPoint x: 392, startPoint y: 196, endPoint x: 399, endPoint y: 212, distance: 17.1
click at [399, 212] on input "text" at bounding box center [509, 206] width 232 height 28
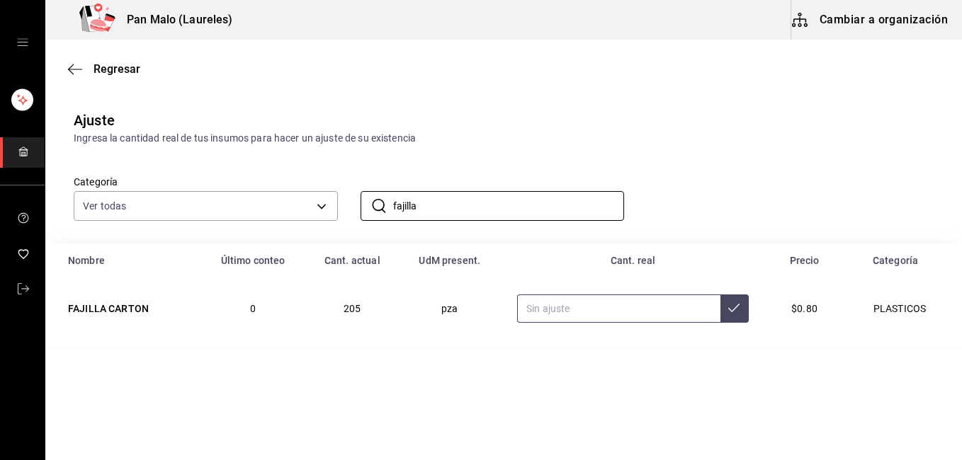
type input "fajilla"
click at [582, 306] on input "text" at bounding box center [618, 309] width 203 height 28
type input "230.00"
click at [729, 307] on icon at bounding box center [733, 307] width 11 height 11
click at [532, 207] on input "fajilla" at bounding box center [509, 206] width 232 height 28
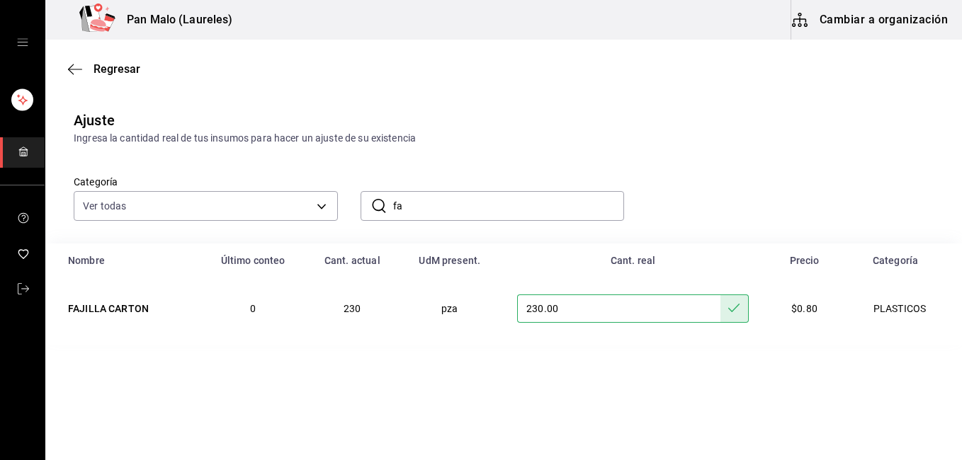
type input "f"
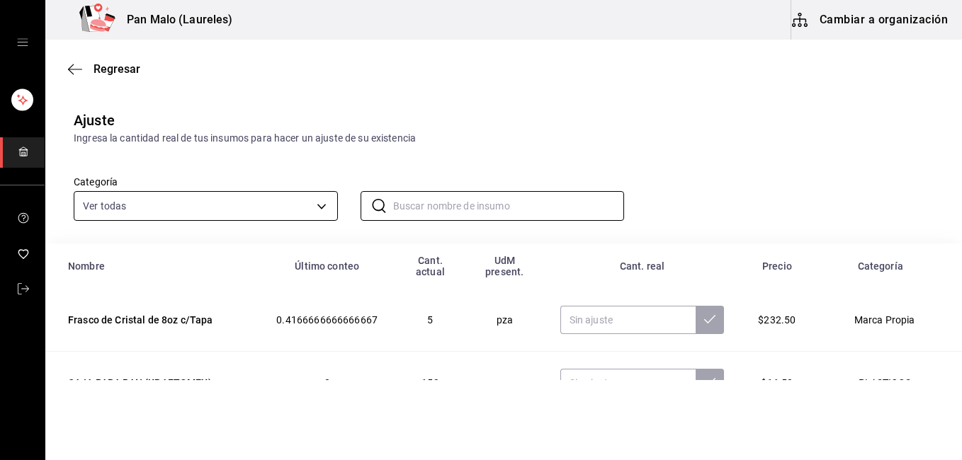
click at [302, 204] on body "Pan Malo (Laureles) Cambiar a organización Regresar Ajuste Ingresa la cantidad …" at bounding box center [481, 190] width 962 height 380
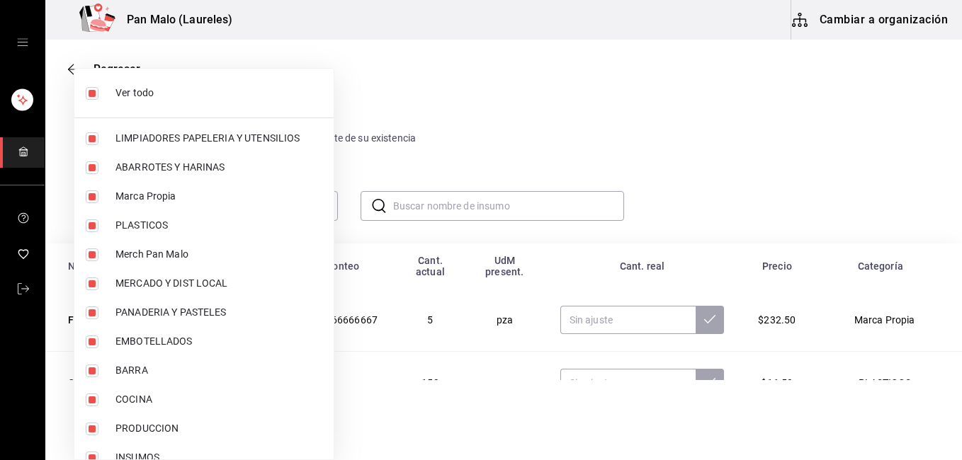
click at [217, 106] on li "Ver todo" at bounding box center [203, 93] width 259 height 38
checkbox input "false"
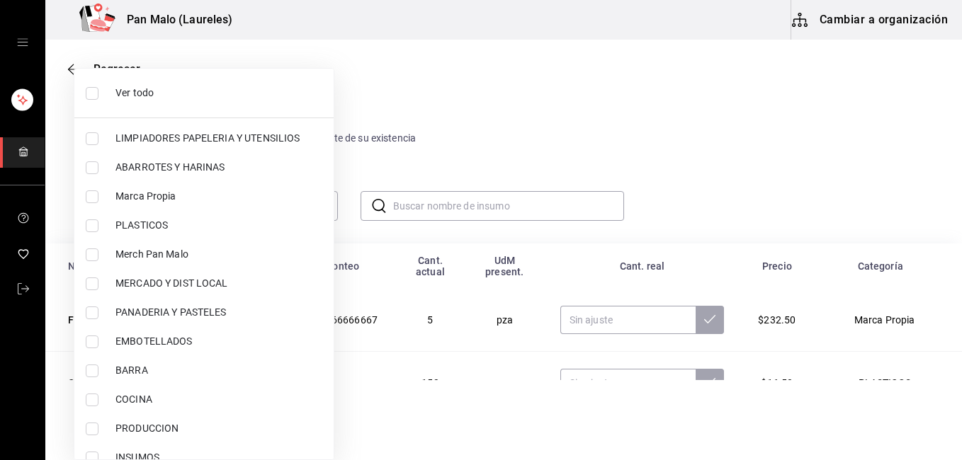
checkbox input "false"
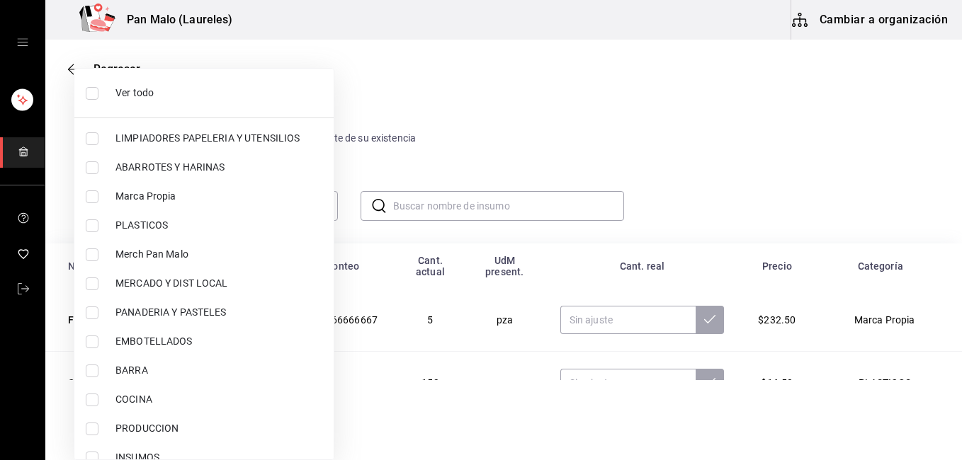
checkbox input "false"
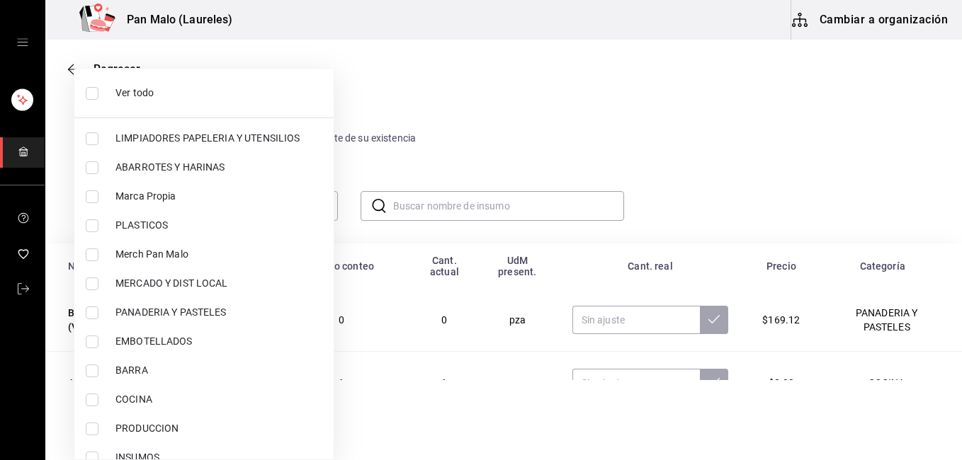
scroll to position [18, 0]
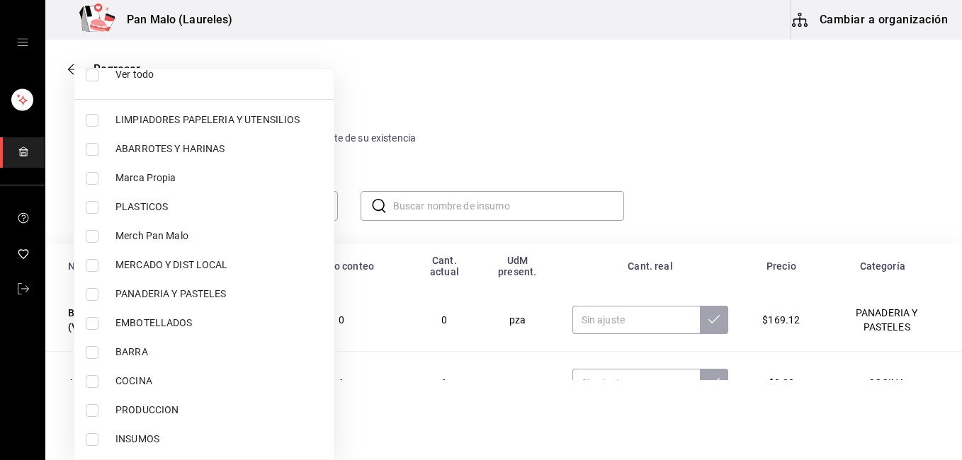
click at [157, 329] on span "EMBOTELLADOS" at bounding box center [218, 323] width 207 height 15
type input "244b5d13-ccc3-40e0-adb2-1f470b7c2b02"
checkbox input "true"
click at [615, 170] on div at bounding box center [481, 230] width 962 height 460
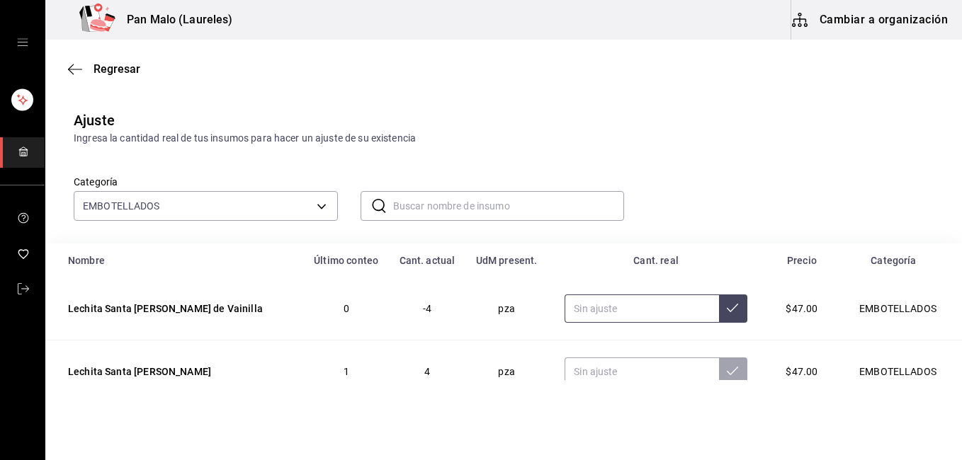
click at [586, 313] on input "text" at bounding box center [641, 309] width 154 height 28
type input "4.00"
click at [719, 309] on button at bounding box center [733, 309] width 28 height 28
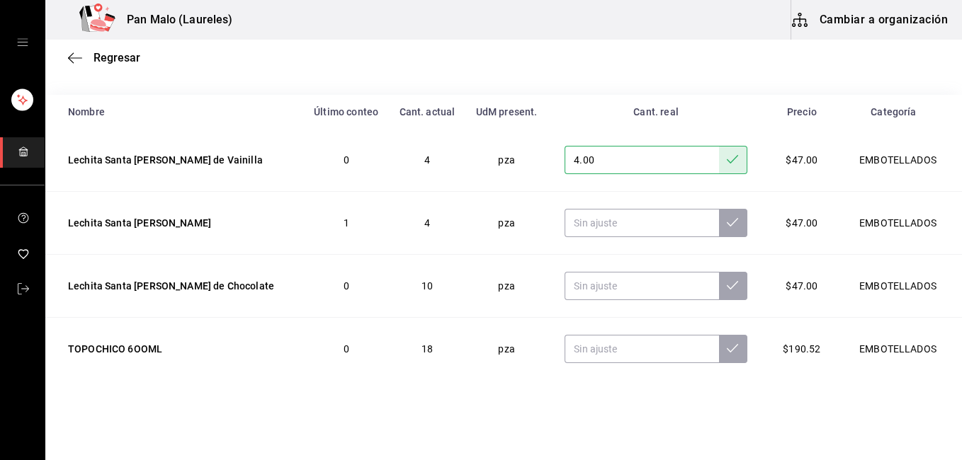
scroll to position [170, 0]
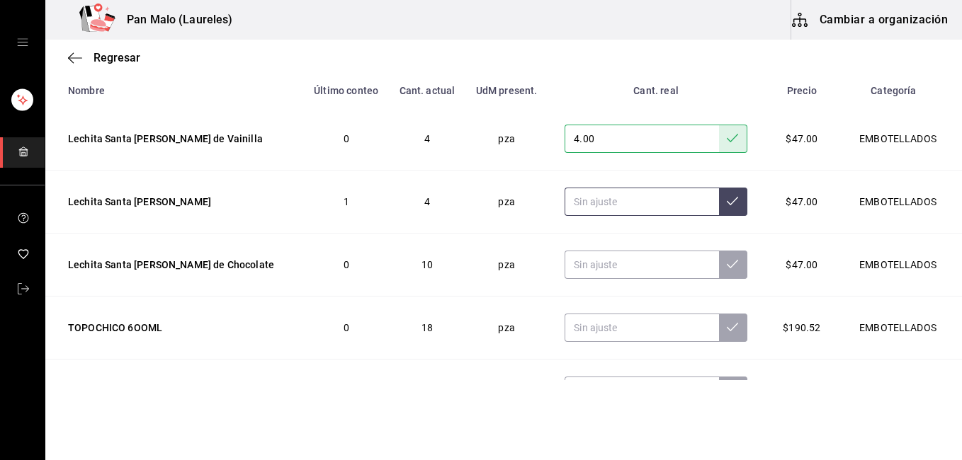
click at [601, 203] on input "text" at bounding box center [641, 202] width 154 height 28
click at [566, 198] on input "text" at bounding box center [641, 202] width 154 height 28
type input "8.00"
click at [726, 198] on icon at bounding box center [731, 200] width 11 height 11
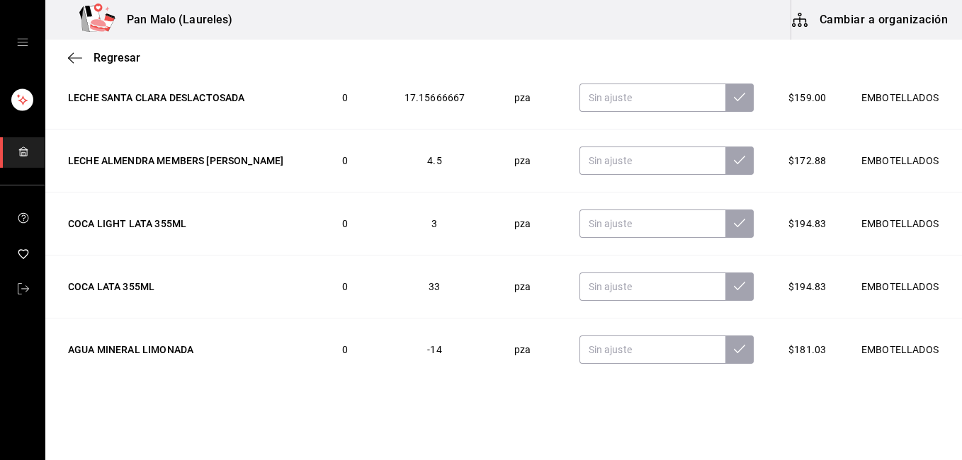
scroll to position [761, 0]
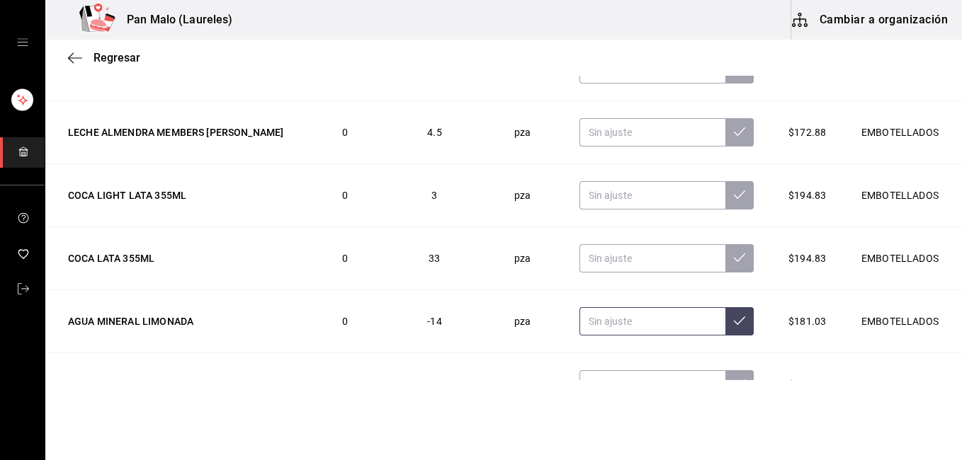
click at [656, 317] on input "text" at bounding box center [652, 321] width 147 height 28
type input "28.00"
click at [734, 316] on icon at bounding box center [739, 320] width 11 height 11
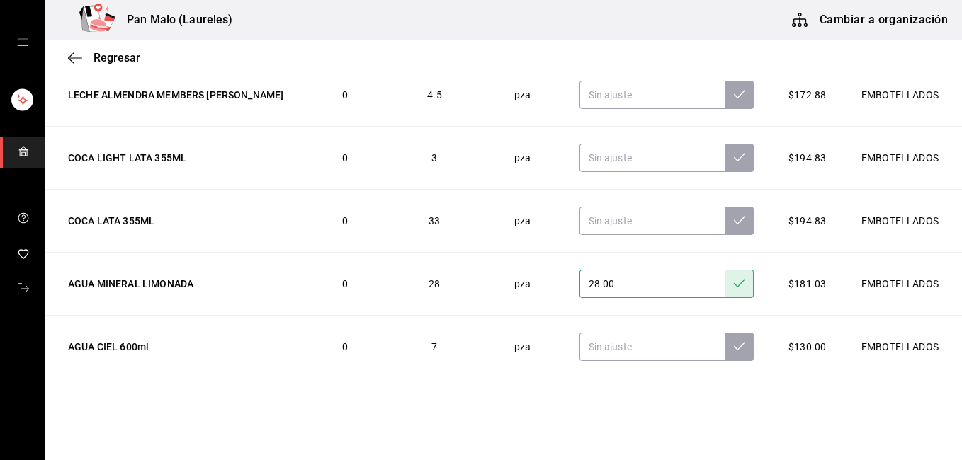
scroll to position [803, 0]
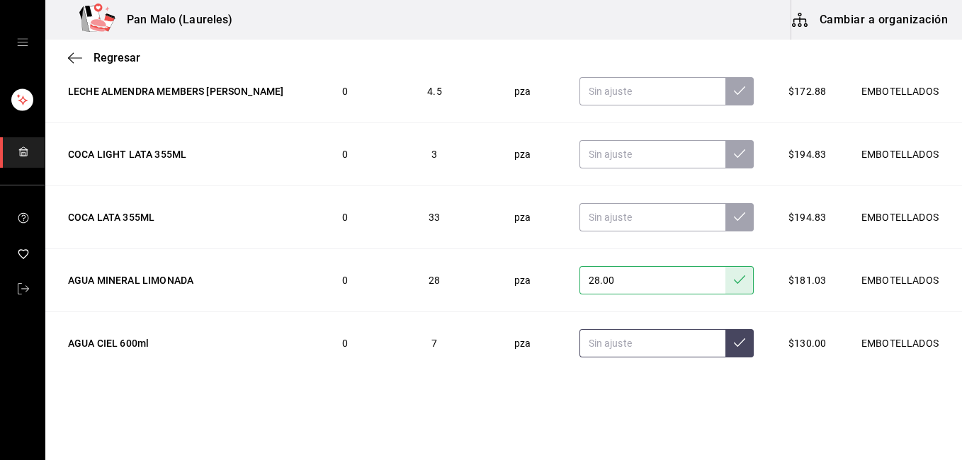
click at [609, 347] on input "text" at bounding box center [652, 343] width 147 height 28
type input "19.00"
click at [734, 338] on icon at bounding box center [739, 342] width 11 height 11
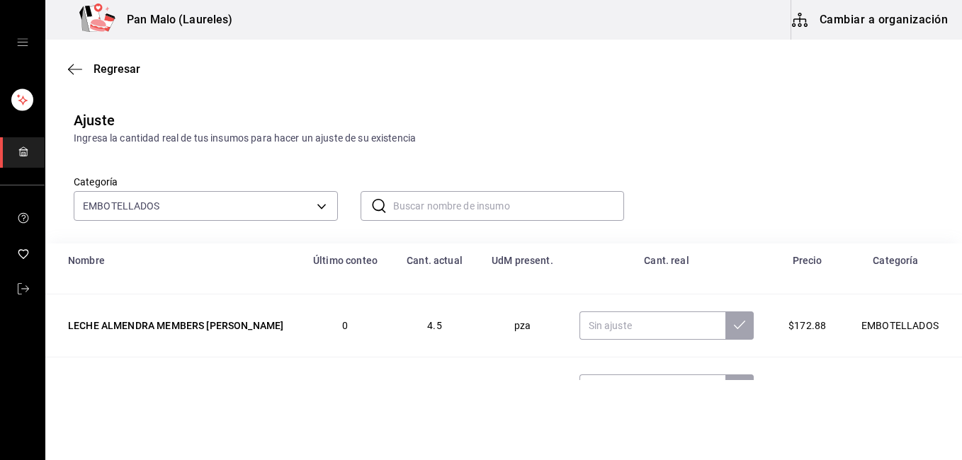
click at [67, 67] on div "Regresar" at bounding box center [503, 69] width 916 height 36
click at [96, 64] on span "Regresar" at bounding box center [116, 68] width 47 height 13
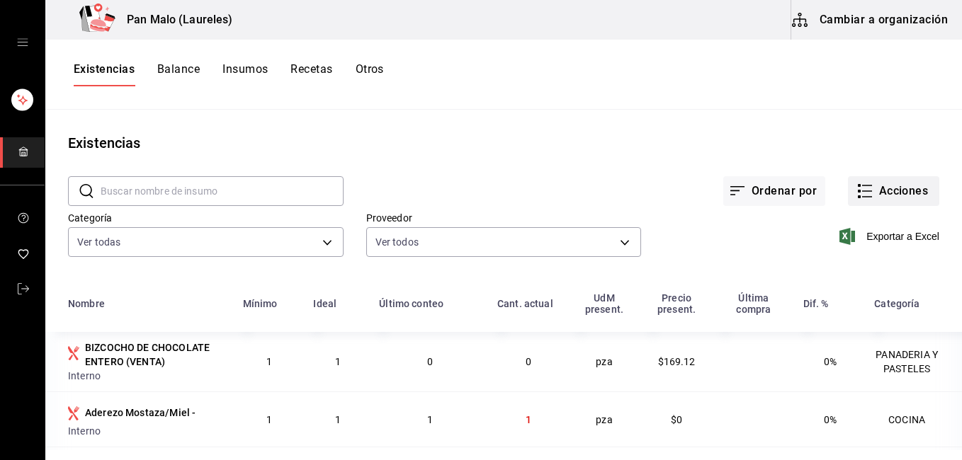
click at [877, 188] on button "Acciones" at bounding box center [893, 191] width 91 height 30
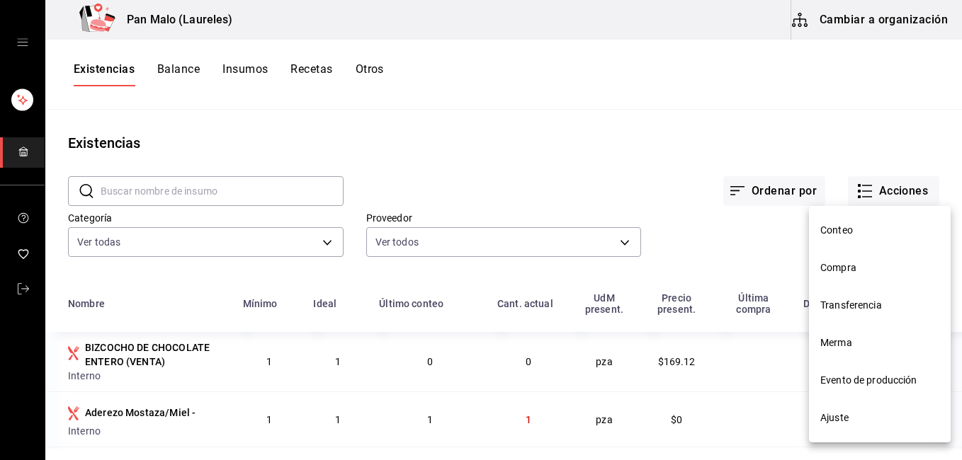
click at [848, 380] on span "Evento de producción" at bounding box center [879, 380] width 119 height 15
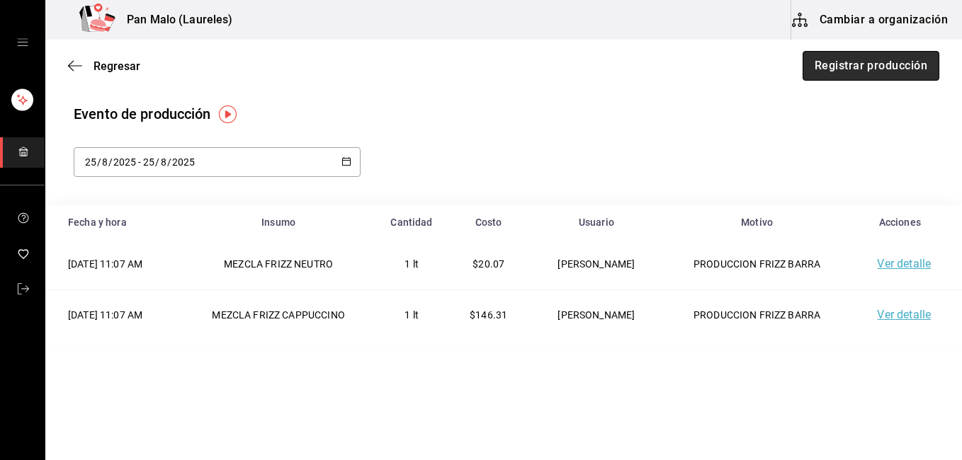
click at [894, 61] on button "Registrar producción" at bounding box center [870, 66] width 137 height 30
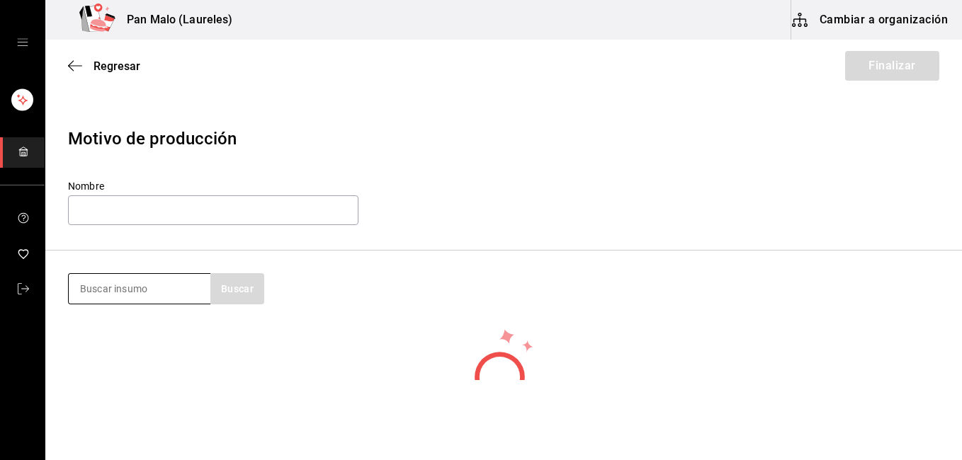
click at [142, 289] on input at bounding box center [140, 289] width 142 height 30
type input "queso crema"
click at [217, 293] on button "Buscar" at bounding box center [237, 288] width 54 height 31
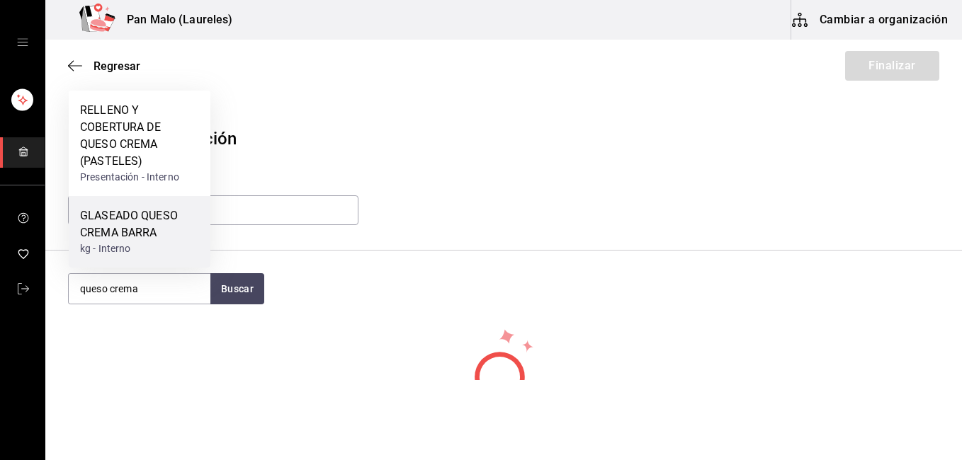
click at [158, 256] on div "GLASEADO QUESO CREMA BARRA kg - Interno" at bounding box center [140, 232] width 142 height 72
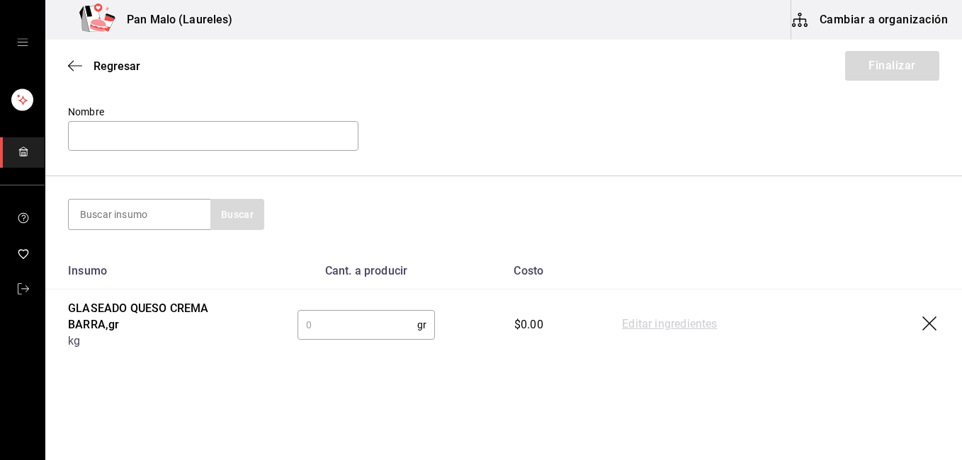
scroll to position [89, 0]
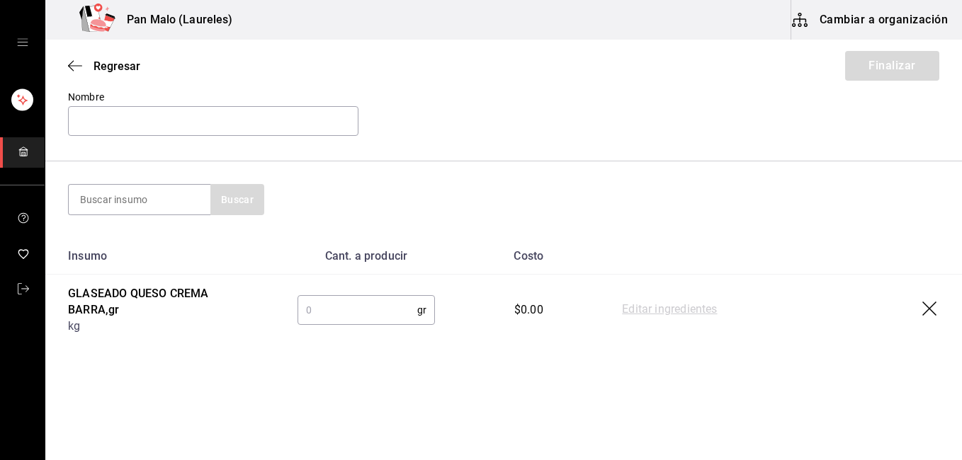
click at [355, 314] on input "text" at bounding box center [357, 310] width 120 height 28
click at [663, 304] on link "Editar ingredientes" at bounding box center [669, 310] width 95 height 17
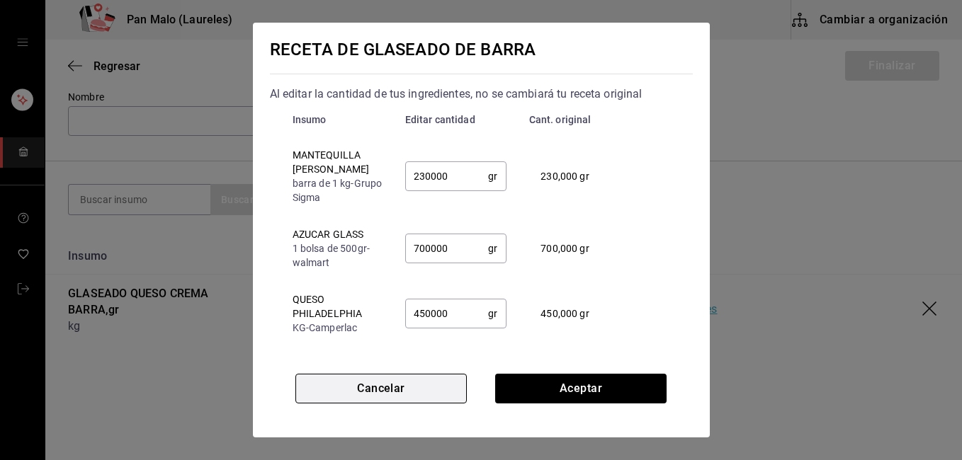
click at [384, 391] on button "Cancelar" at bounding box center [380, 389] width 171 height 30
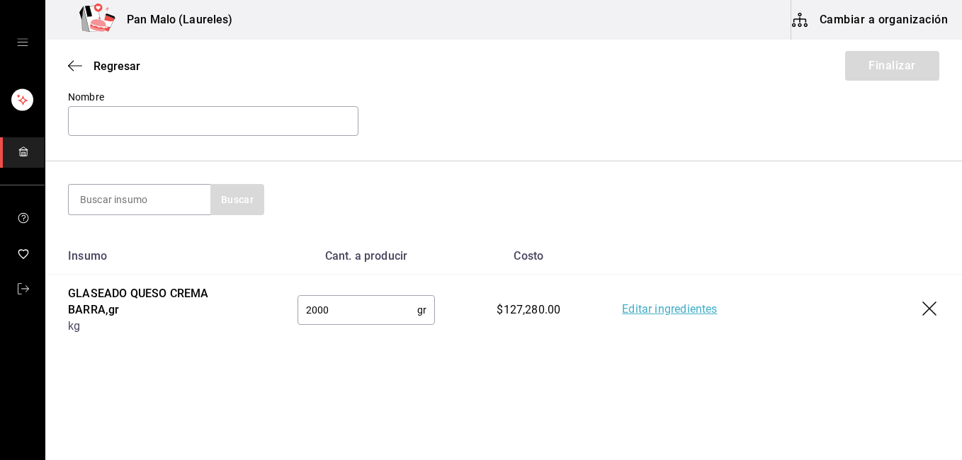
click at [373, 312] on input "2000" at bounding box center [357, 310] width 120 height 28
type input "2"
click at [673, 310] on link "Editar ingredientes" at bounding box center [669, 310] width 95 height 17
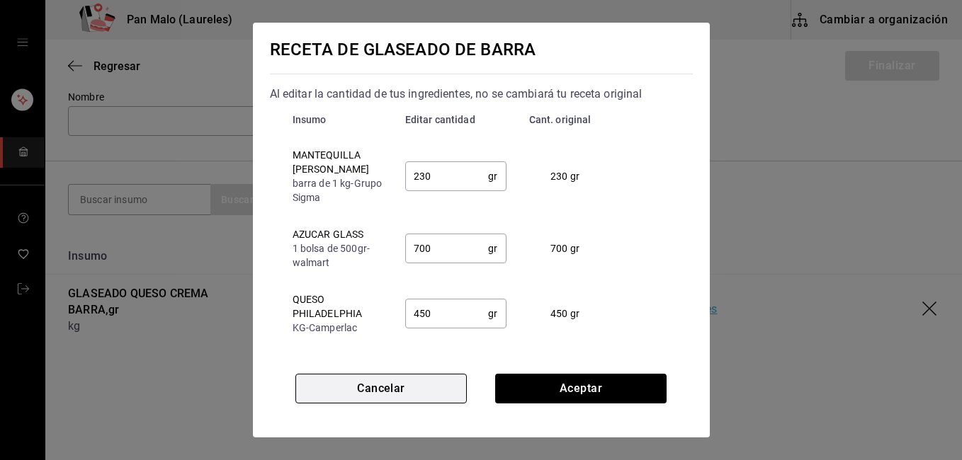
click at [382, 397] on button "Cancelar" at bounding box center [380, 389] width 171 height 30
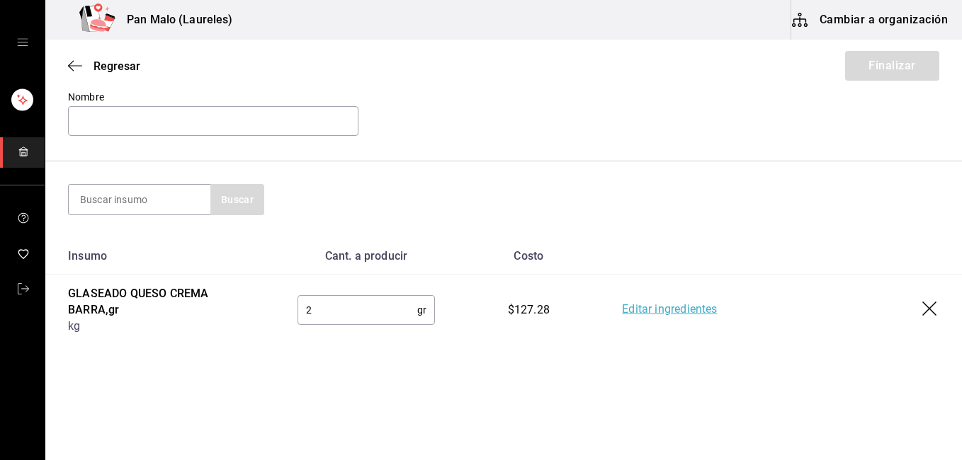
click at [322, 313] on input "2" at bounding box center [357, 310] width 120 height 28
type input "4"
click at [668, 304] on link "Editar ingredientes" at bounding box center [669, 310] width 95 height 17
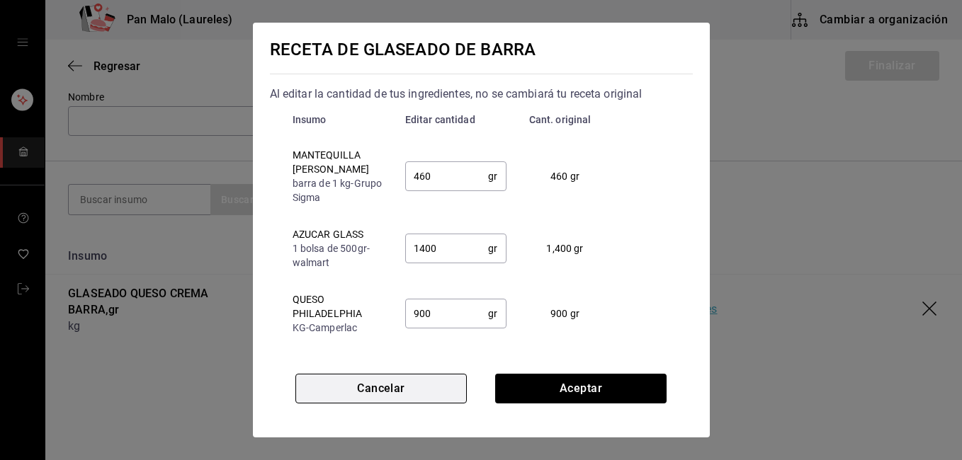
click at [407, 394] on button "Cancelar" at bounding box center [380, 389] width 171 height 30
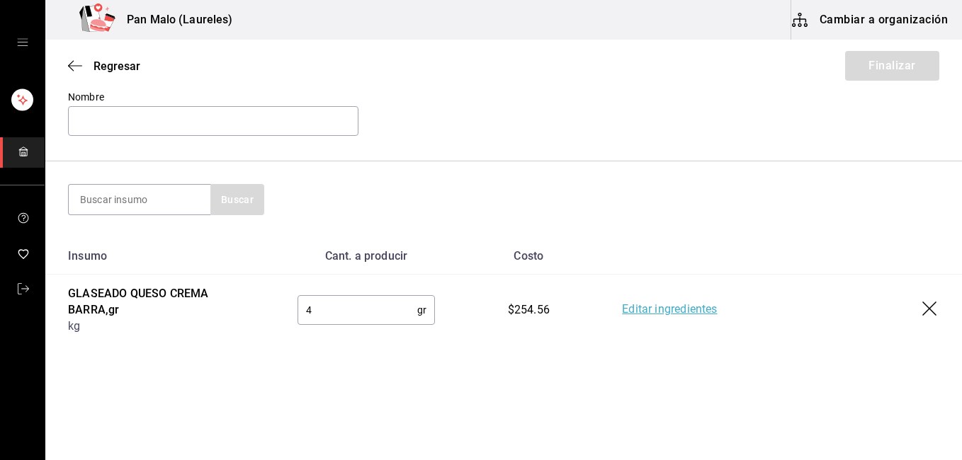
click at [337, 312] on input "4" at bounding box center [357, 310] width 120 height 28
type input "8"
click at [635, 311] on link "Editar ingredientes" at bounding box center [669, 310] width 95 height 17
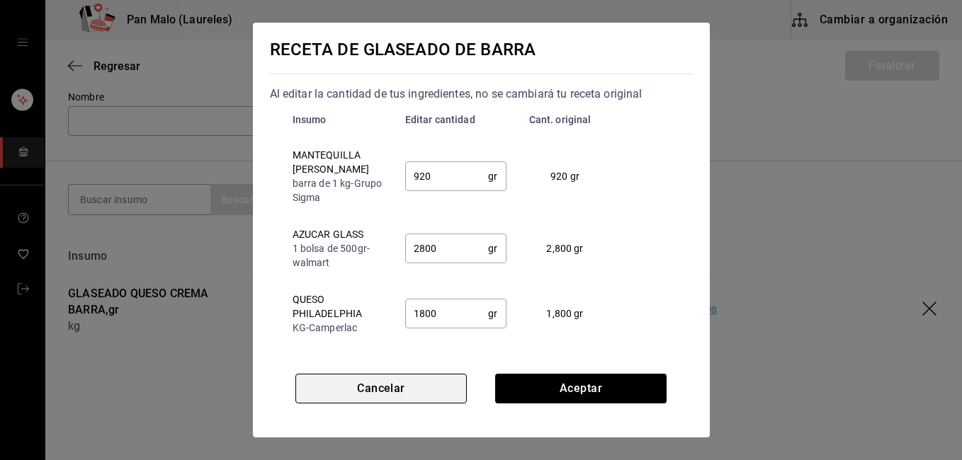
click at [394, 387] on button "Cancelar" at bounding box center [380, 389] width 171 height 30
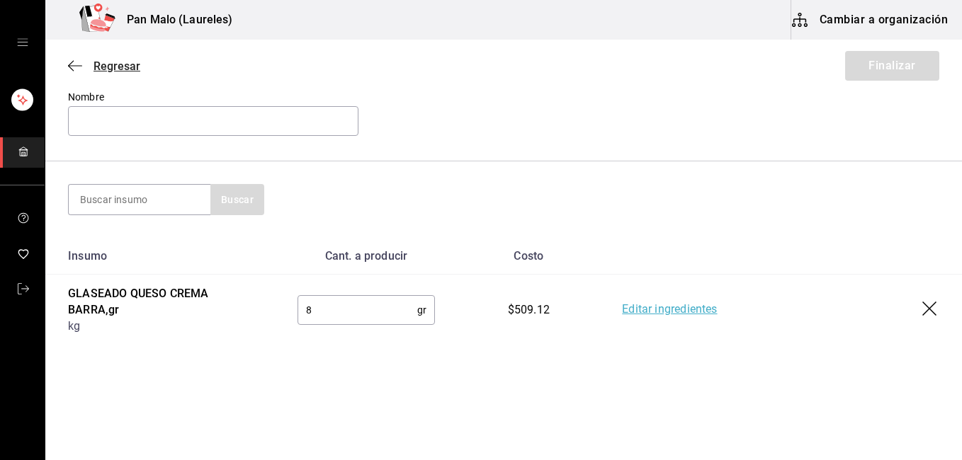
drag, startPoint x: 91, startPoint y: 48, endPoint x: 106, endPoint y: 59, distance: 18.1
click at [106, 59] on div "Regresar Finalizar" at bounding box center [503, 66] width 916 height 52
click at [106, 59] on span "Regresar" at bounding box center [116, 65] width 47 height 13
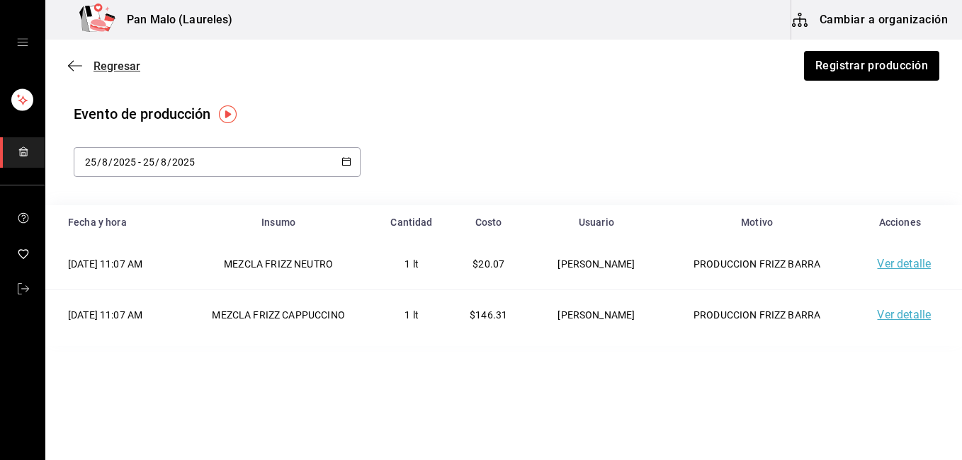
click at [96, 62] on span "Regresar" at bounding box center [116, 65] width 47 height 13
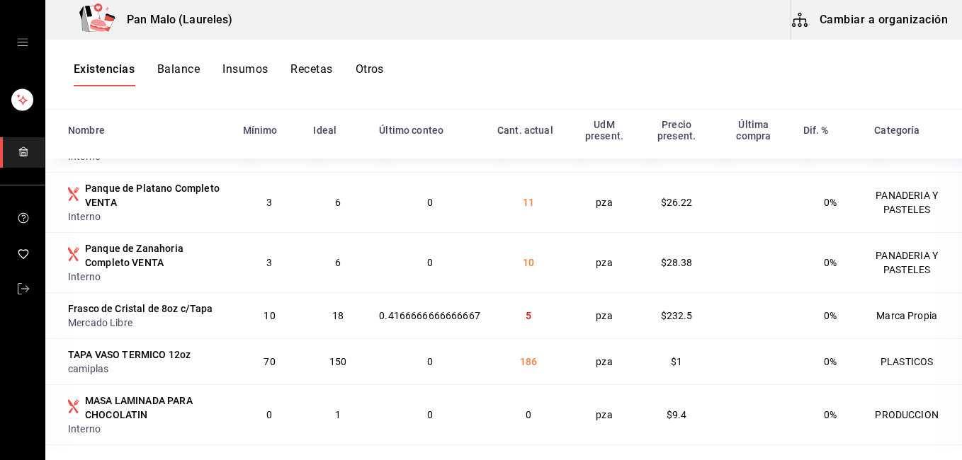
scroll to position [291, 0]
